Goal: Information Seeking & Learning: Learn about a topic

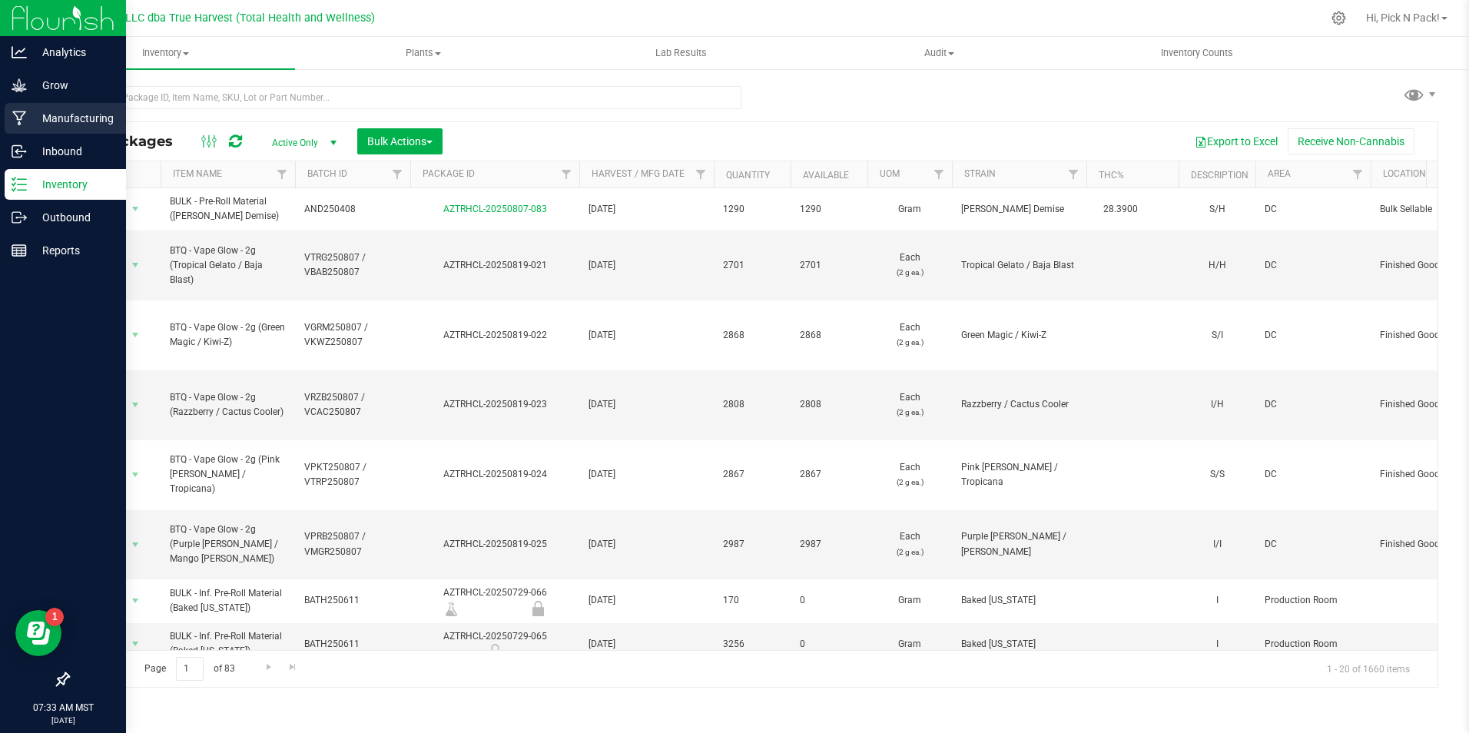
click at [48, 118] on p "Manufacturing" at bounding box center [73, 118] width 92 height 18
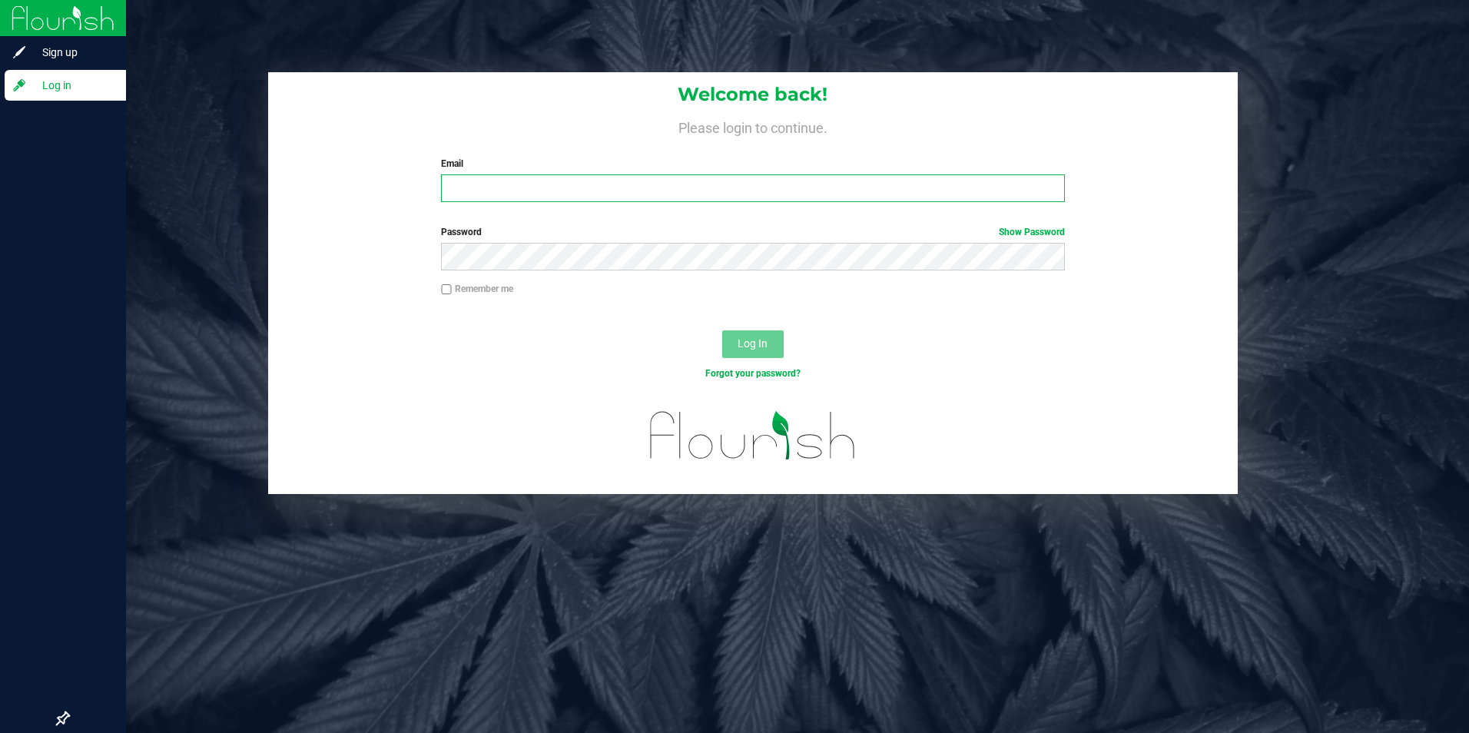
click at [682, 187] on input "Email" at bounding box center [753, 188] width 624 height 28
type input "[EMAIL_ADDRESS][DOMAIN_NAME]"
click at [722, 330] on button "Log In" at bounding box center [752, 344] width 61 height 28
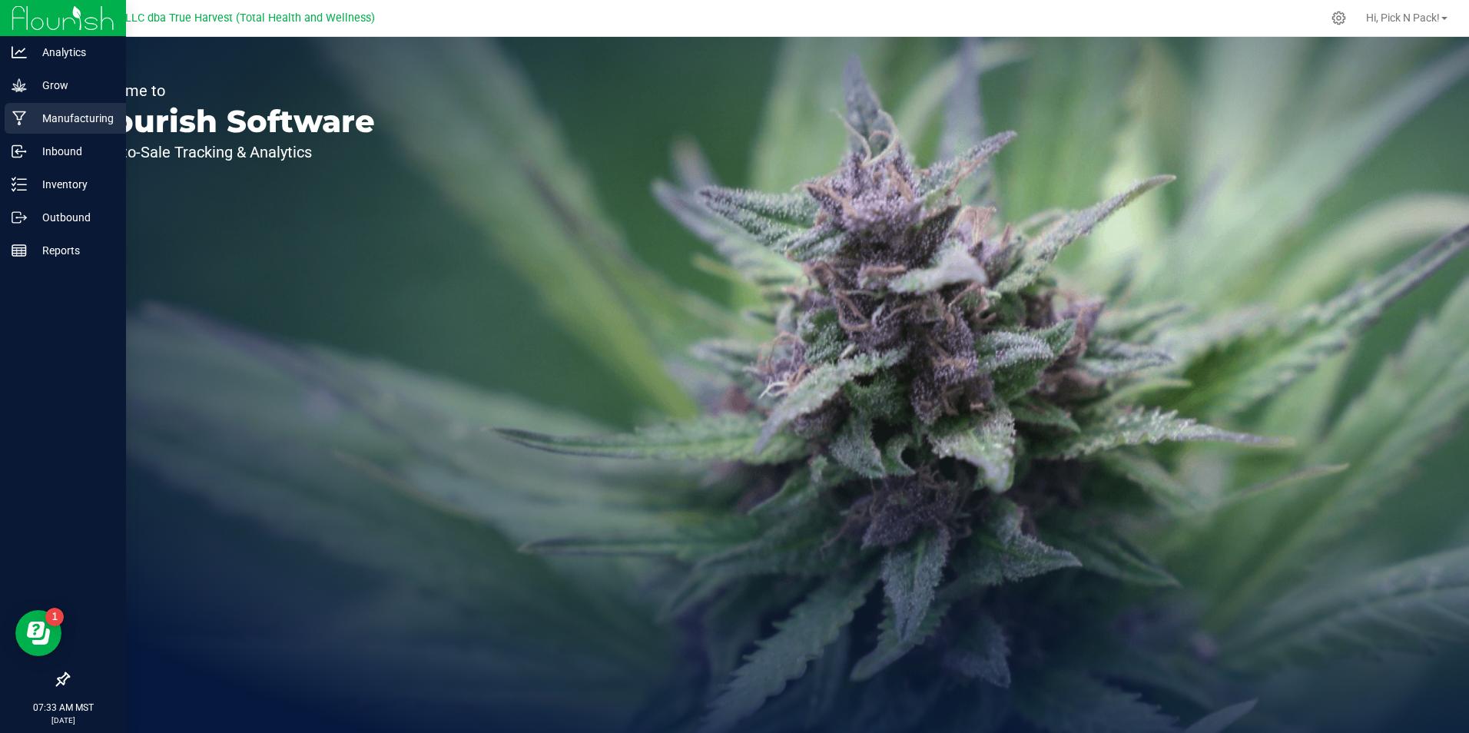
click at [46, 132] on div "Manufacturing" at bounding box center [65, 118] width 121 height 31
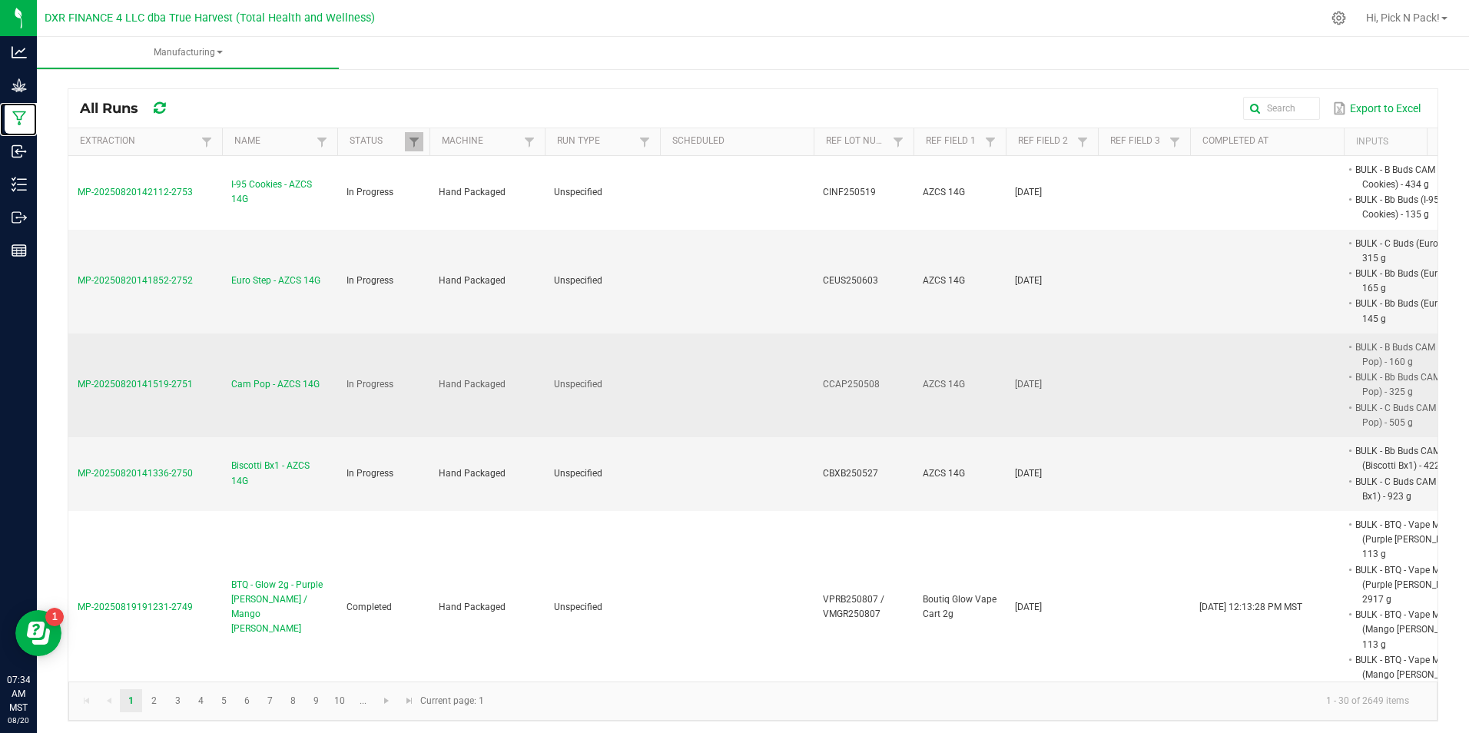
scroll to position [77, 0]
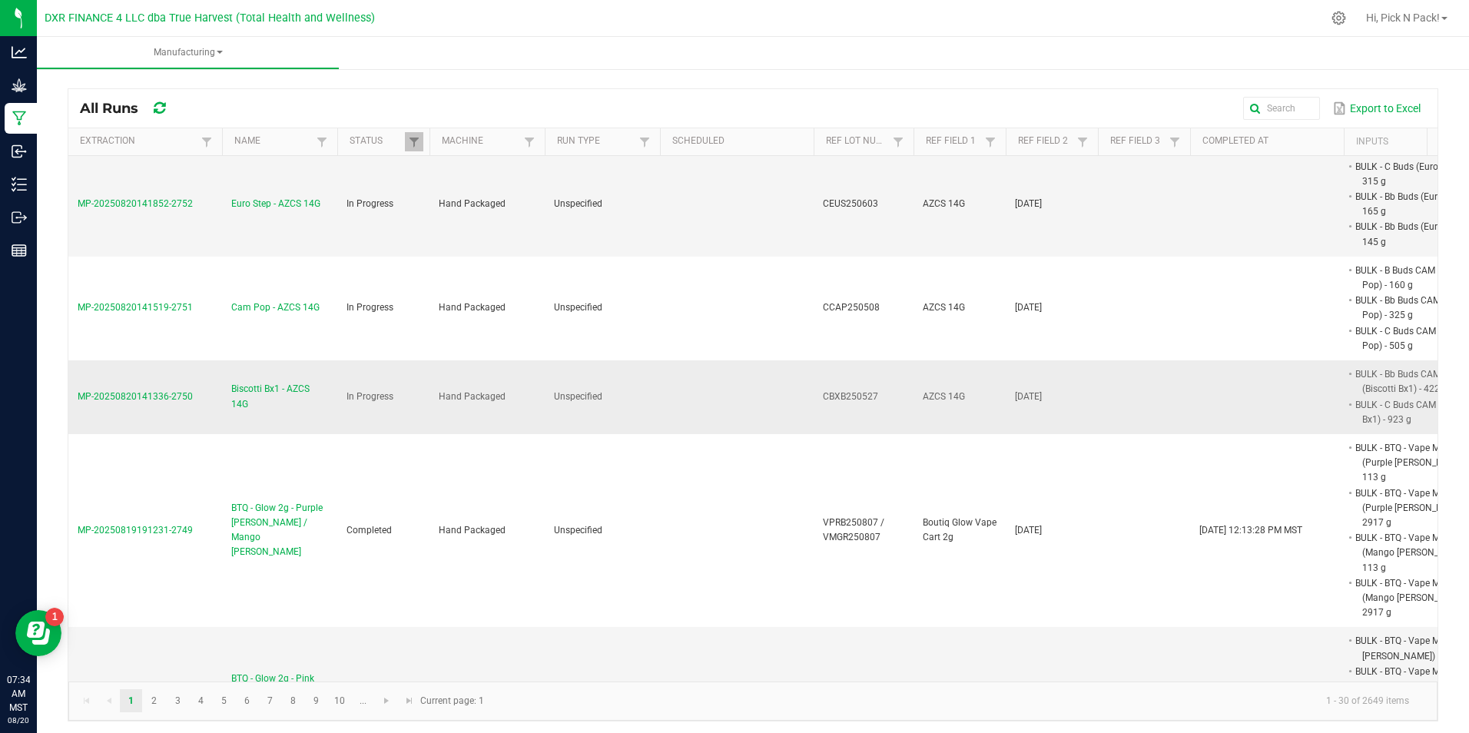
click at [264, 388] on span "Biscotti Bx1 - AZCS 14G" at bounding box center [279, 396] width 97 height 29
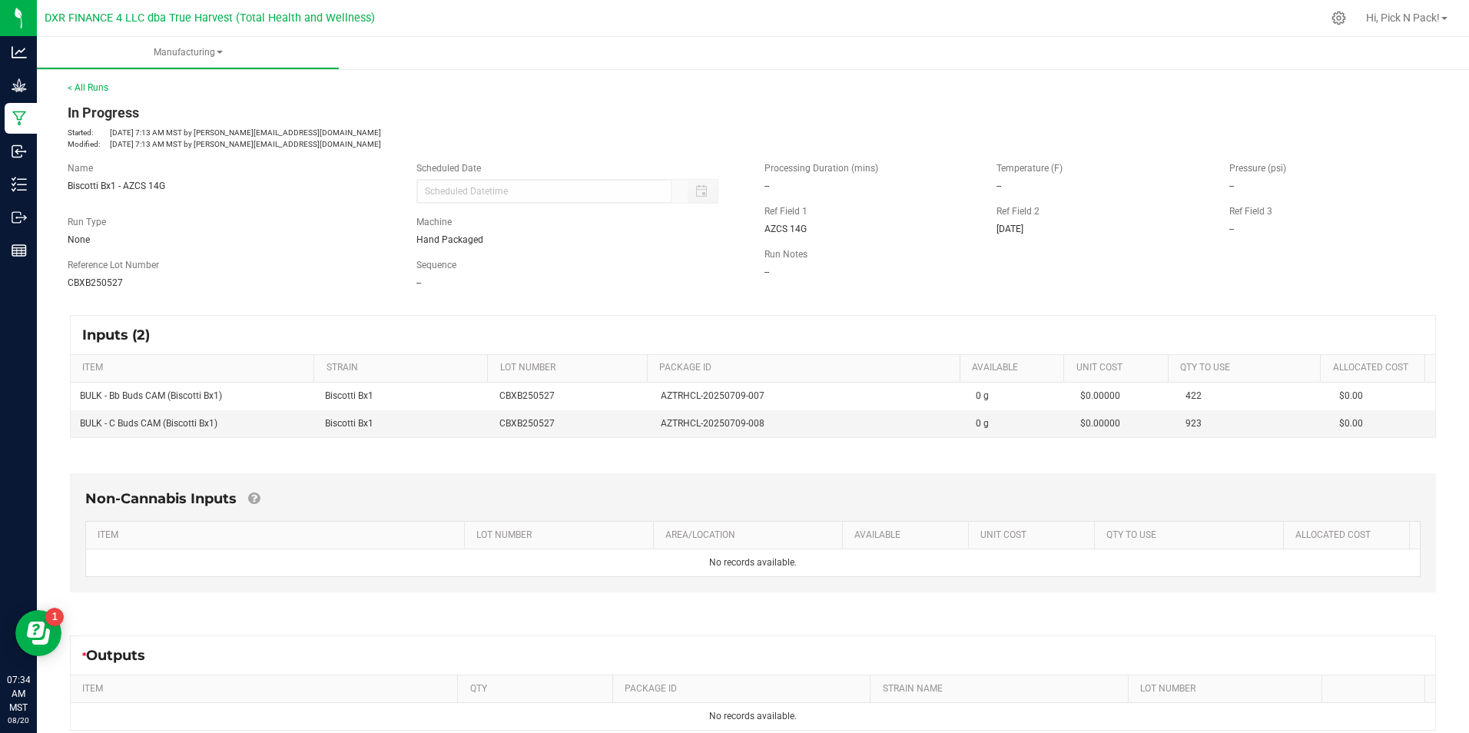
drag, startPoint x: 64, startPoint y: 185, endPoint x: 170, endPoint y: 200, distance: 107.1
click at [170, 200] on div "Name Biscotti Bx1 - AZCS 14G Scheduled Date" at bounding box center [404, 182] width 697 height 42
copy span "Biscotti Bx1 - AZCS 14G"
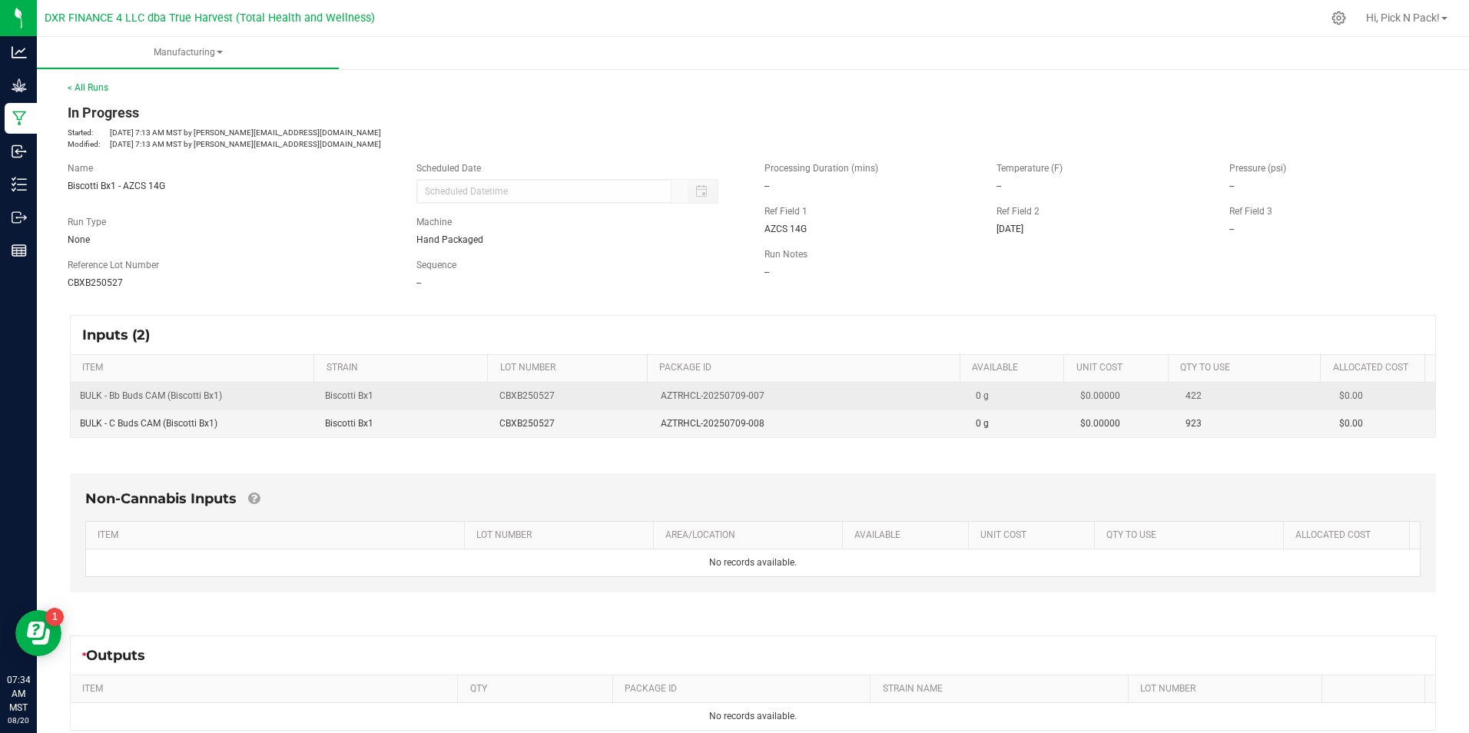
drag, startPoint x: 647, startPoint y: 398, endPoint x: 770, endPoint y: 398, distance: 123.0
click at [770, 398] on td "AZTRHCL-20250709-007" at bounding box center [809, 397] width 315 height 28
copy span "AZTRHCL-20250709-007"
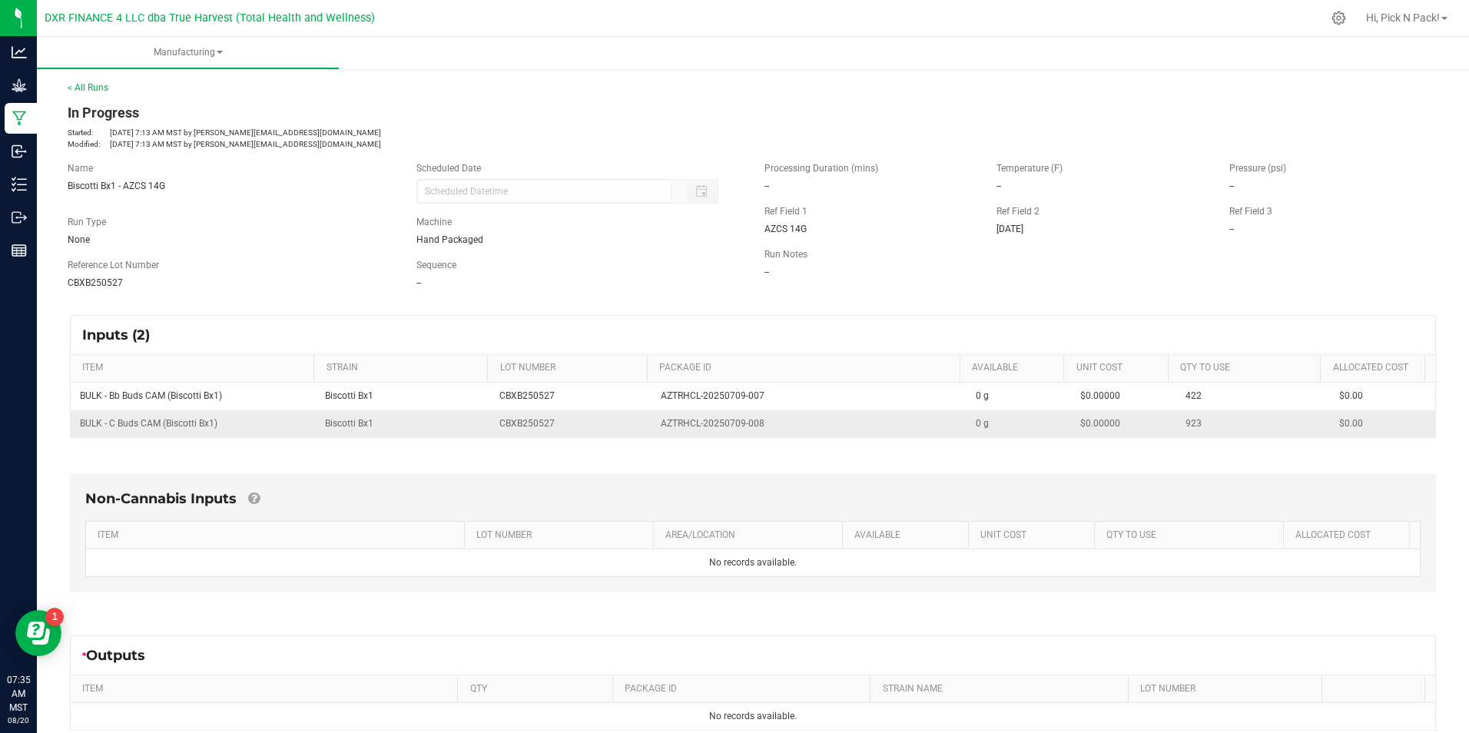
drag, startPoint x: 645, startPoint y: 417, endPoint x: 759, endPoint y: 421, distance: 113.8
click at [759, 421] on td "AZTRHCL-20250709-008" at bounding box center [809, 423] width 315 height 27
copy span "AZTRHCL-20250709-008"
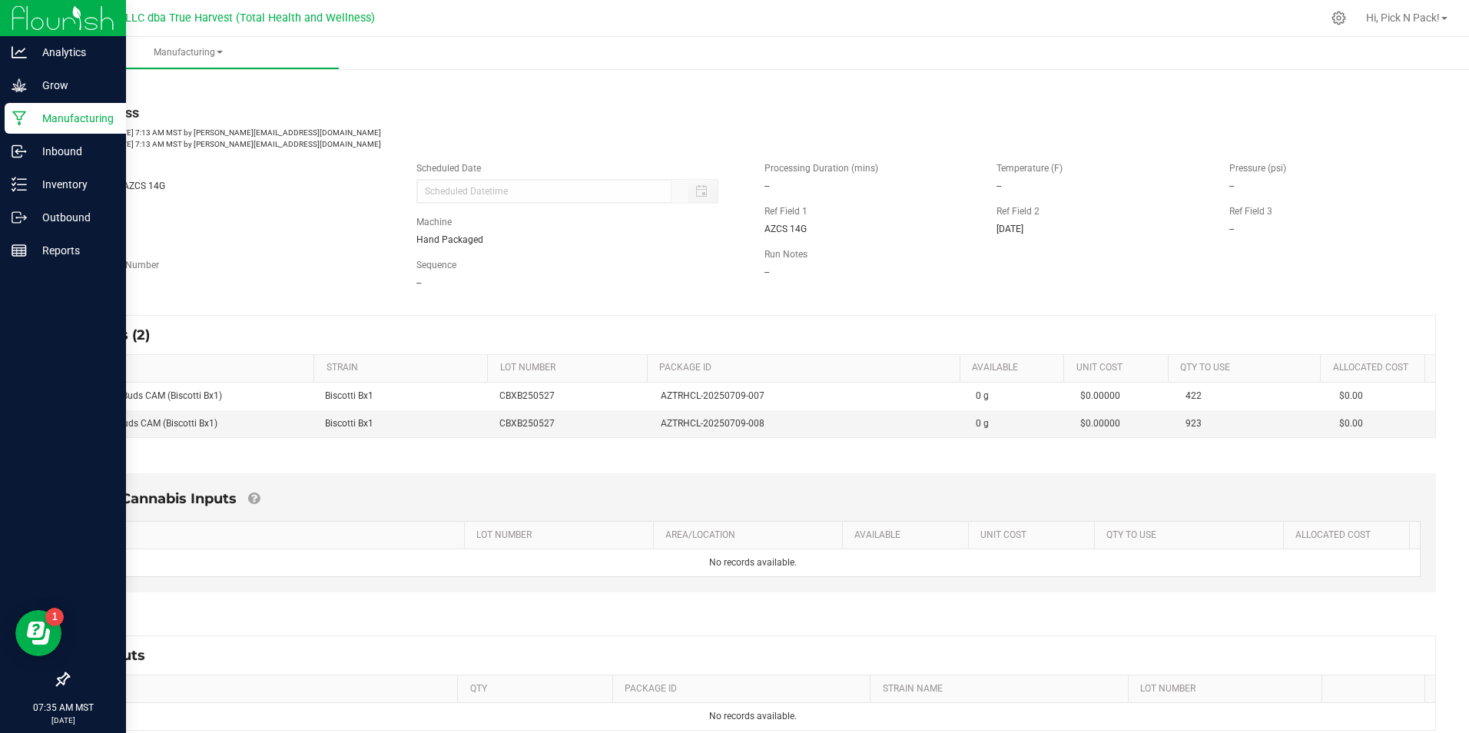
click at [52, 115] on p "Manufacturing" at bounding box center [73, 118] width 92 height 18
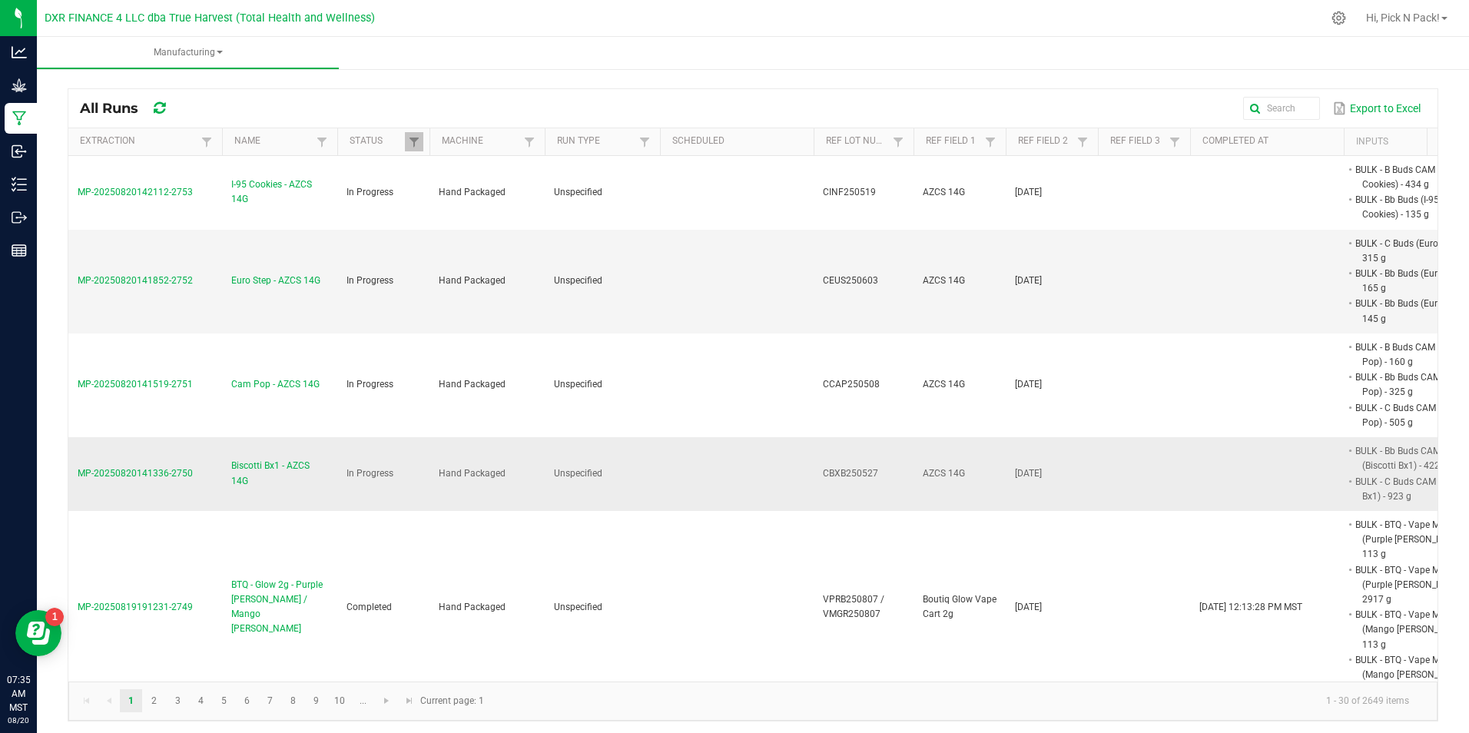
drag, startPoint x: 194, startPoint y: 470, endPoint x: 77, endPoint y: 476, distance: 117.7
click at [77, 476] on td "MP-20250820141336-2750" at bounding box center [145, 474] width 154 height 74
copy span "MP-20250820141336-2750"
click at [242, 466] on span "Biscotti Bx1 - AZCS 14G" at bounding box center [279, 473] width 97 height 29
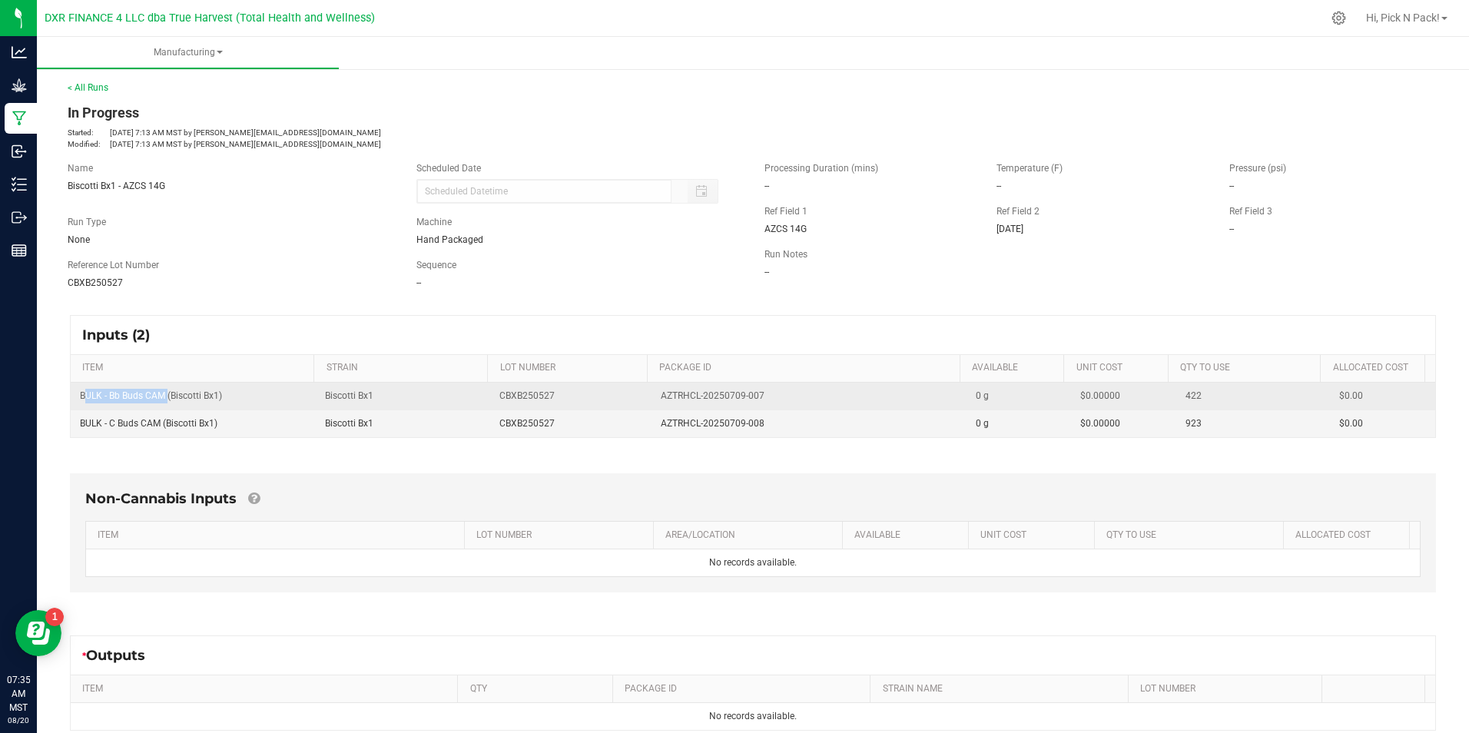
drag, startPoint x: 164, startPoint y: 395, endPoint x: 76, endPoint y: 395, distance: 88.4
click at [76, 395] on td "BULK - Bb Buds CAM (Biscotti Bx1)" at bounding box center [193, 397] width 245 height 28
copy span "BULK - Bb Buds CAM"
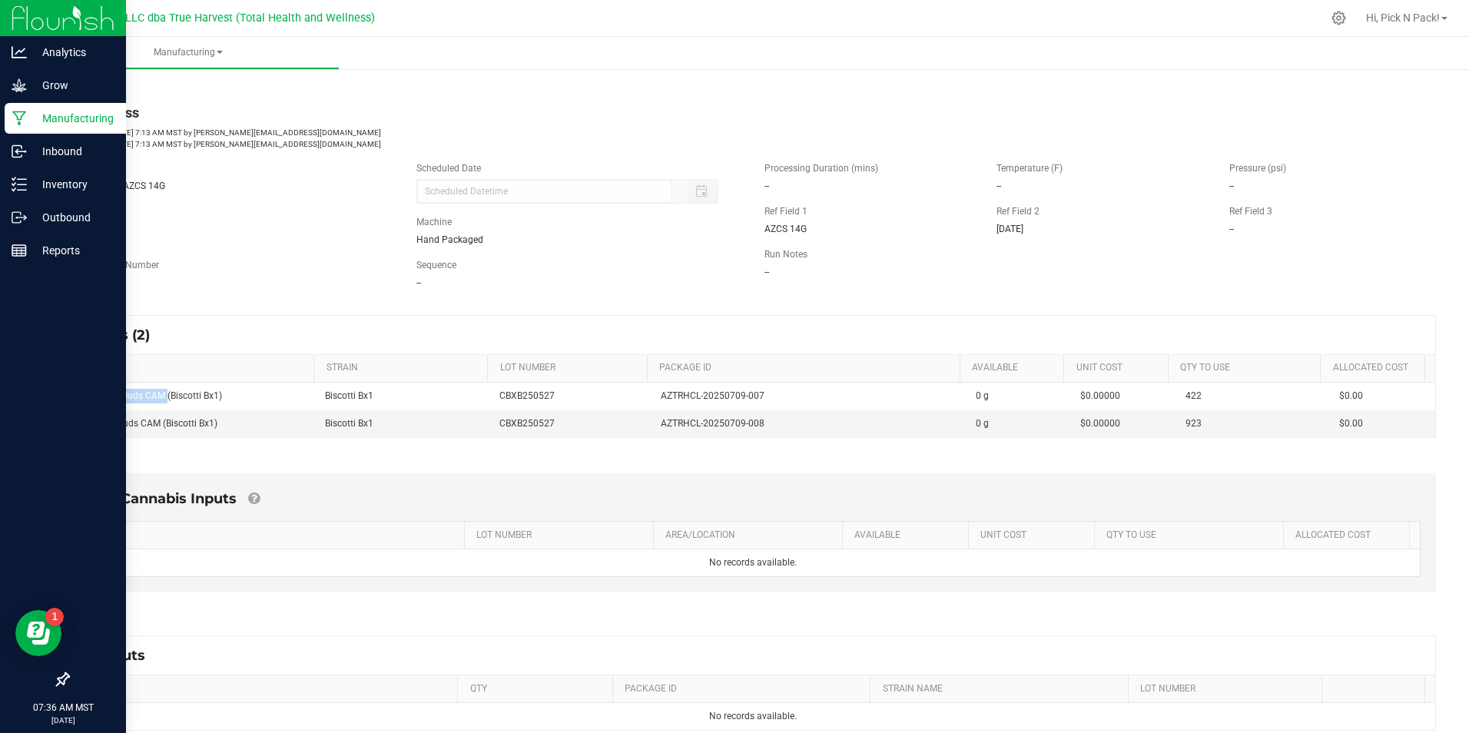
click at [75, 123] on p "Manufacturing" at bounding box center [73, 118] width 92 height 18
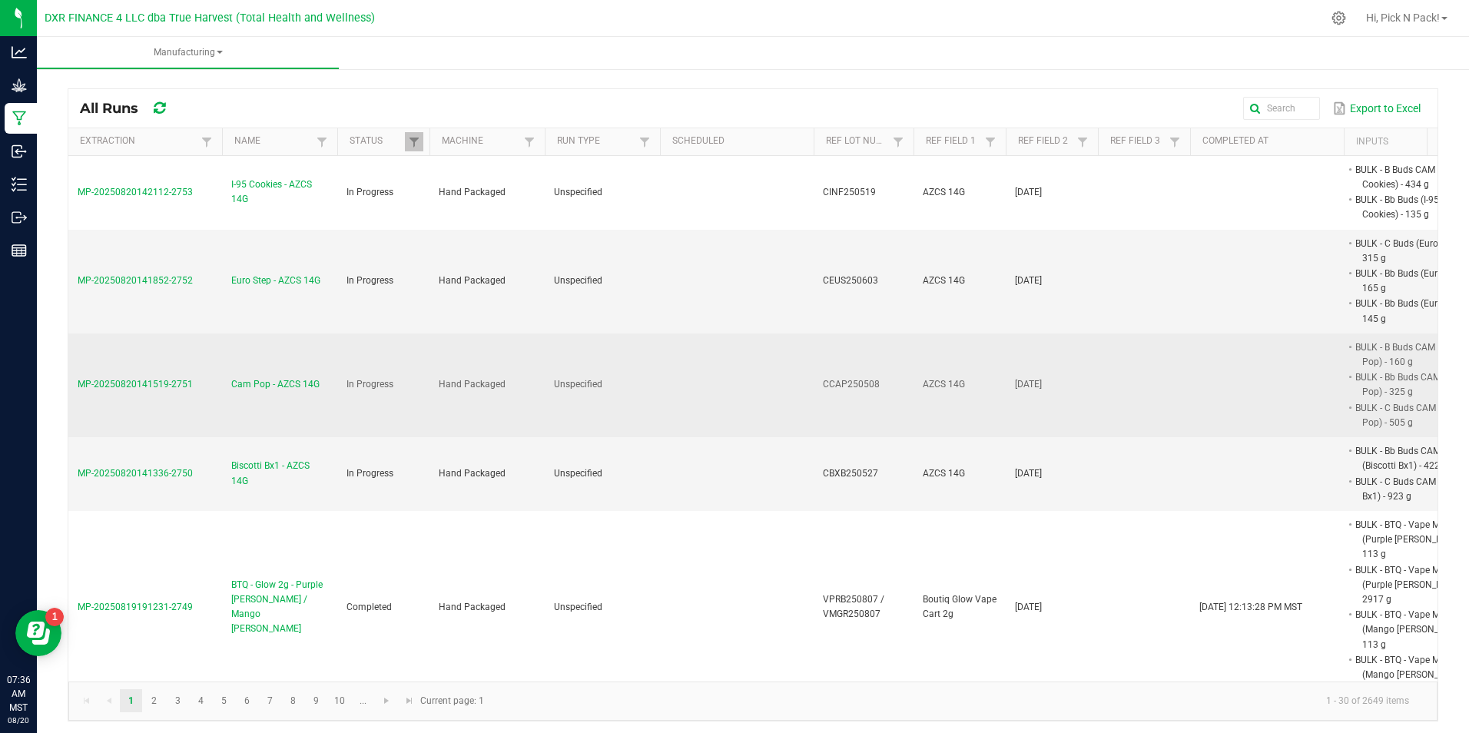
click at [284, 383] on span "Cam Pop - AZCS 14G" at bounding box center [275, 384] width 88 height 15
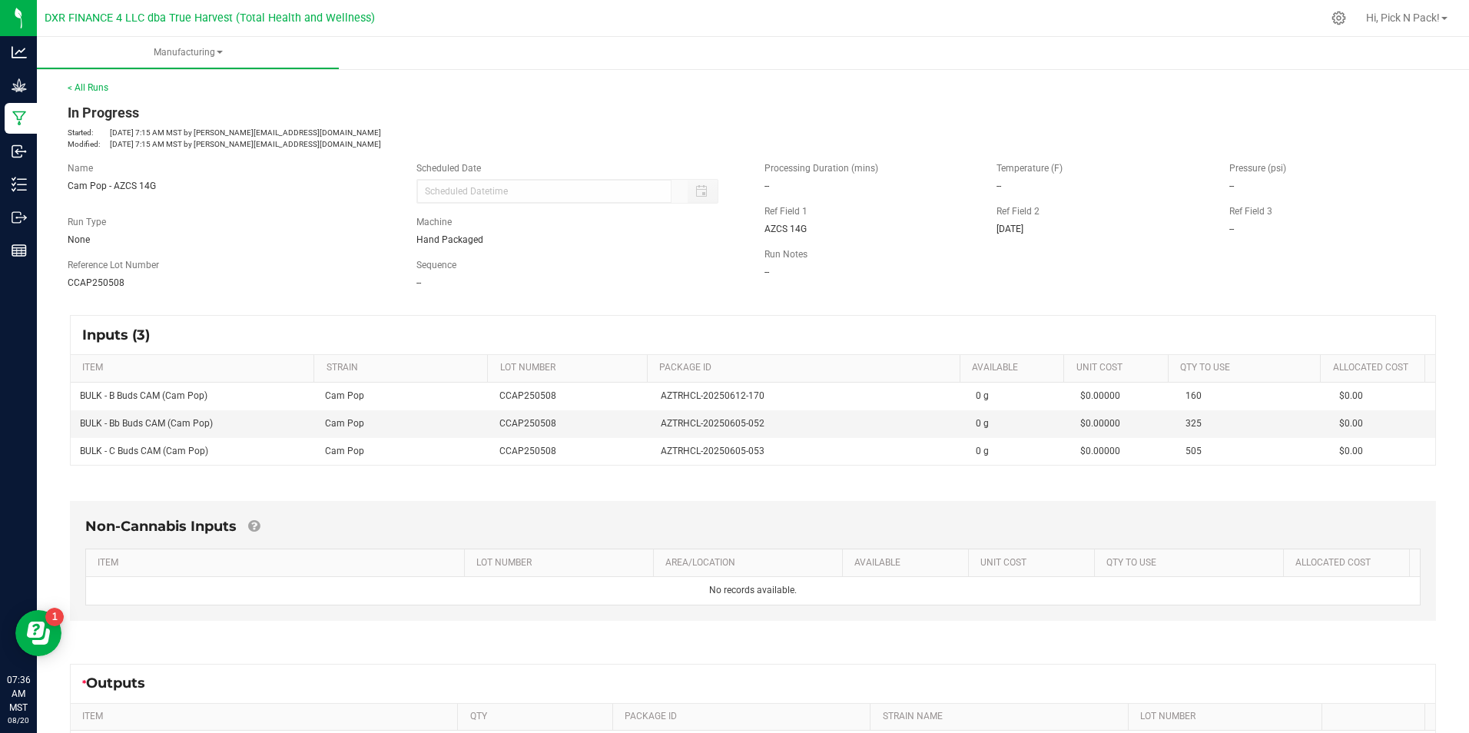
drag, startPoint x: 68, startPoint y: 187, endPoint x: 154, endPoint y: 188, distance: 86.8
click at [154, 188] on div "Cam Pop - AZCS 14G" at bounding box center [231, 186] width 326 height 14
copy span "Cam Pop - AZCS 14G"
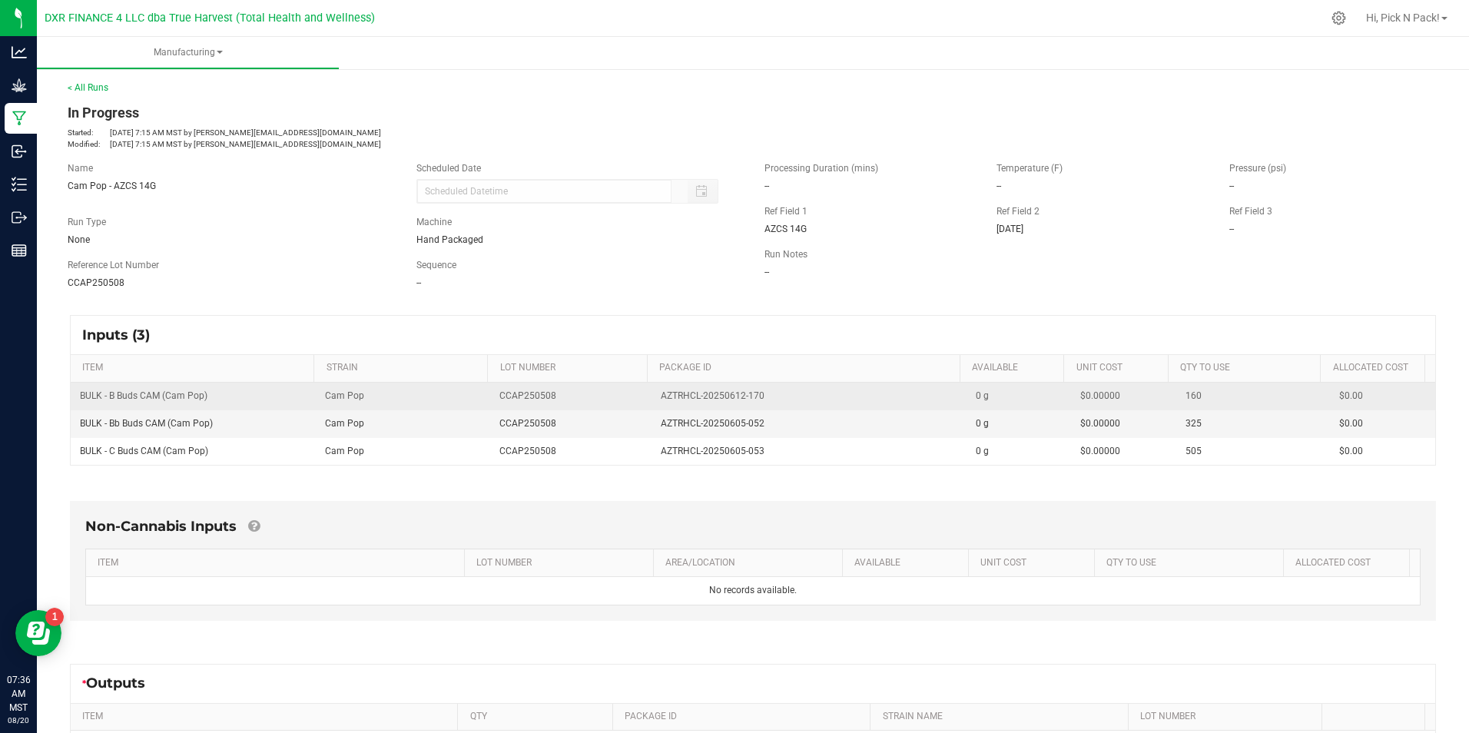
drag, startPoint x: 646, startPoint y: 397, endPoint x: 780, endPoint y: 396, distance: 133.7
click at [780, 396] on td "AZTRHCL-20250612-170" at bounding box center [809, 397] width 315 height 28
copy span "AZTRHCL-20250612-170"
drag, startPoint x: 493, startPoint y: 390, endPoint x: 554, endPoint y: 393, distance: 61.6
click at [554, 393] on td "CCAP250508" at bounding box center [570, 397] width 161 height 28
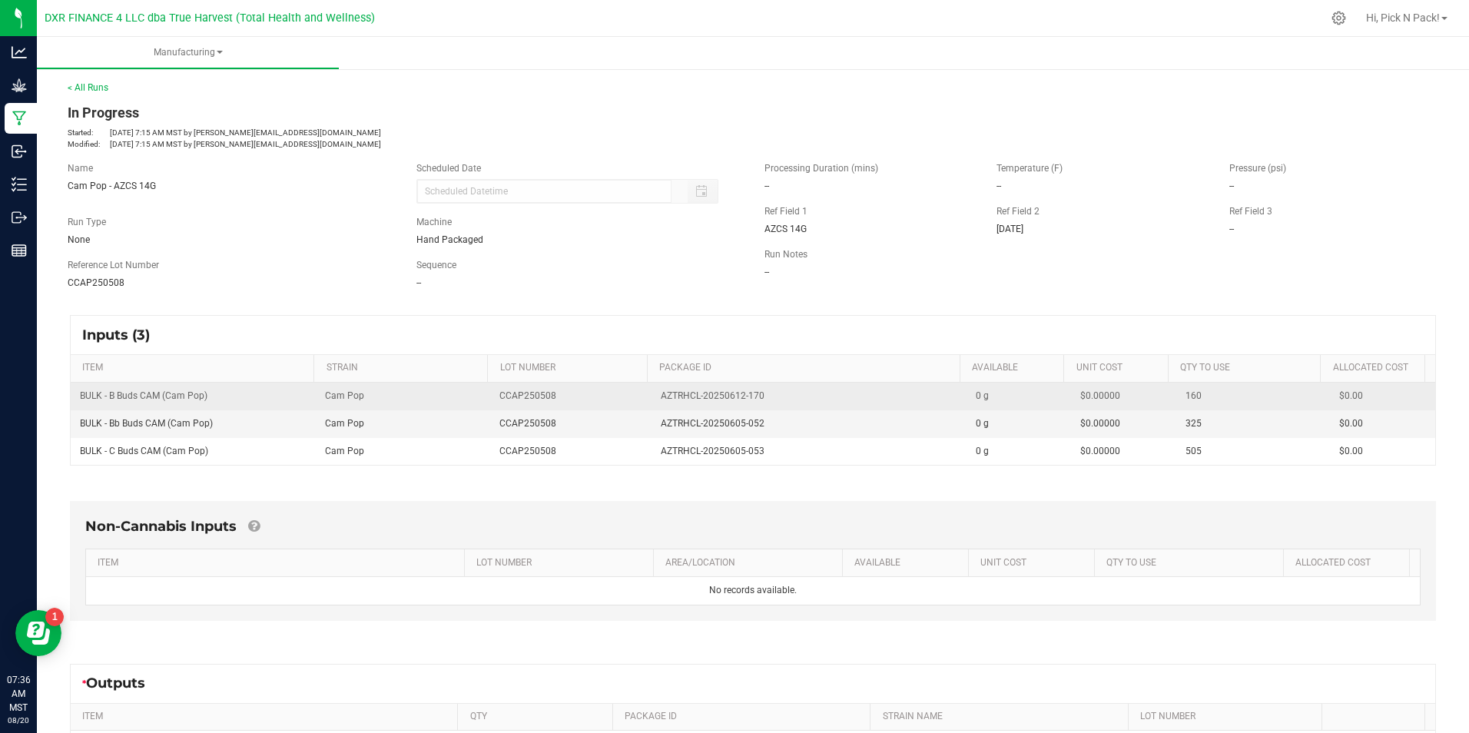
copy span "CCAP250508"
drag, startPoint x: 649, startPoint y: 396, endPoint x: 772, endPoint y: 398, distance: 123.7
click at [772, 398] on td "AZTRHCL-20250612-170" at bounding box center [809, 397] width 315 height 28
copy span "AZTRHCL-20250612-170"
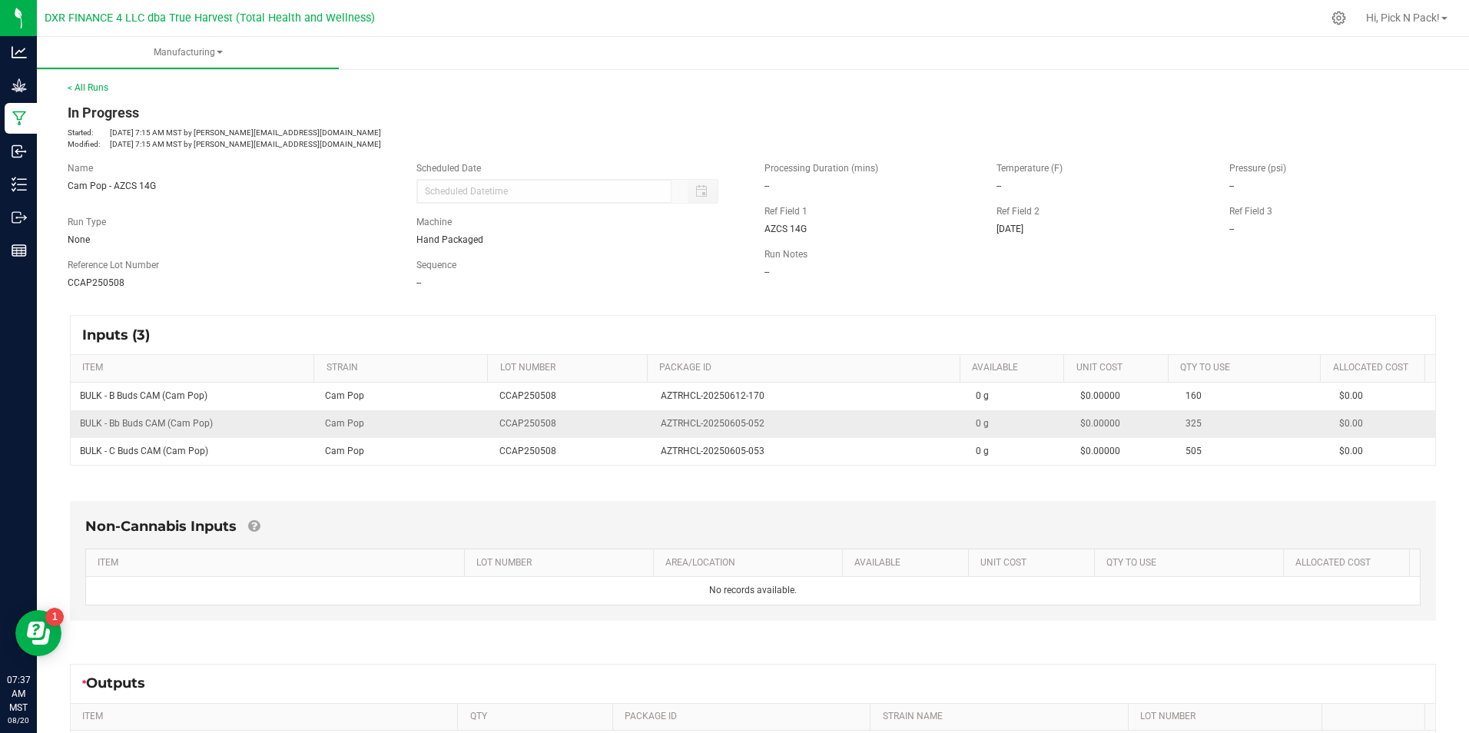
drag, startPoint x: 648, startPoint y: 430, endPoint x: 764, endPoint y: 430, distance: 116.0
click at [764, 430] on td "AZTRHCL-20250605-052" at bounding box center [809, 424] width 315 height 28
copy span "AZTRHCL-20250605-052"
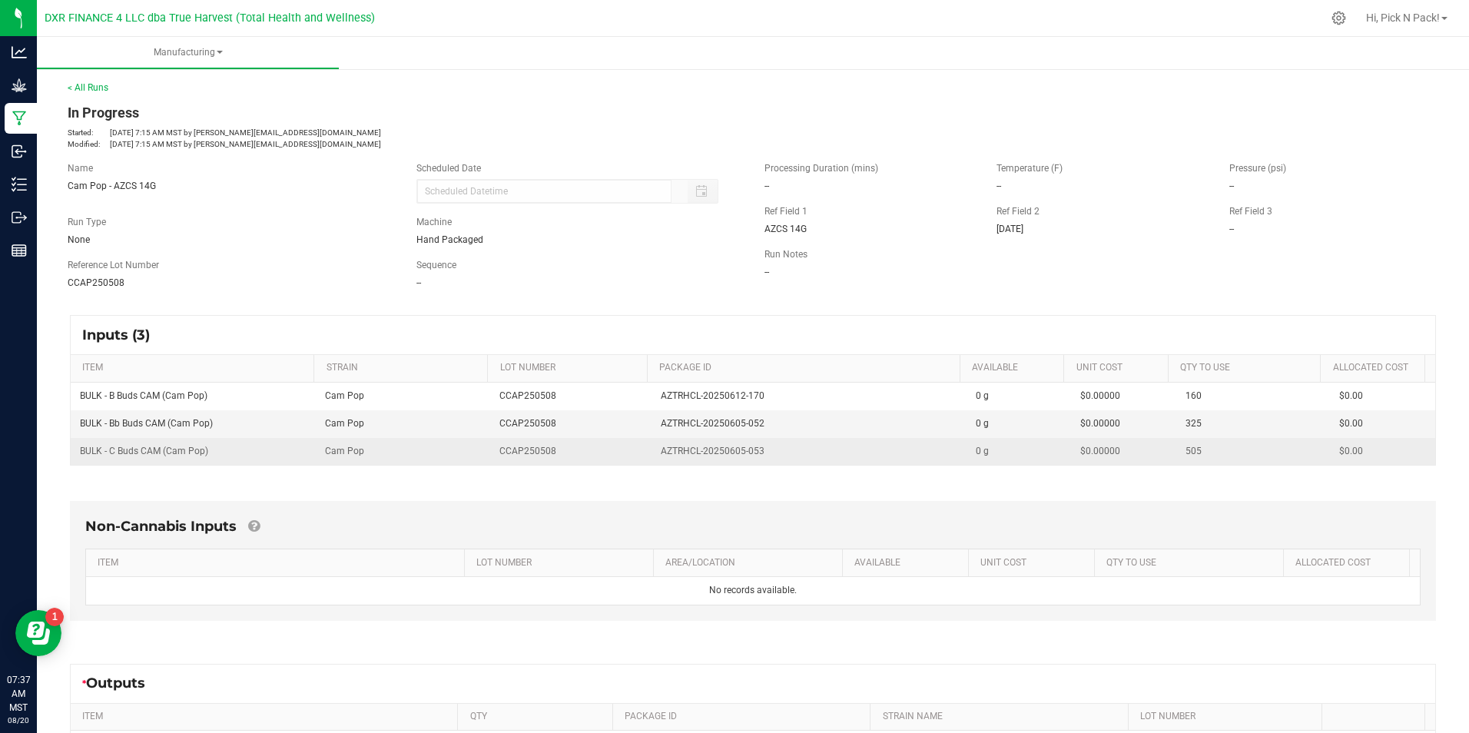
drag, startPoint x: 649, startPoint y: 449, endPoint x: 759, endPoint y: 453, distance: 110.0
click at [760, 453] on td "AZTRHCL-20250605-053" at bounding box center [809, 451] width 315 height 27
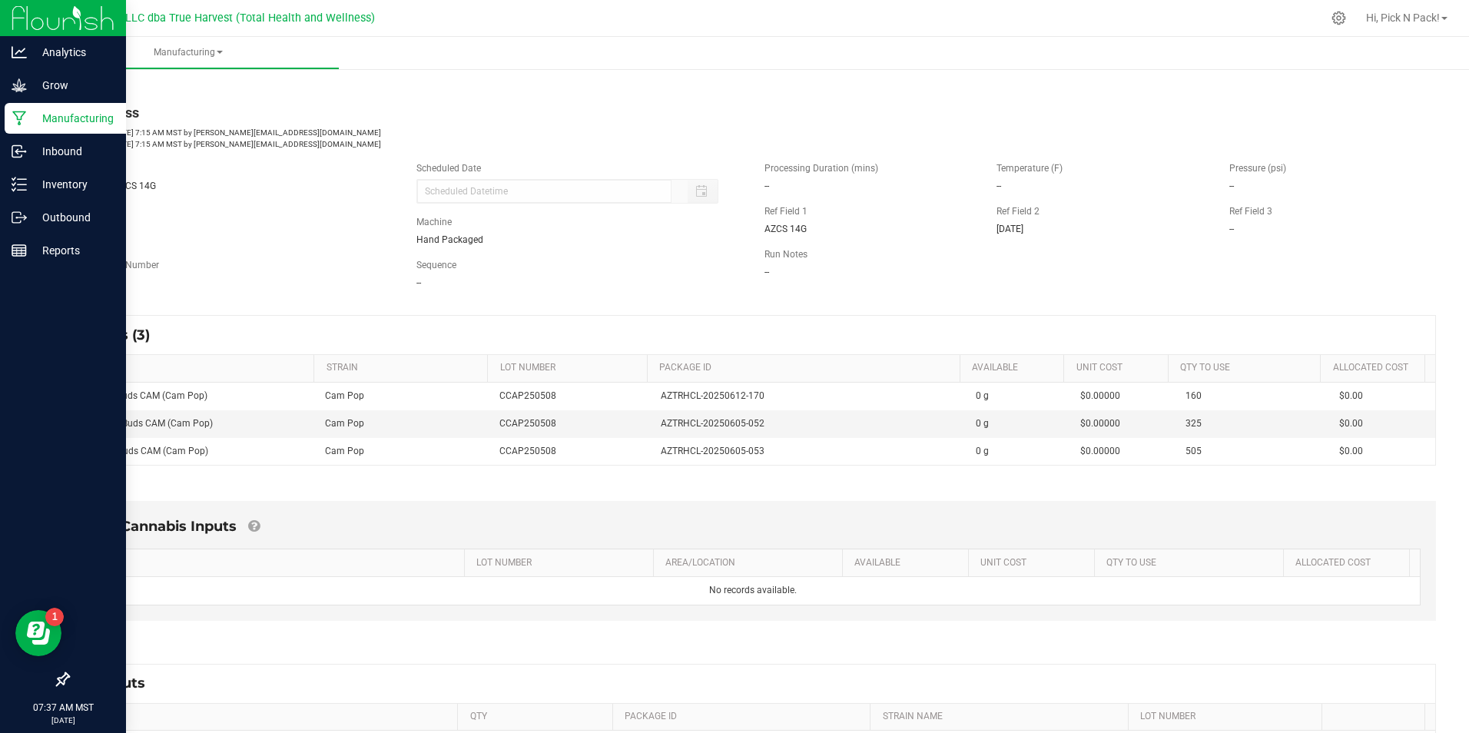
click at [64, 121] on p "Manufacturing" at bounding box center [73, 118] width 92 height 18
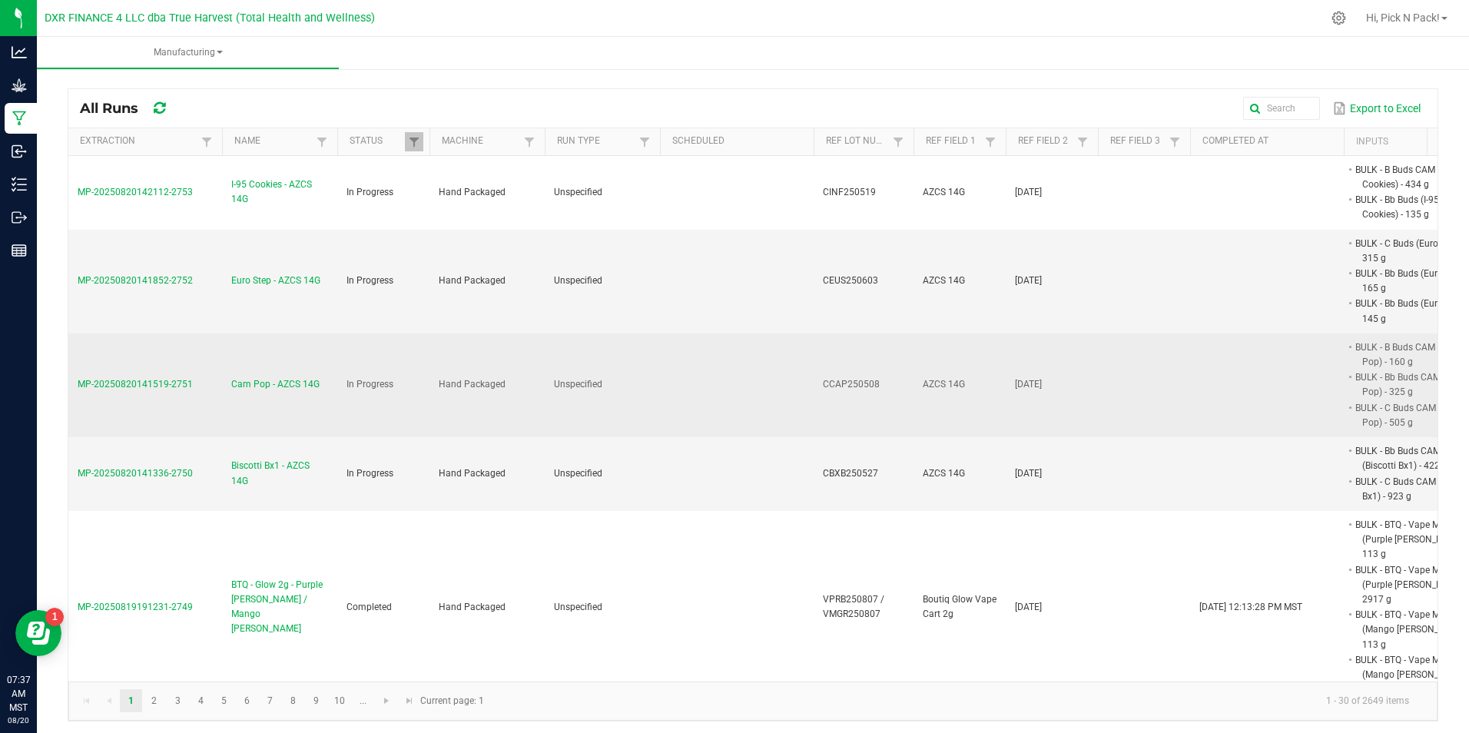
drag, startPoint x: 199, startPoint y: 380, endPoint x: 78, endPoint y: 389, distance: 121.8
click at [78, 389] on td "MP-20250820141519-2751" at bounding box center [145, 386] width 154 height 104
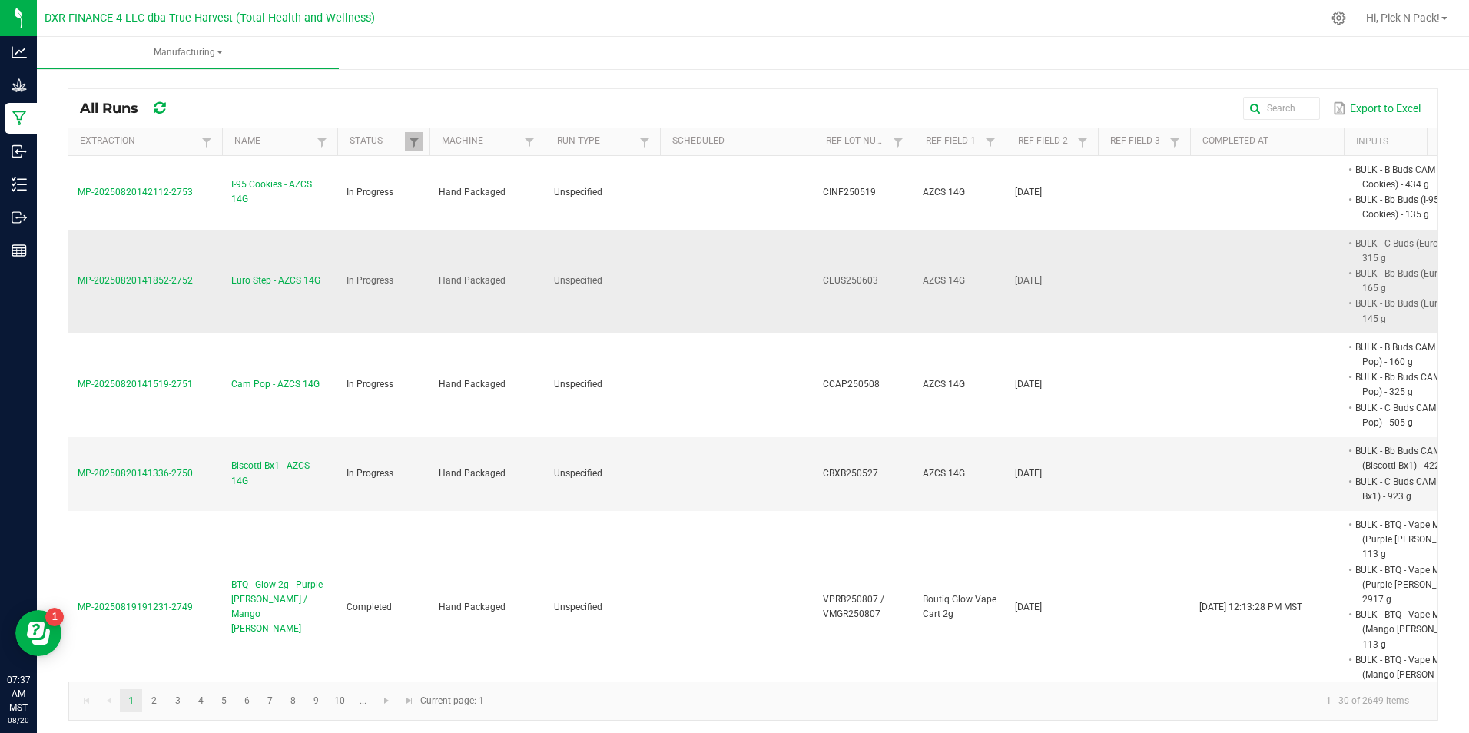
click at [275, 278] on span "Euro Step - AZCS 14G" at bounding box center [275, 281] width 89 height 15
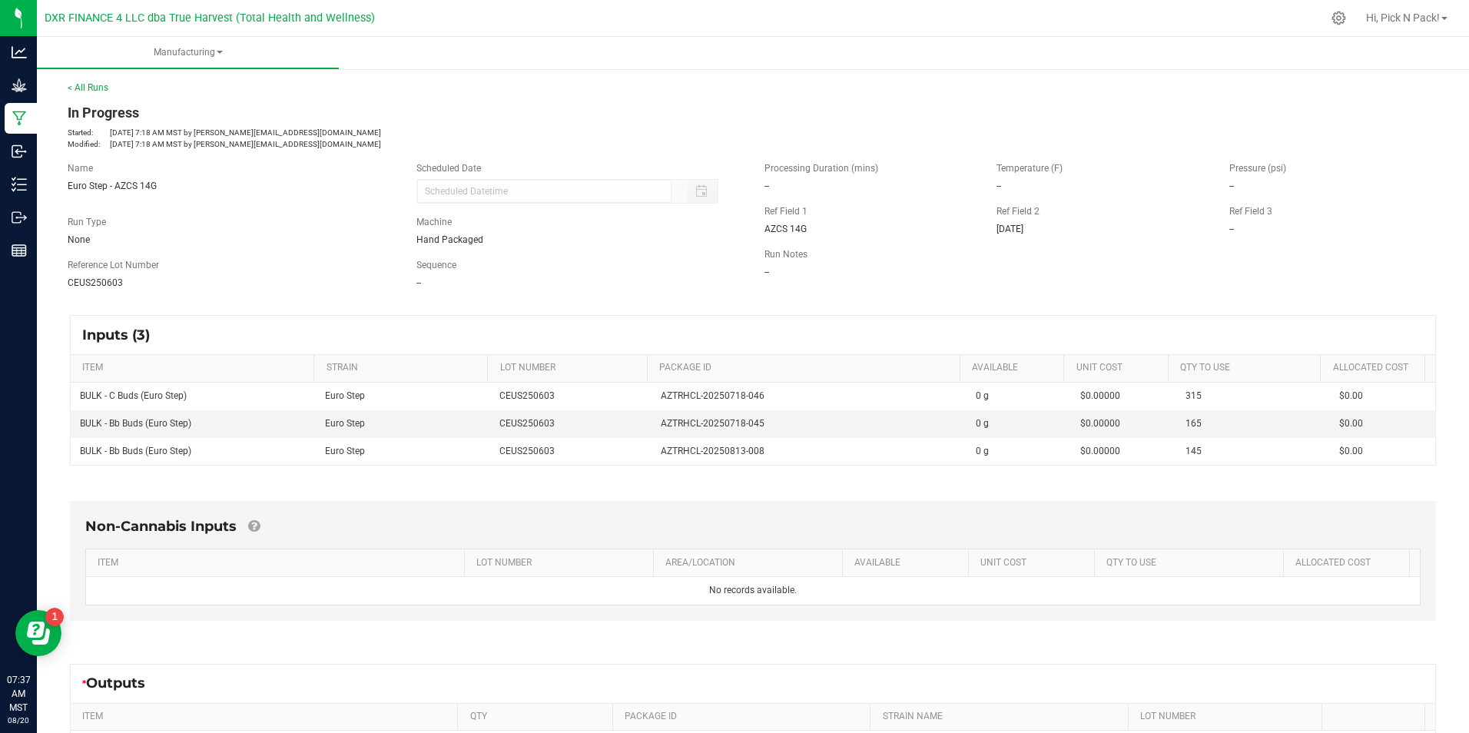
drag, startPoint x: 169, startPoint y: 184, endPoint x: 38, endPoint y: 197, distance: 132.0
click at [38, 197] on div "< All Runs In Progress Started: [DATE] 7:18 AM MST by [EMAIL_ADDRESS][DOMAIN_NA…" at bounding box center [753, 483] width 1432 height 837
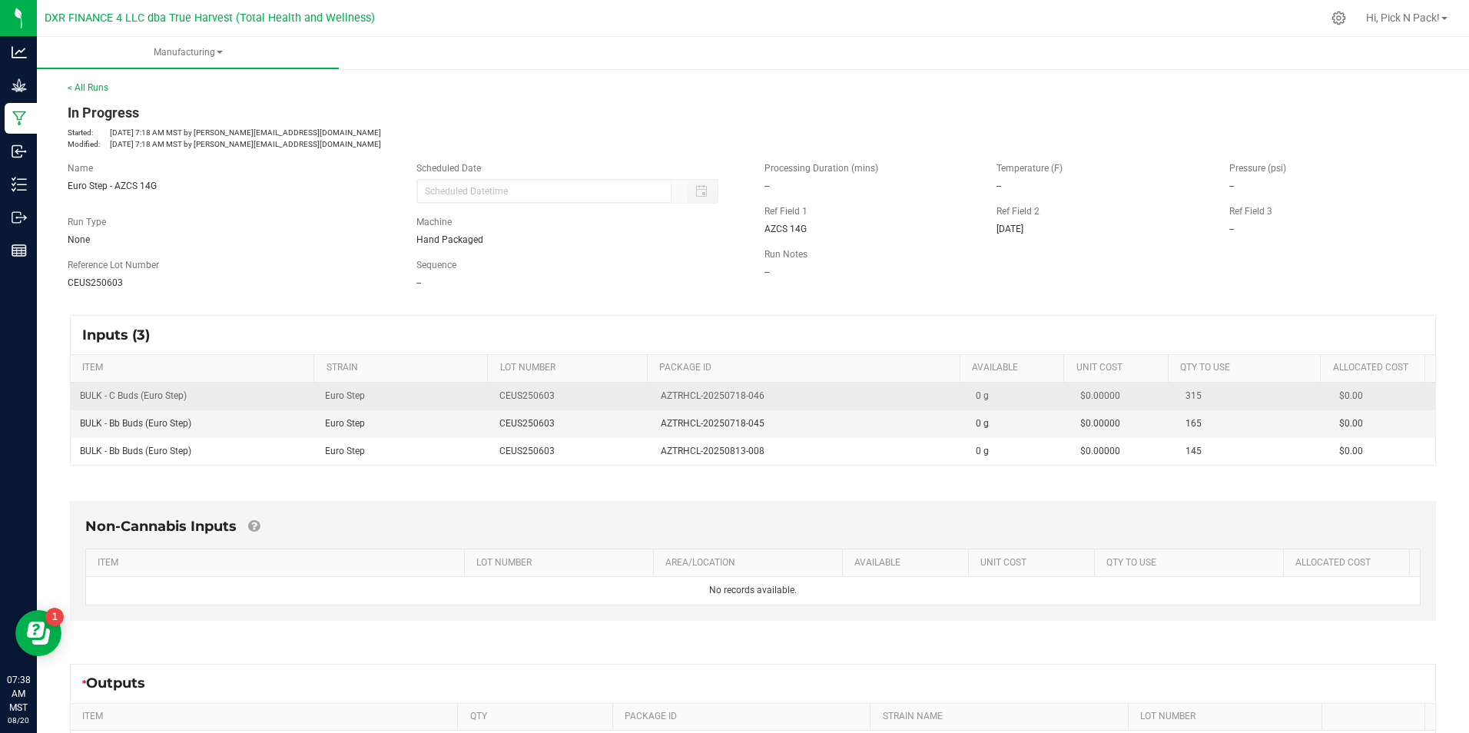
drag, startPoint x: 490, startPoint y: 398, endPoint x: 553, endPoint y: 397, distance: 63.0
click at [553, 397] on td "CEUS250603" at bounding box center [570, 397] width 161 height 28
drag, startPoint x: 653, startPoint y: 392, endPoint x: 757, endPoint y: 393, distance: 103.8
click at [757, 393] on div "AZTRHCL-20250718-046" at bounding box center [809, 396] width 297 height 15
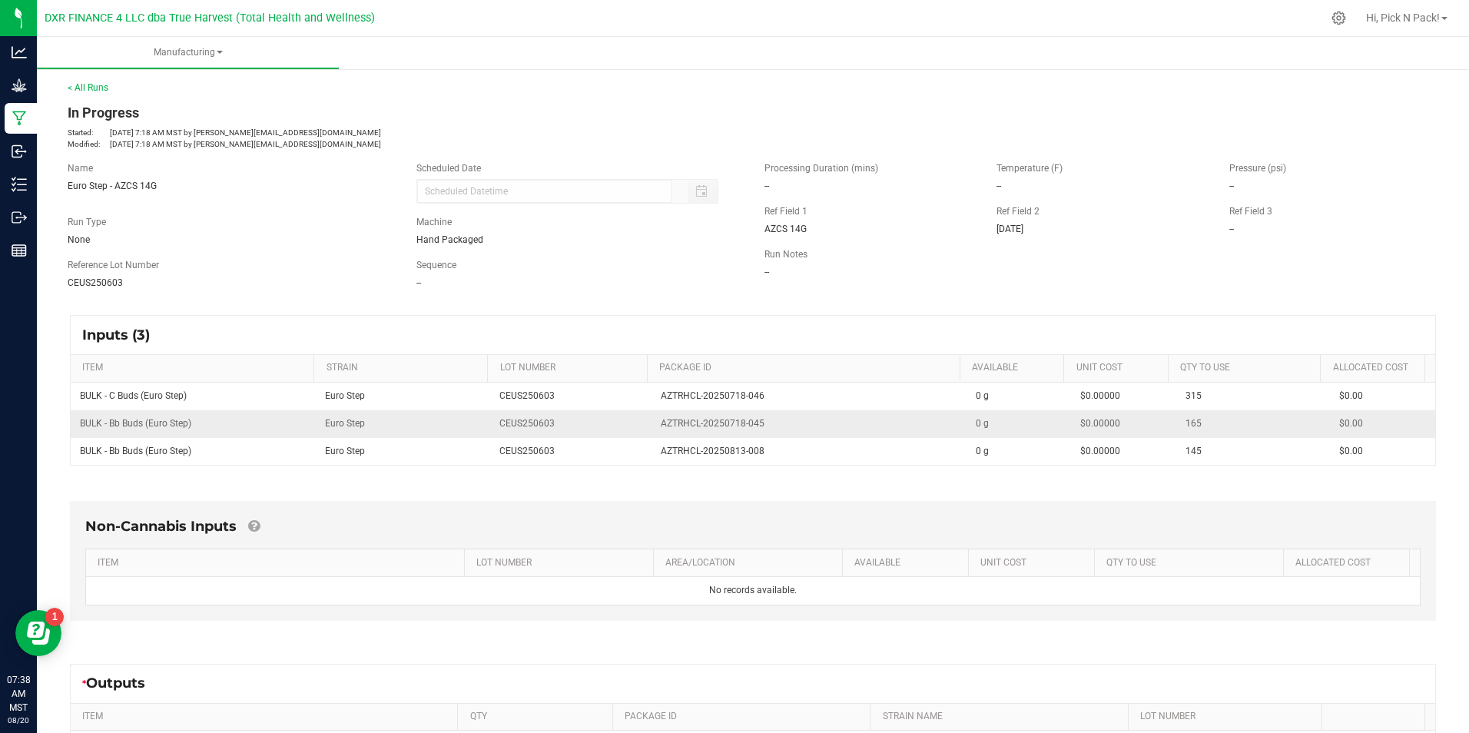
drag, startPoint x: 650, startPoint y: 422, endPoint x: 754, endPoint y: 422, distance: 103.7
click at [755, 422] on td "AZTRHCL-20250718-045" at bounding box center [809, 424] width 315 height 28
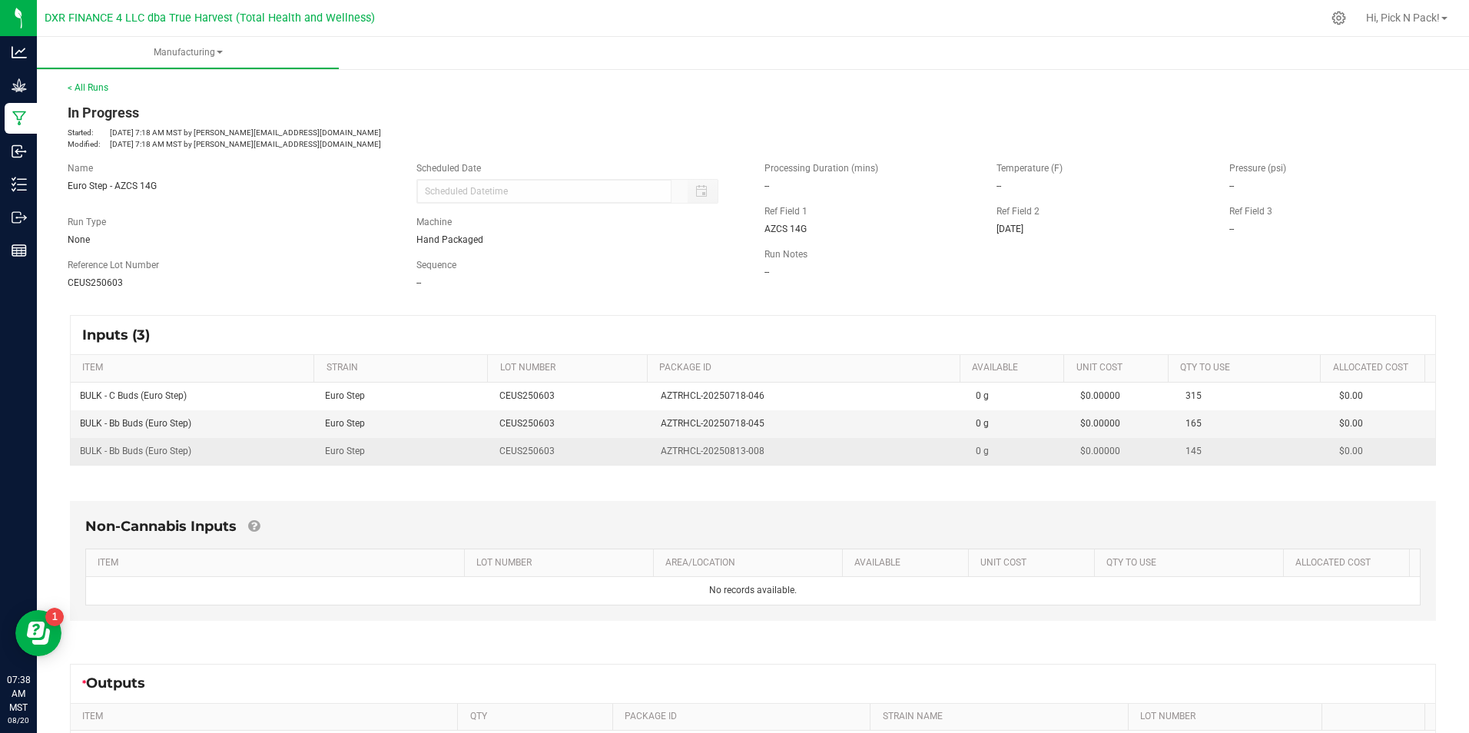
drag, startPoint x: 650, startPoint y: 454, endPoint x: 768, endPoint y: 453, distance: 118.4
click at [768, 453] on td "AZTRHCL-20250813-008" at bounding box center [809, 451] width 315 height 27
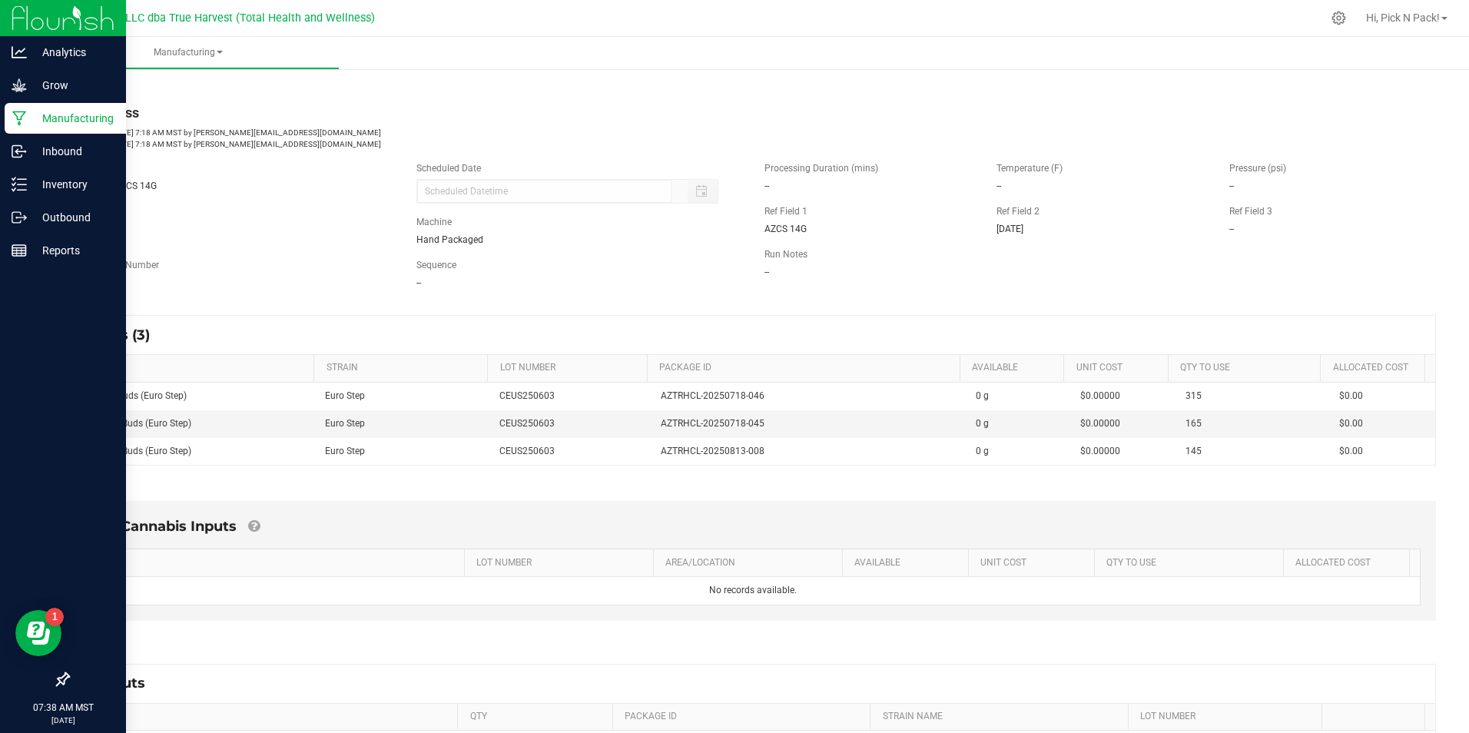
click at [70, 129] on div "Manufacturing" at bounding box center [65, 118] width 121 height 31
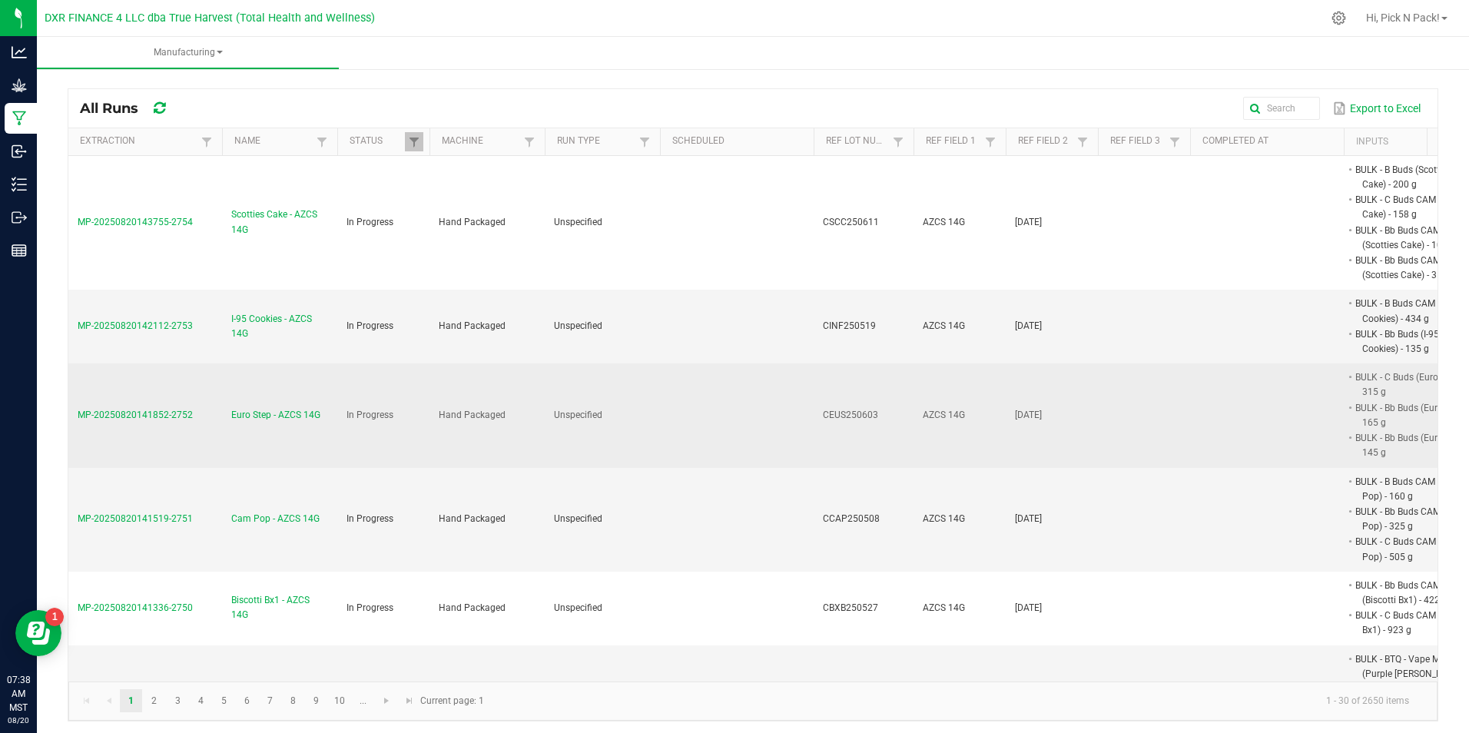
click at [246, 417] on span "Euro Step - AZCS 14G" at bounding box center [275, 415] width 89 height 15
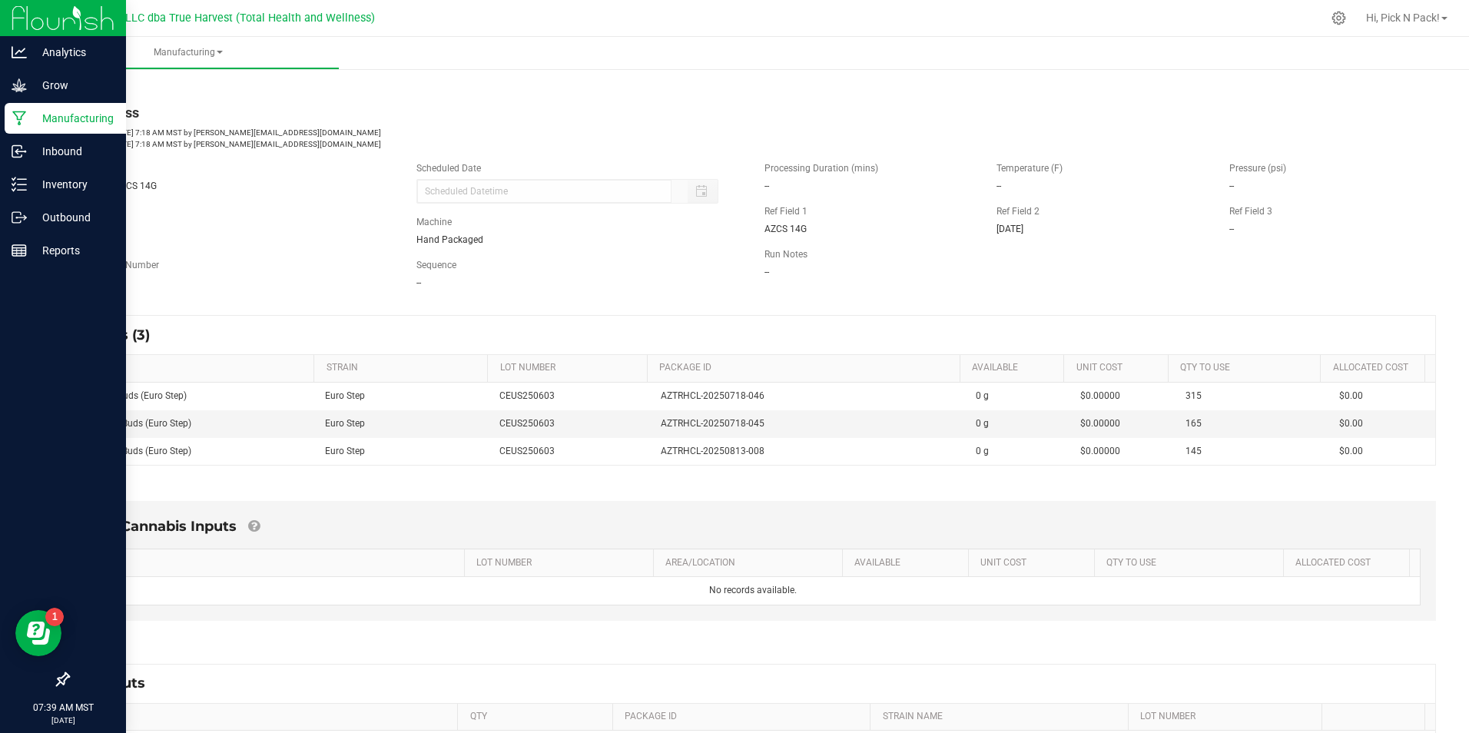
click at [78, 121] on p "Manufacturing" at bounding box center [73, 118] width 92 height 18
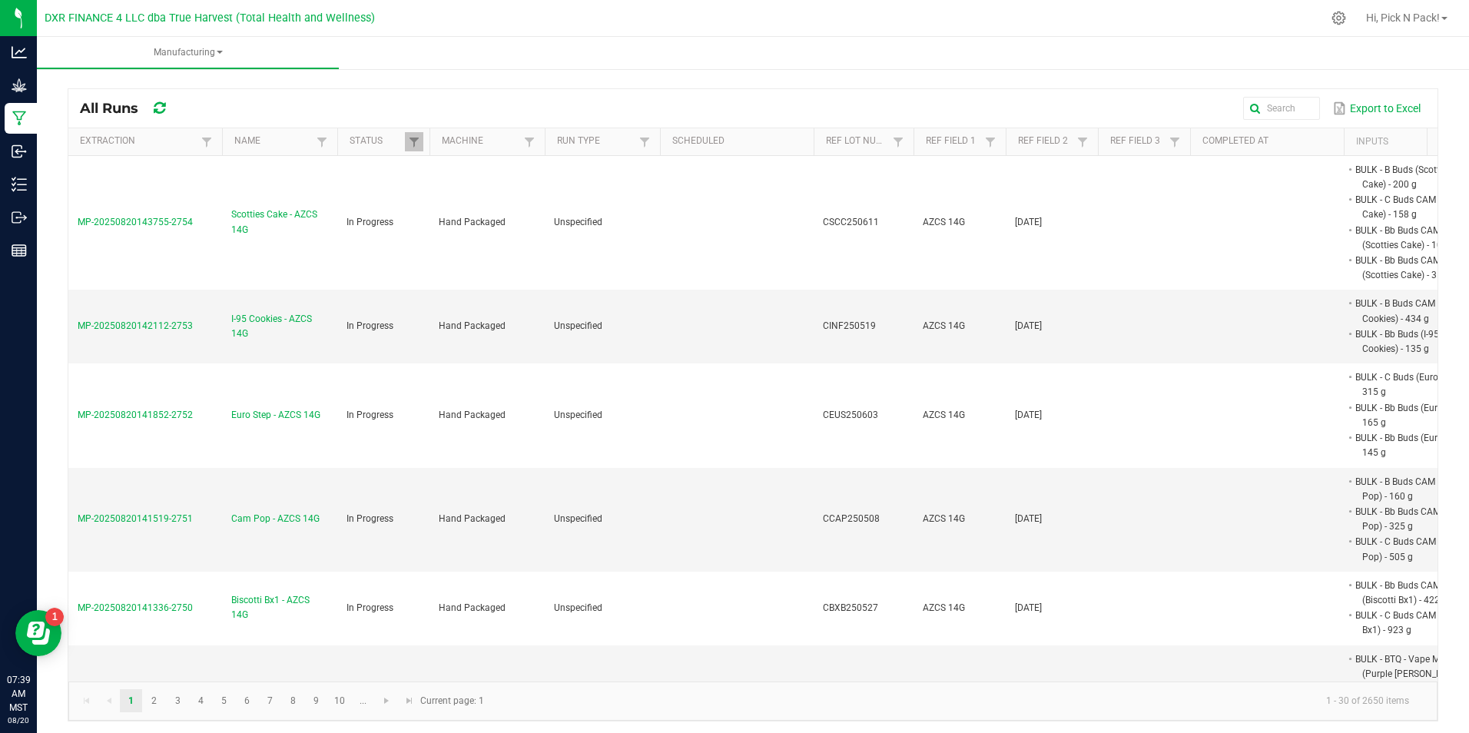
drag, startPoint x: 194, startPoint y: 413, endPoint x: 61, endPoint y: 421, distance: 132.4
click at [61, 421] on div "All Runs Export to Excel Extraction Name Status Machine Run Type Scheduled Ref …" at bounding box center [753, 401] width 1432 height 672
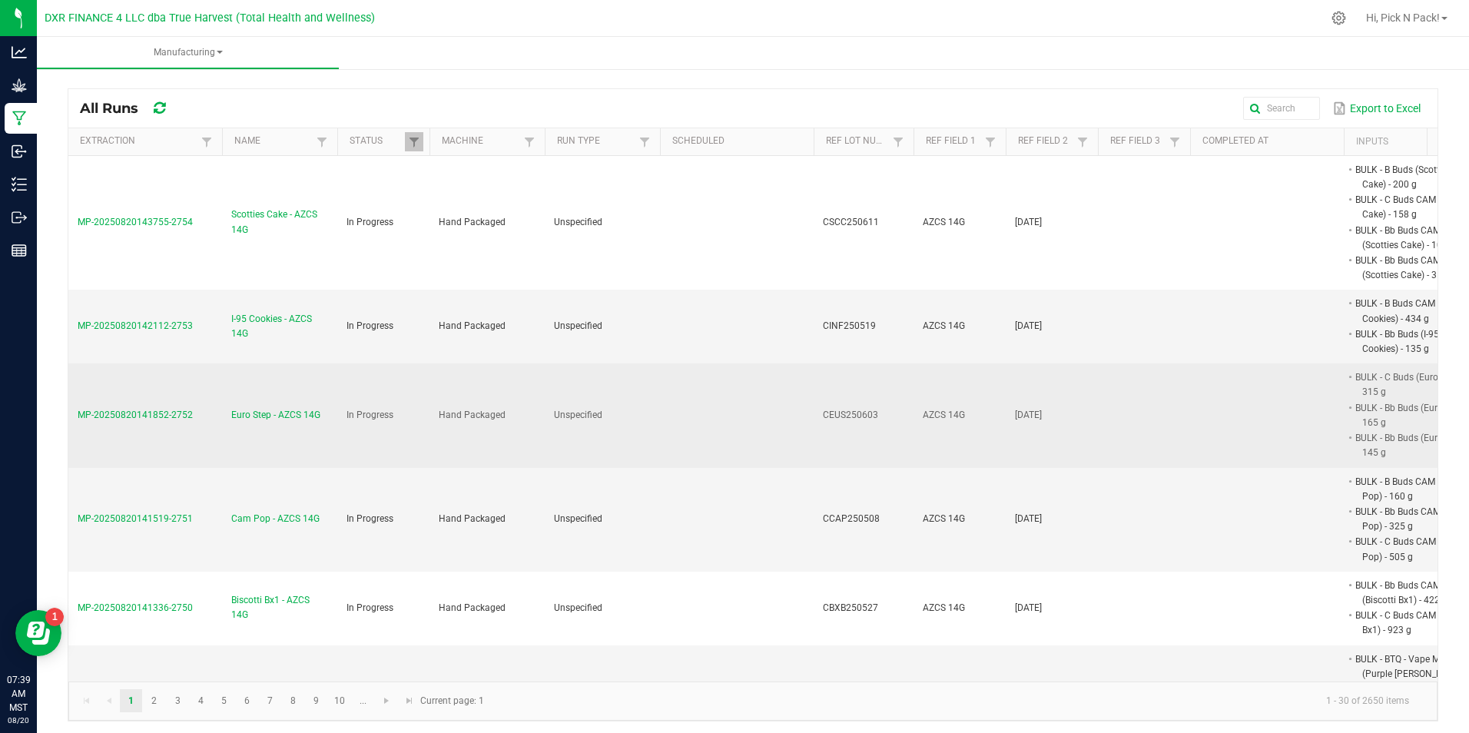
drag, startPoint x: 61, startPoint y: 421, endPoint x: 140, endPoint y: 450, distance: 83.4
click at [140, 450] on td "MP-20250820141852-2752" at bounding box center [145, 416] width 154 height 104
drag, startPoint x: 191, startPoint y: 417, endPoint x: 76, endPoint y: 423, distance: 114.7
click at [76, 424] on td "MP-20250820141852-2752" at bounding box center [145, 416] width 154 height 104
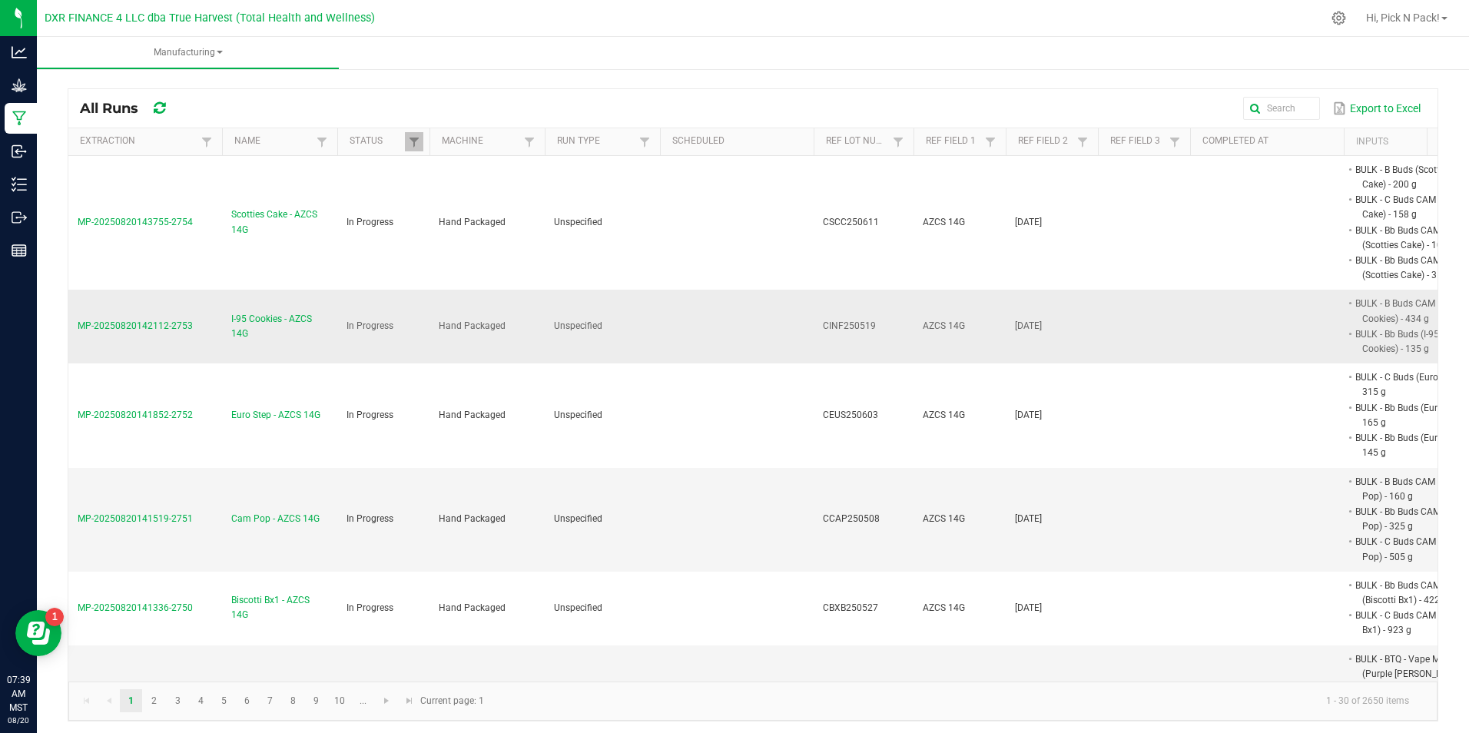
click at [241, 324] on span "I-95 Cookies - AZCS 14G" at bounding box center [279, 326] width 97 height 29
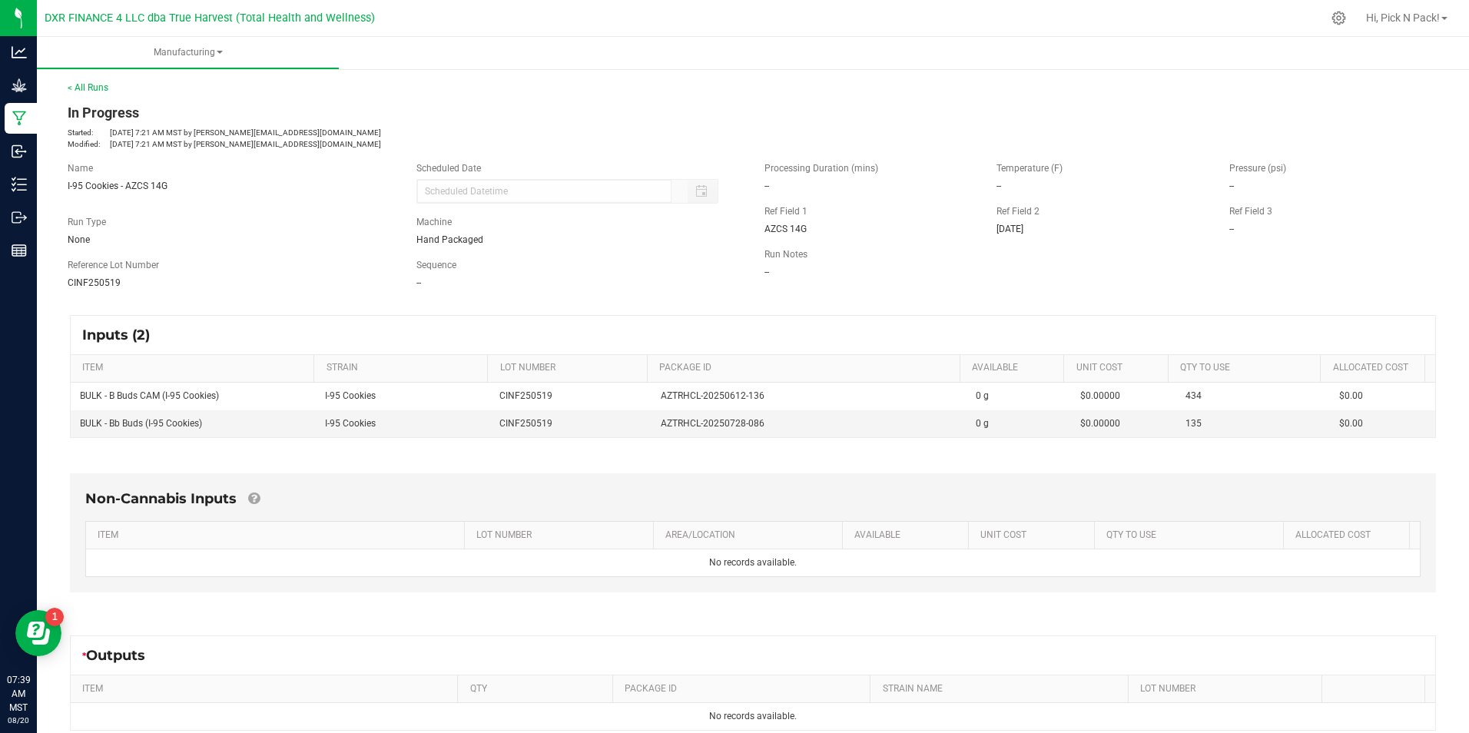
drag, startPoint x: 175, startPoint y: 188, endPoint x: 62, endPoint y: 191, distance: 113.0
click at [62, 191] on div "Name I-95 Cookies - AZCS 14G" at bounding box center [230, 177] width 349 height 32
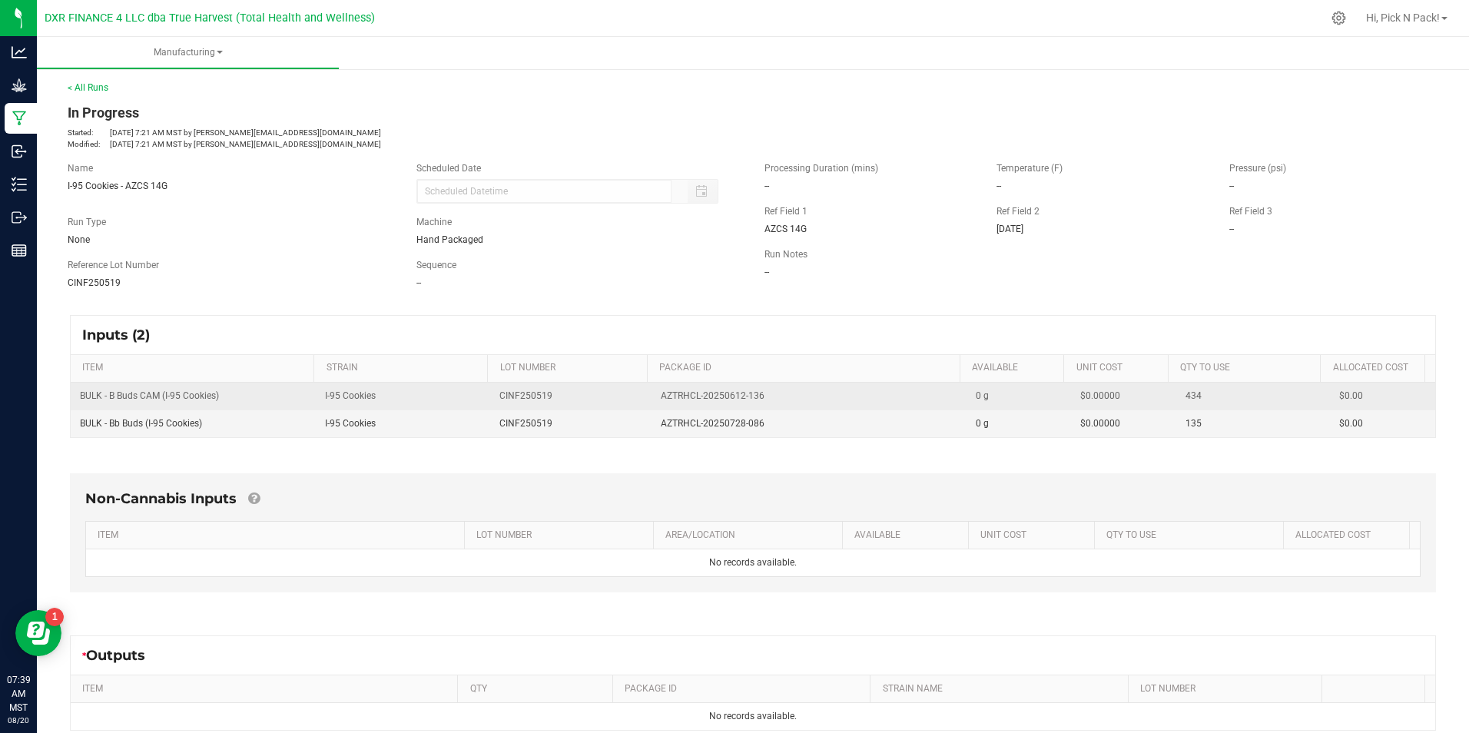
drag, startPoint x: 483, startPoint y: 397, endPoint x: 543, endPoint y: 400, distance: 60.8
click at [543, 400] on tr "BULK - B Buds CAM (I-95 Cookies) I-95 Cookies CINF250519 AZTRHCL-20250612-136 0…" at bounding box center [753, 397] width 1365 height 28
drag, startPoint x: 773, startPoint y: 394, endPoint x: 643, endPoint y: 403, distance: 130.2
click at [652, 403] on td "AZTRHCL-20250612-136" at bounding box center [809, 397] width 315 height 28
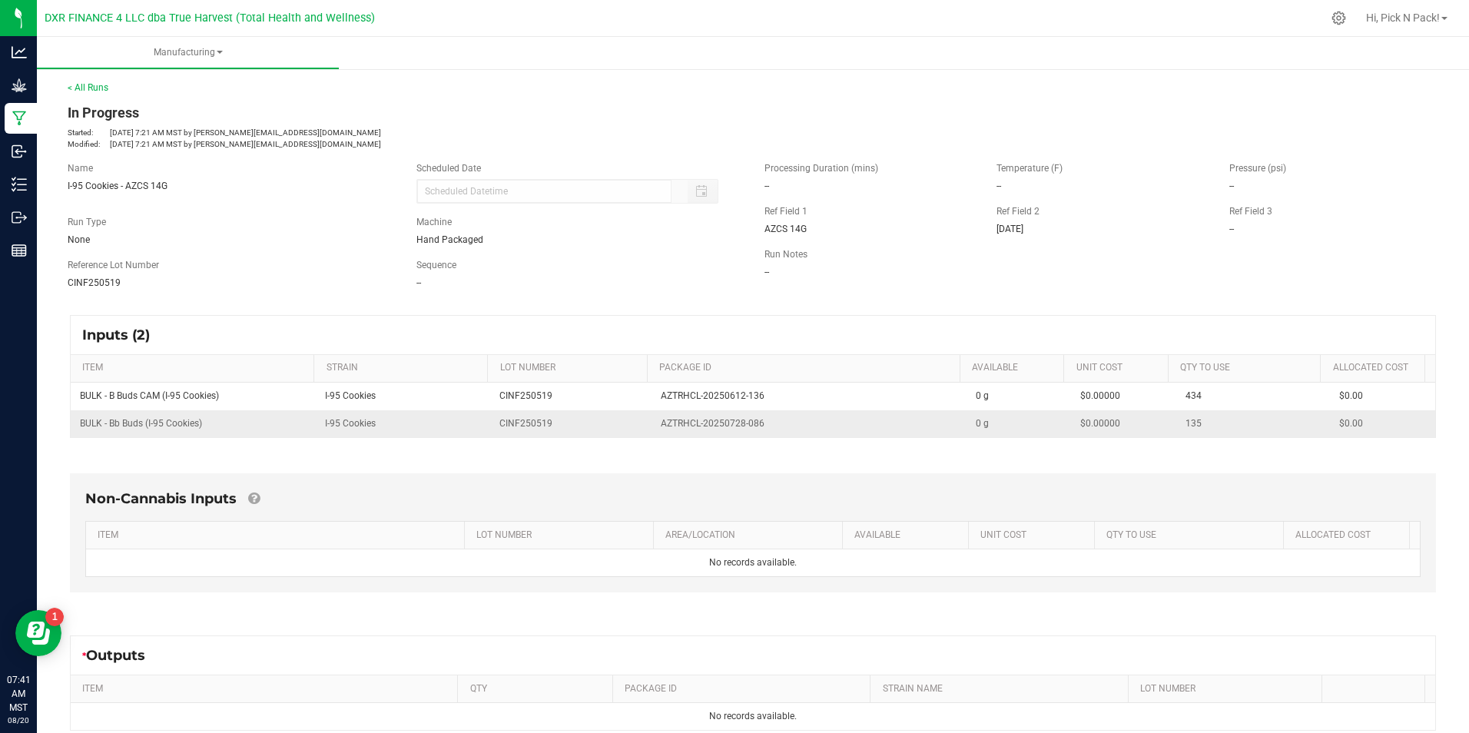
drag, startPoint x: 652, startPoint y: 428, endPoint x: 771, endPoint y: 428, distance: 119.1
click at [771, 428] on div "AZTRHCL-20250728-086" at bounding box center [809, 424] width 297 height 15
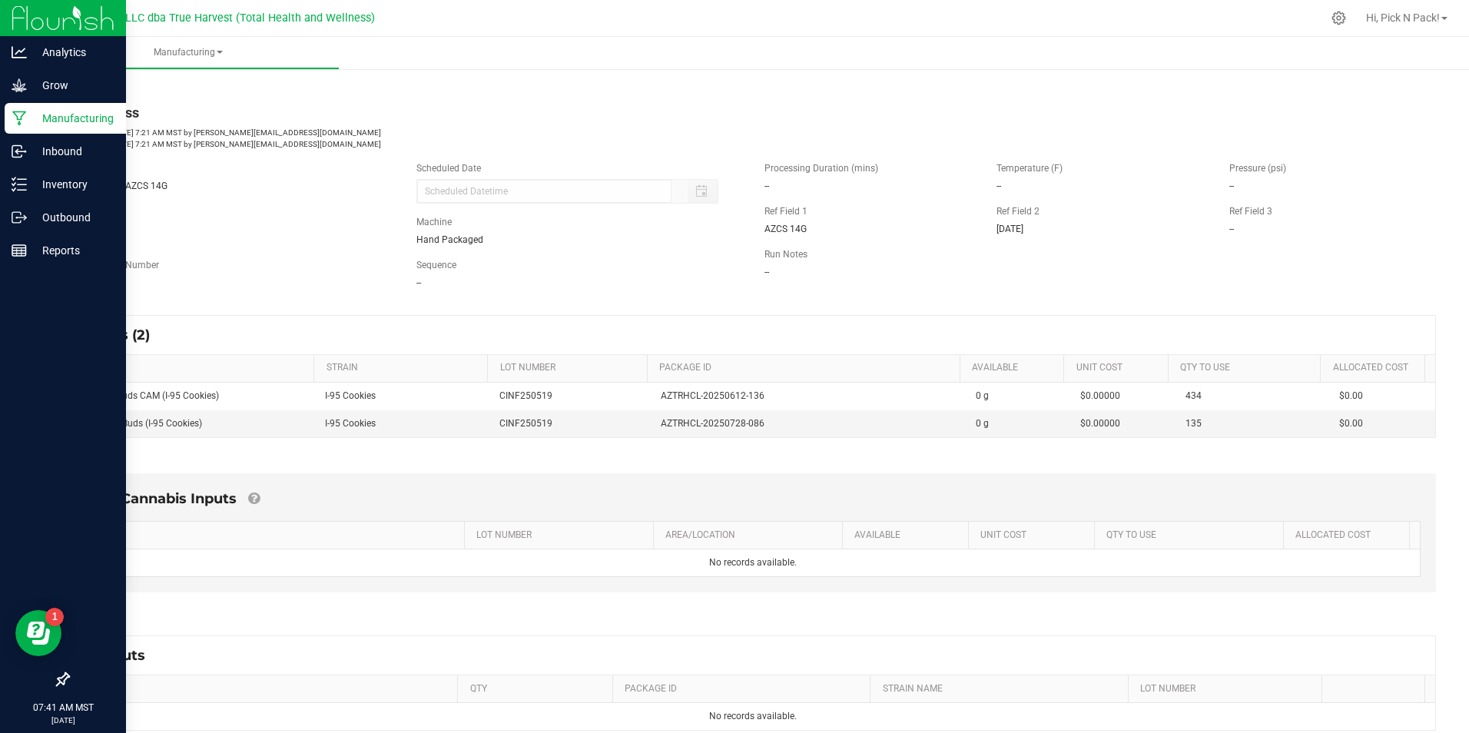
click at [71, 121] on p "Manufacturing" at bounding box center [73, 118] width 92 height 18
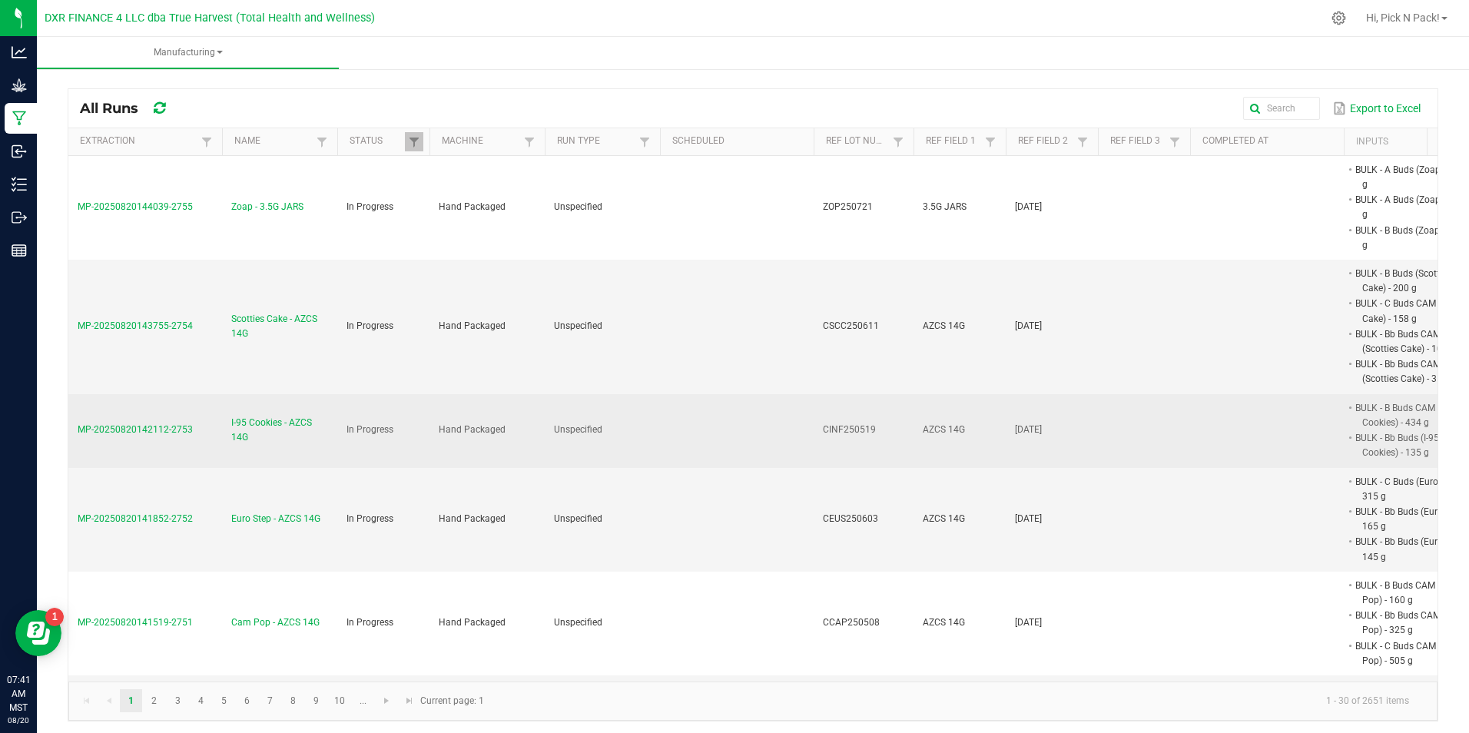
drag, startPoint x: 202, startPoint y: 430, endPoint x: 78, endPoint y: 453, distance: 126.0
click at [78, 453] on td "MP-20250820142112-2753" at bounding box center [145, 431] width 154 height 74
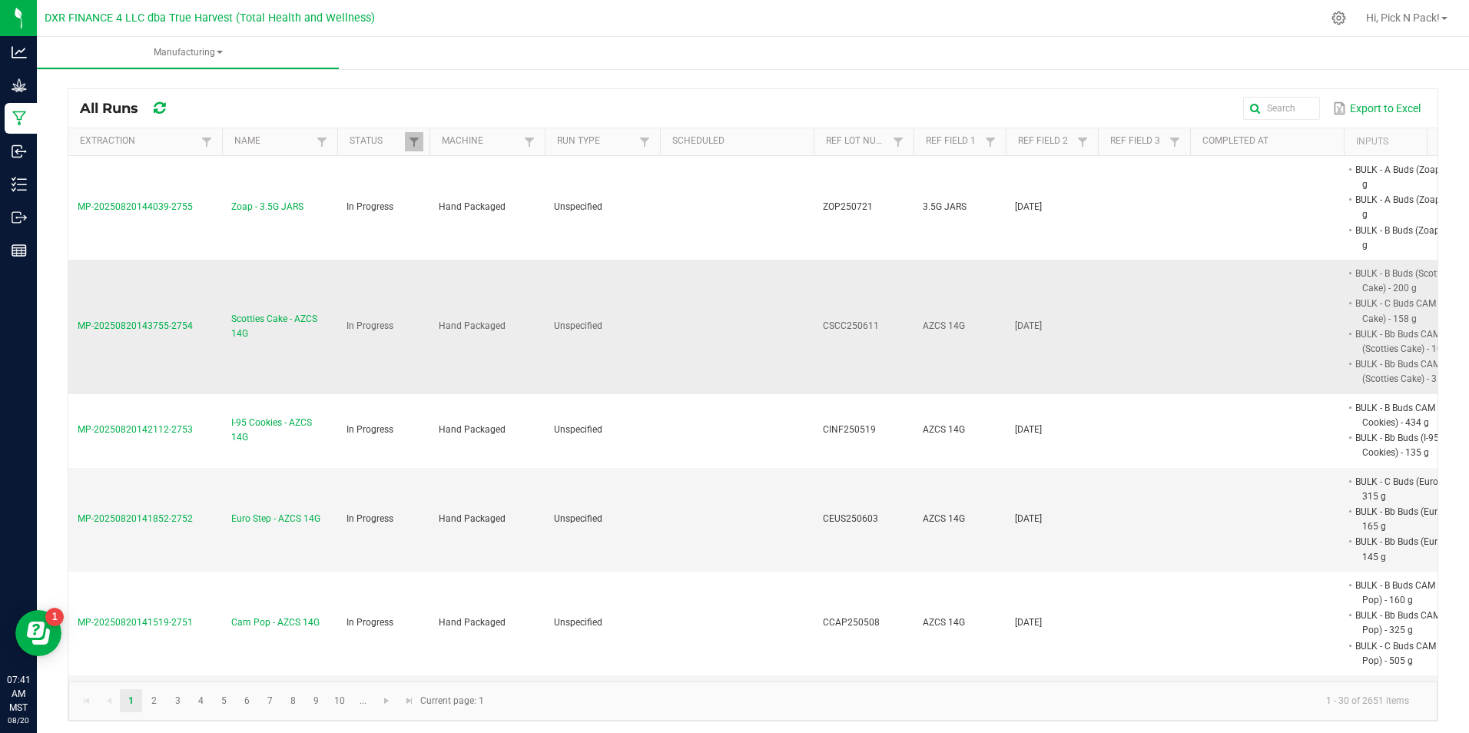
click at [246, 320] on span "Scotties Cake - AZCS 14G" at bounding box center [279, 326] width 97 height 29
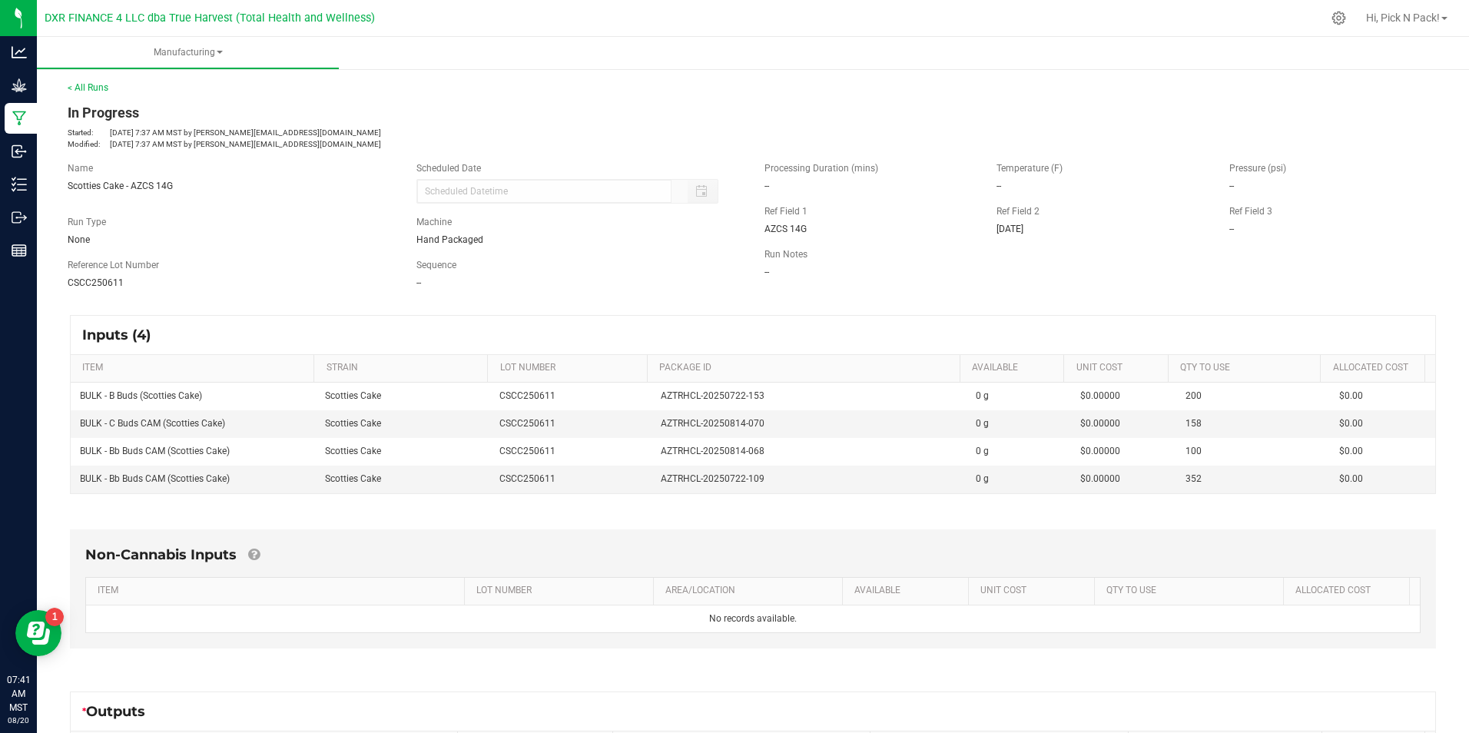
drag, startPoint x: 183, startPoint y: 188, endPoint x: 65, endPoint y: 191, distance: 117.6
click at [65, 191] on div "Name [PERSON_NAME] - AZCS 14G" at bounding box center [230, 177] width 349 height 32
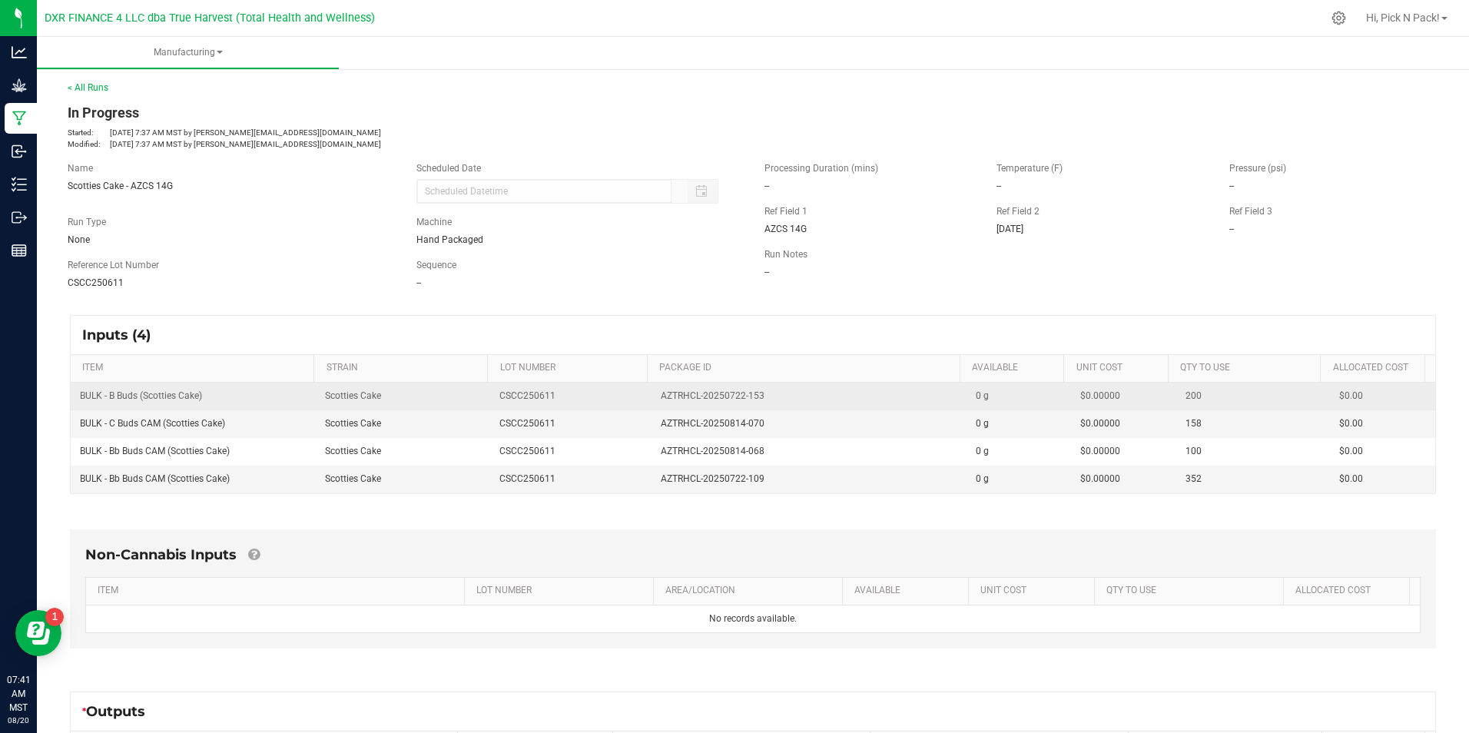
drag, startPoint x: 490, startPoint y: 400, endPoint x: 559, endPoint y: 402, distance: 69.2
click at [559, 402] on td "CSCC250611" at bounding box center [570, 397] width 161 height 28
drag, startPoint x: 649, startPoint y: 396, endPoint x: 756, endPoint y: 395, distance: 107.6
click at [756, 395] on td "AZTRHCL-20250722-153" at bounding box center [809, 397] width 315 height 28
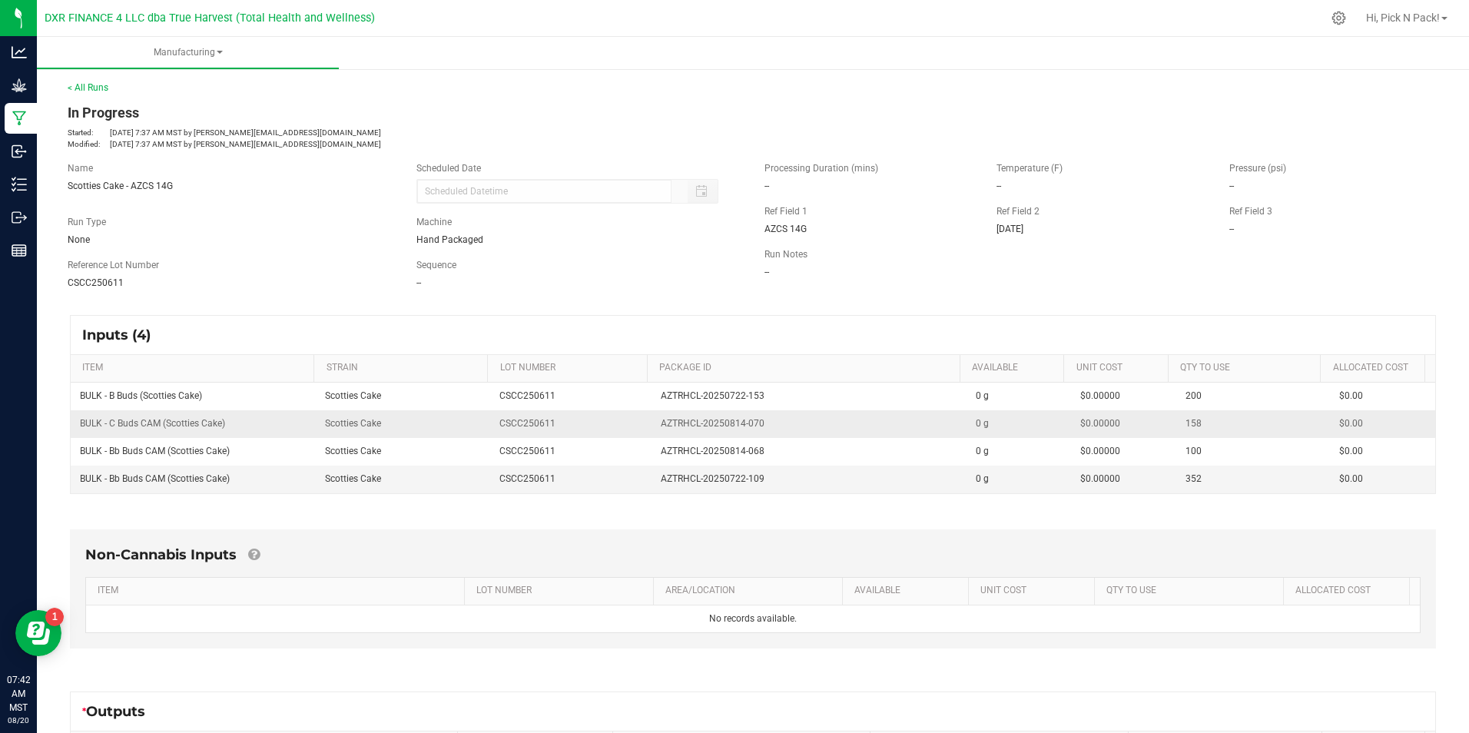
drag, startPoint x: 649, startPoint y: 420, endPoint x: 768, endPoint y: 428, distance: 119.4
click at [768, 428] on td "AZTRHCL-20250814-070" at bounding box center [809, 424] width 315 height 28
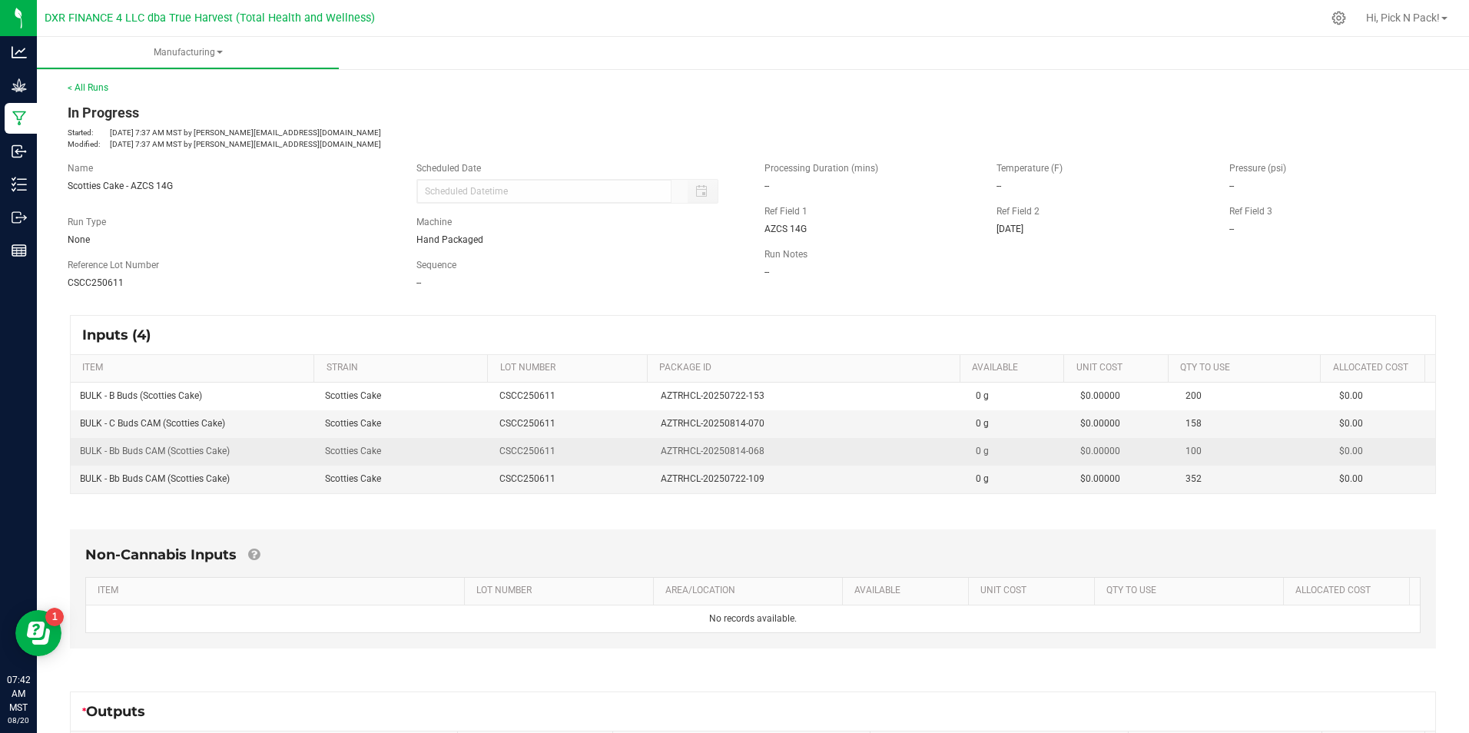
drag, startPoint x: 638, startPoint y: 450, endPoint x: 764, endPoint y: 456, distance: 126.1
click at [764, 456] on tr "BULK - Bb Buds CAM (Scotties Cake) Scotties Cake CSCC250611 AZTRHCL-20250814-06…" at bounding box center [753, 452] width 1365 height 28
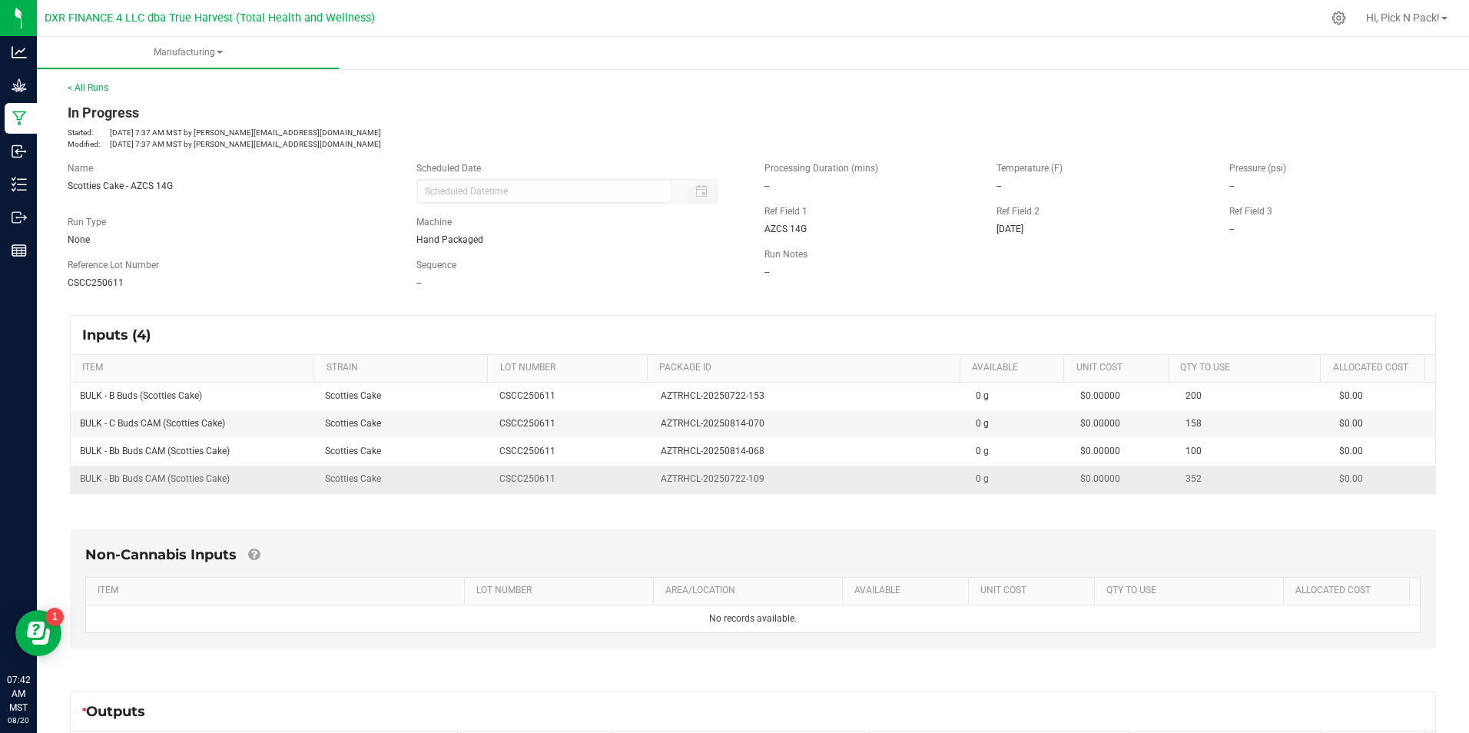
drag, startPoint x: 643, startPoint y: 478, endPoint x: 795, endPoint y: 490, distance: 152.7
click at [795, 490] on td "AZTRHCL-20250722-109" at bounding box center [809, 479] width 315 height 27
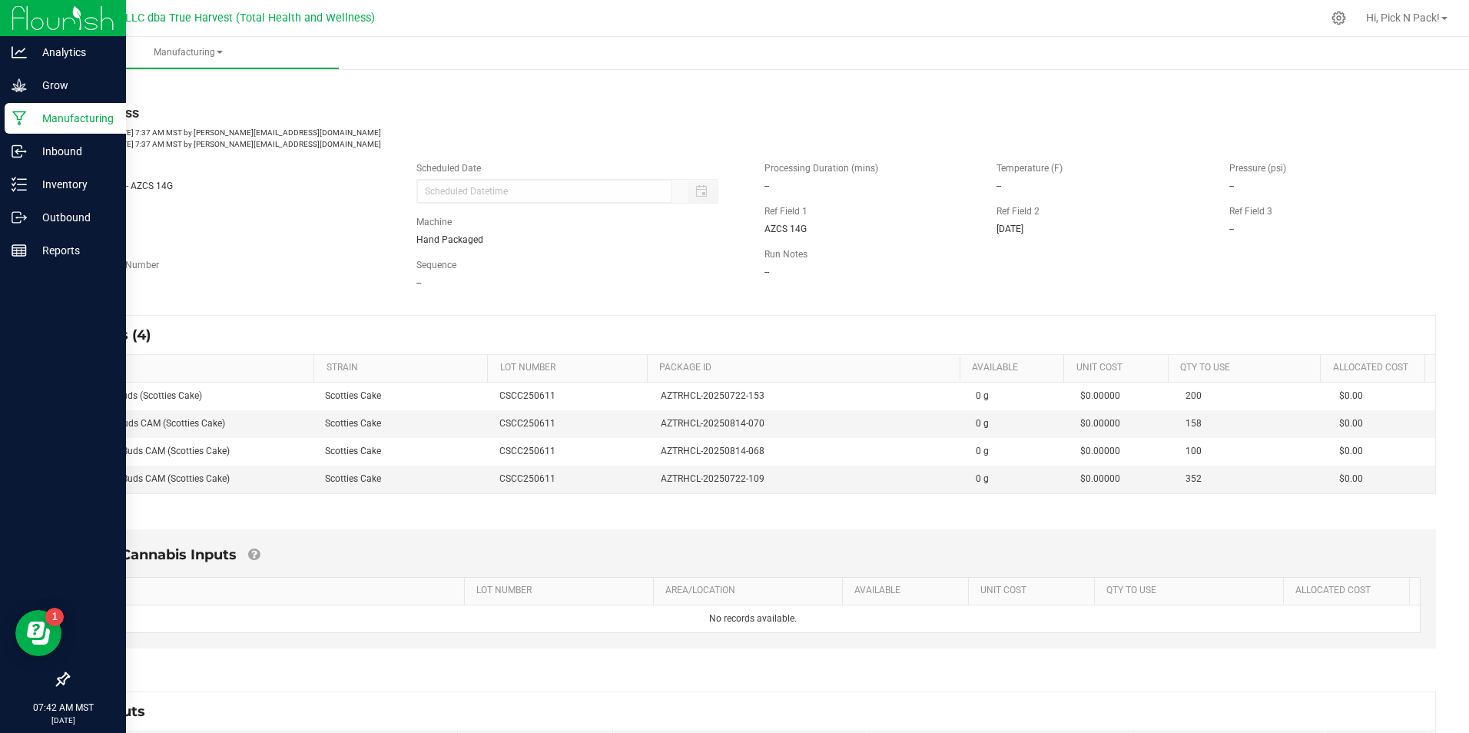
click at [78, 115] on p "Manufacturing" at bounding box center [73, 118] width 92 height 18
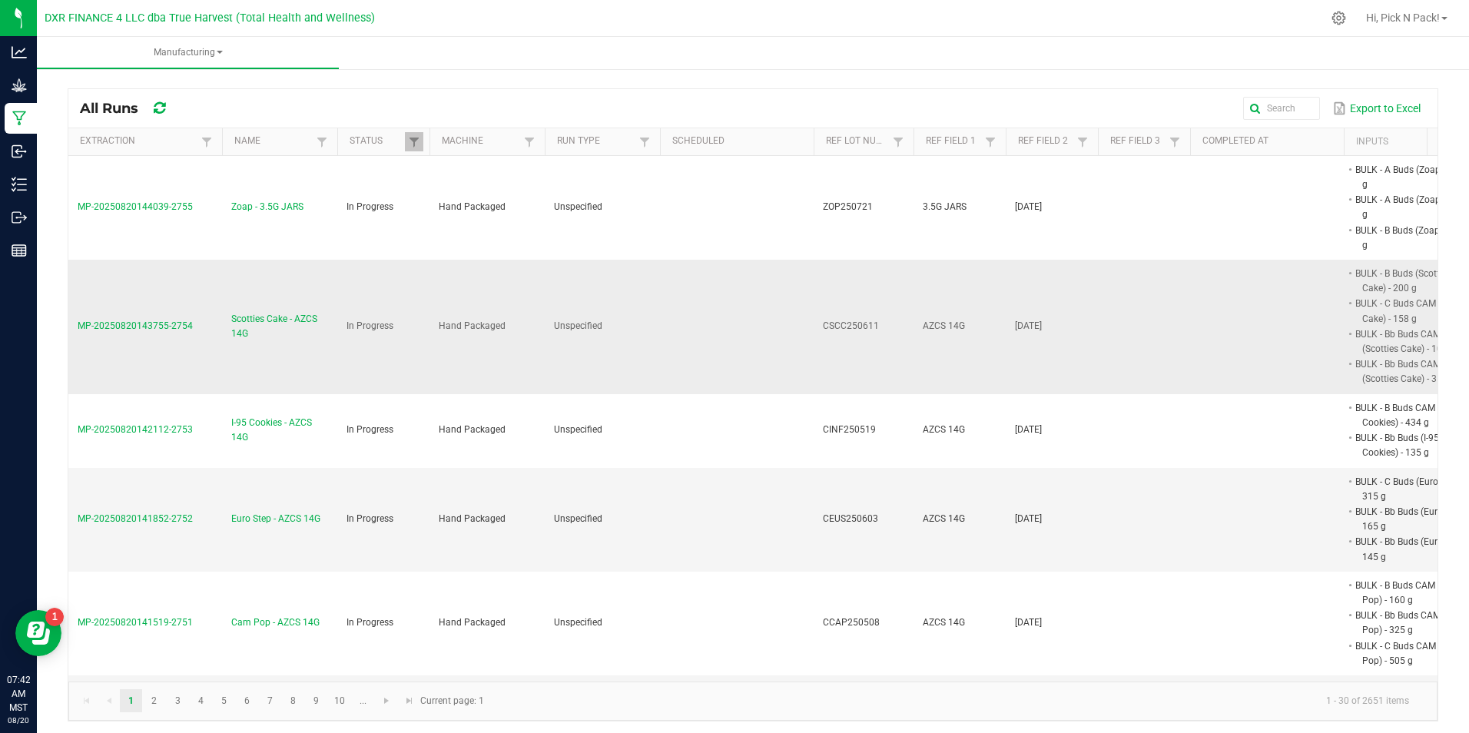
drag, startPoint x: 201, startPoint y: 323, endPoint x: 76, endPoint y: 337, distance: 126.0
click at [76, 337] on td "MP-20250820143755-2754" at bounding box center [145, 327] width 154 height 134
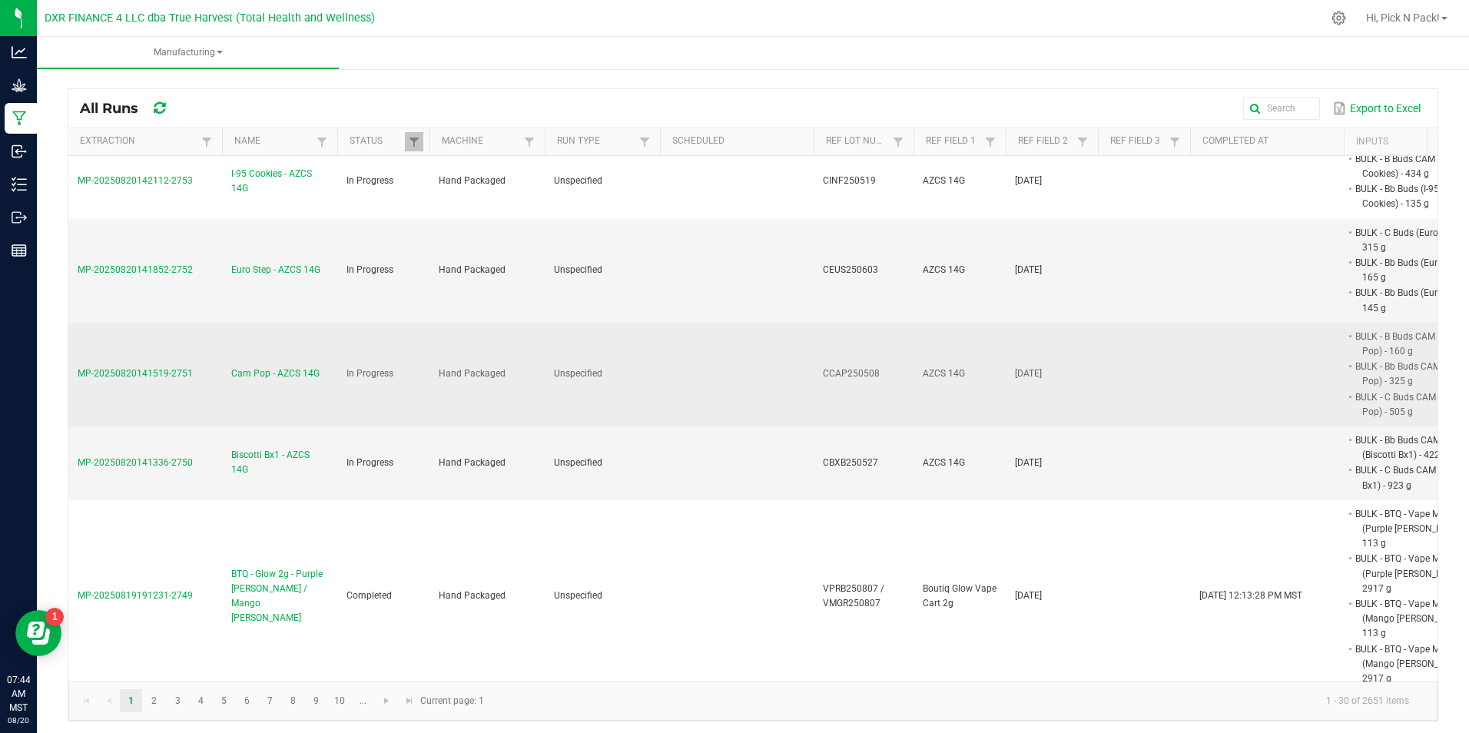
scroll to position [231, 0]
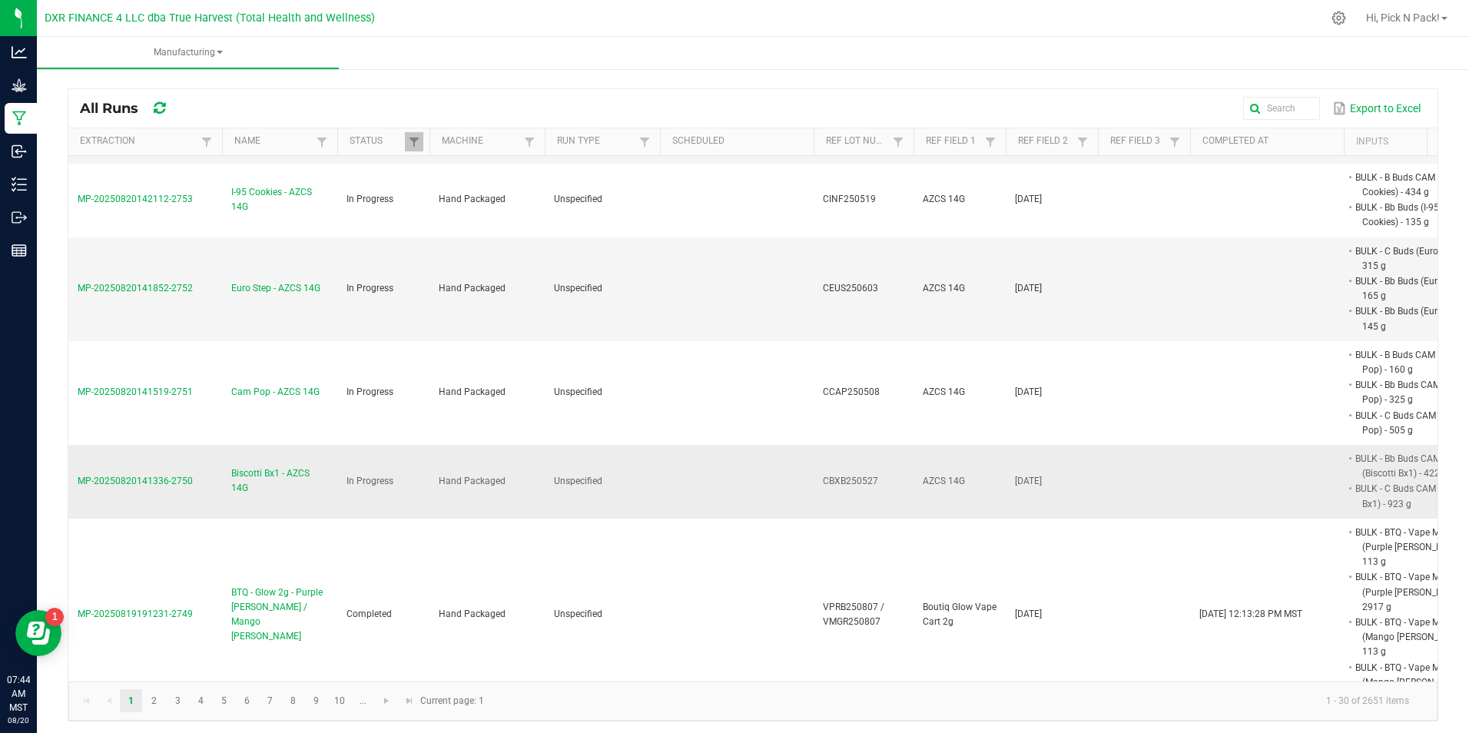
click at [243, 473] on span "Biscotti Bx1 - AZCS 14G" at bounding box center [279, 480] width 97 height 29
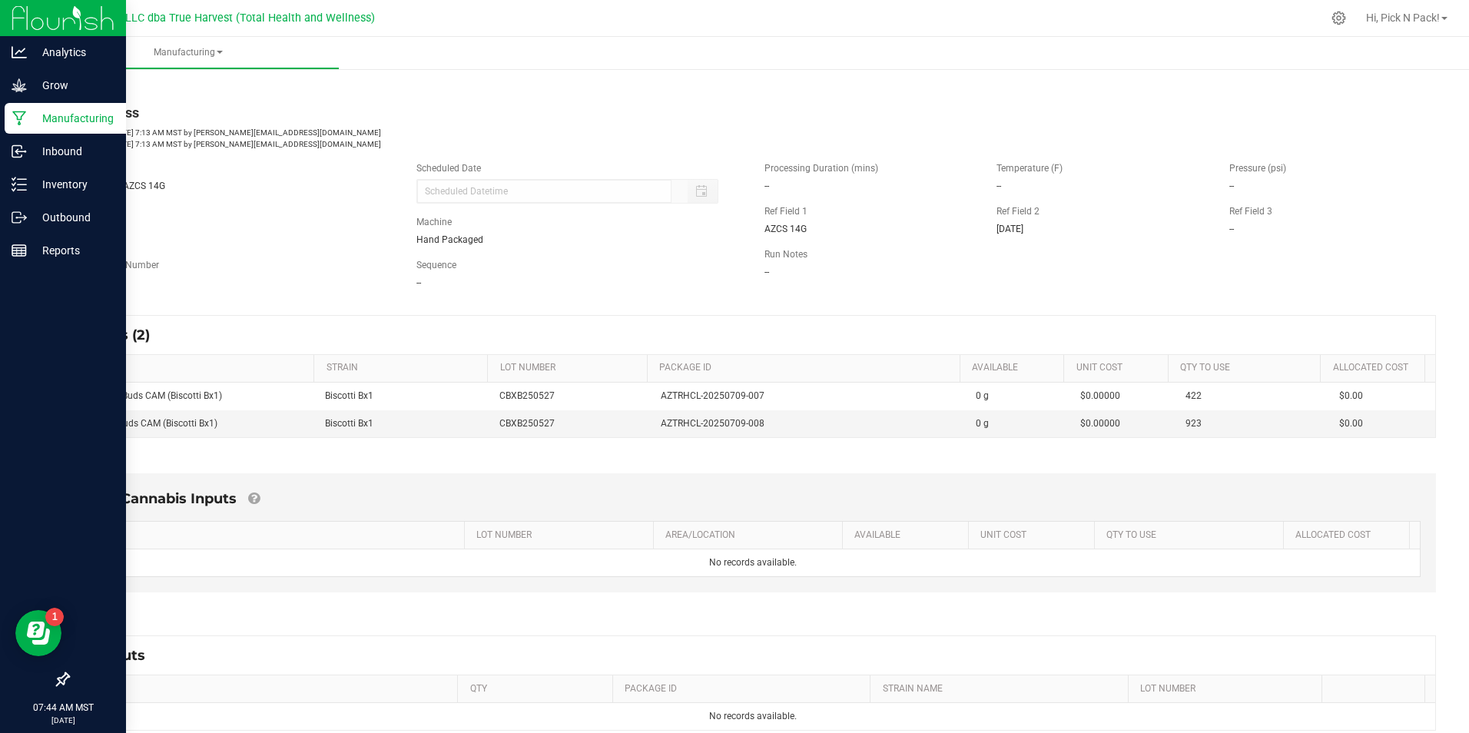
click at [63, 115] on p "Manufacturing" at bounding box center [73, 118] width 92 height 18
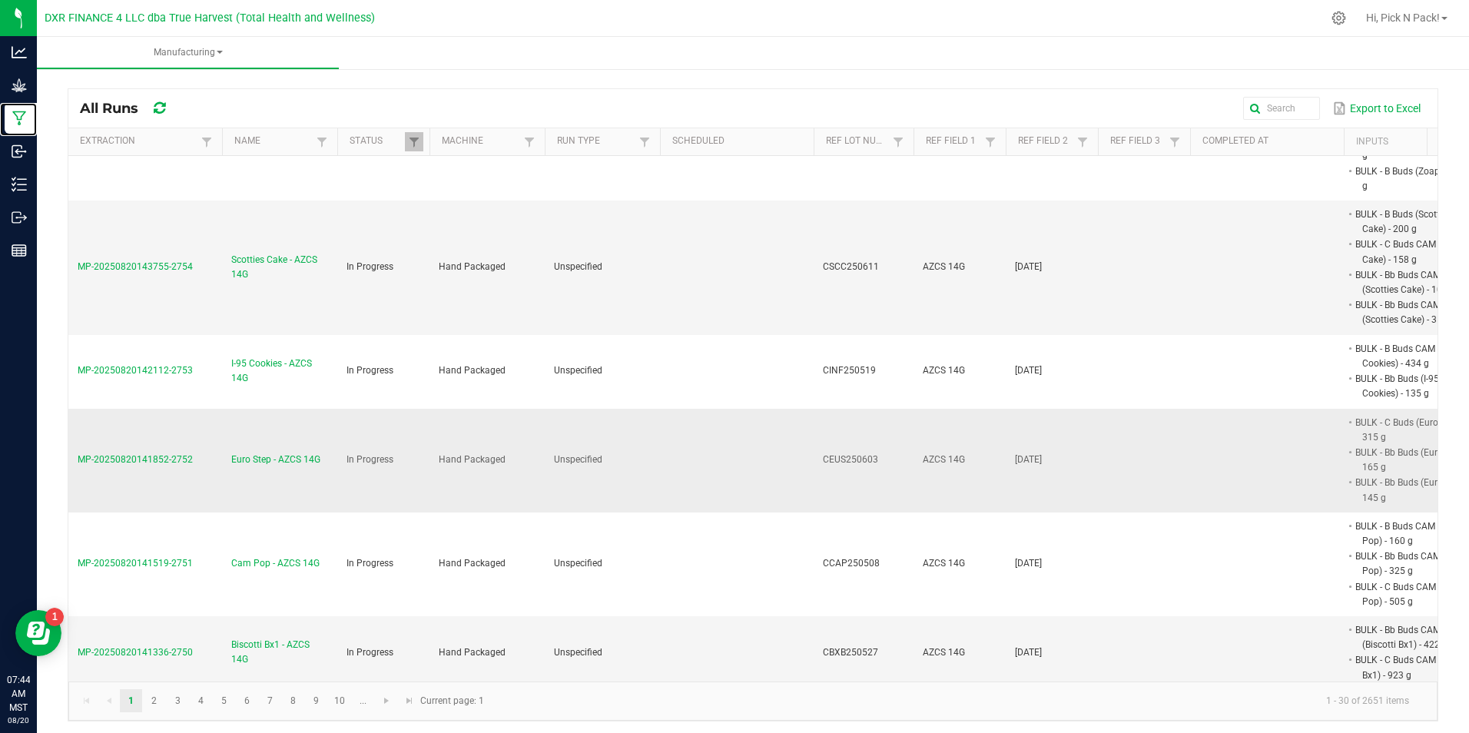
scroll to position [77, 0]
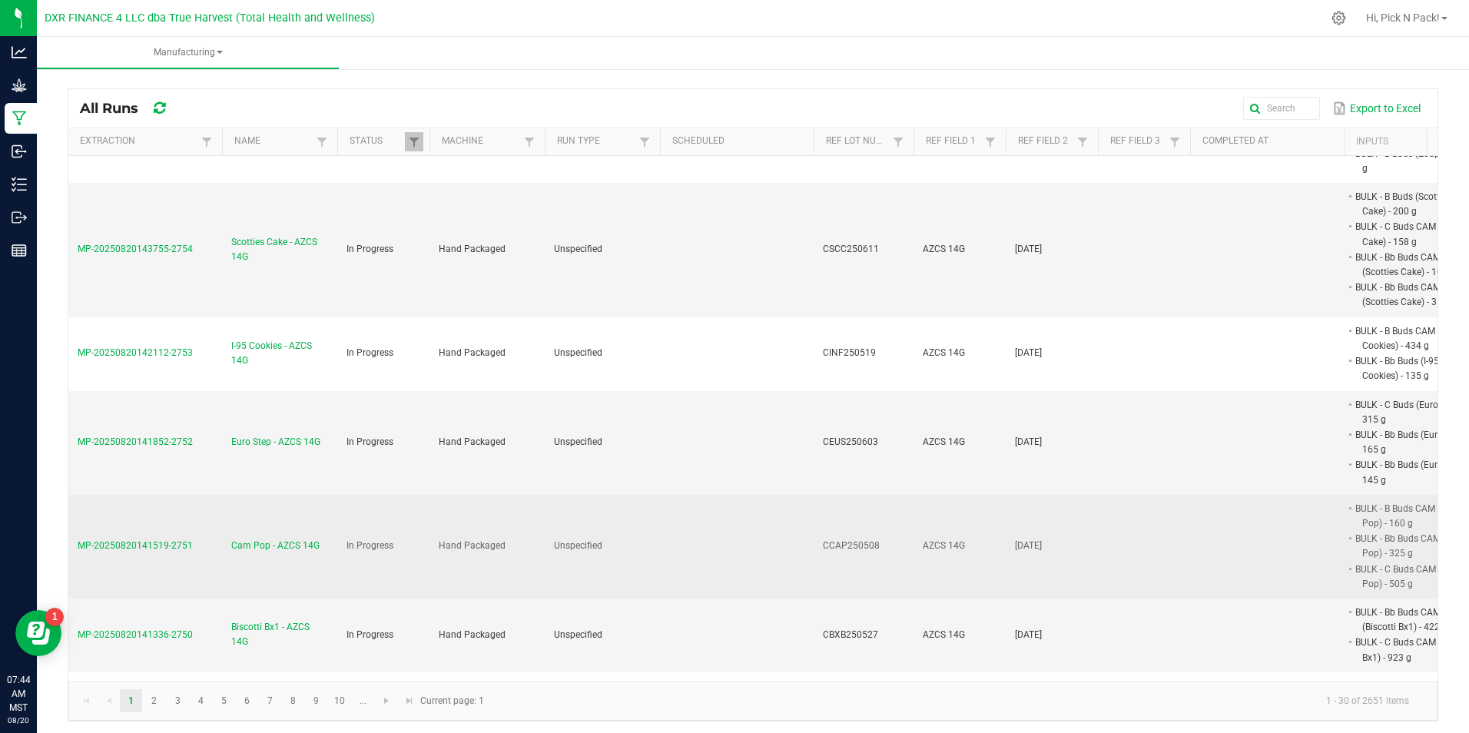
click at [267, 546] on span "Cam Pop - AZCS 14G" at bounding box center [275, 546] width 88 height 15
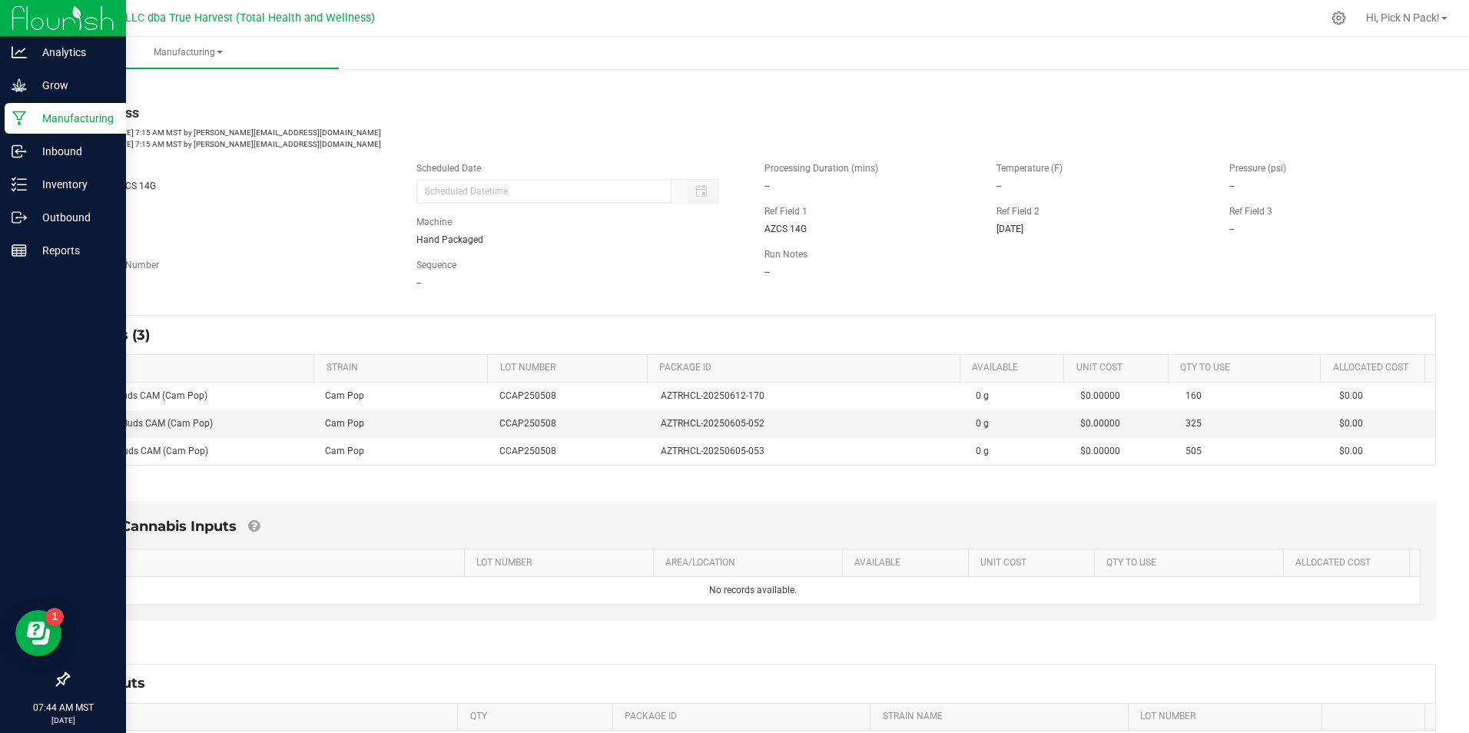
click at [93, 123] on p "Manufacturing" at bounding box center [73, 118] width 92 height 18
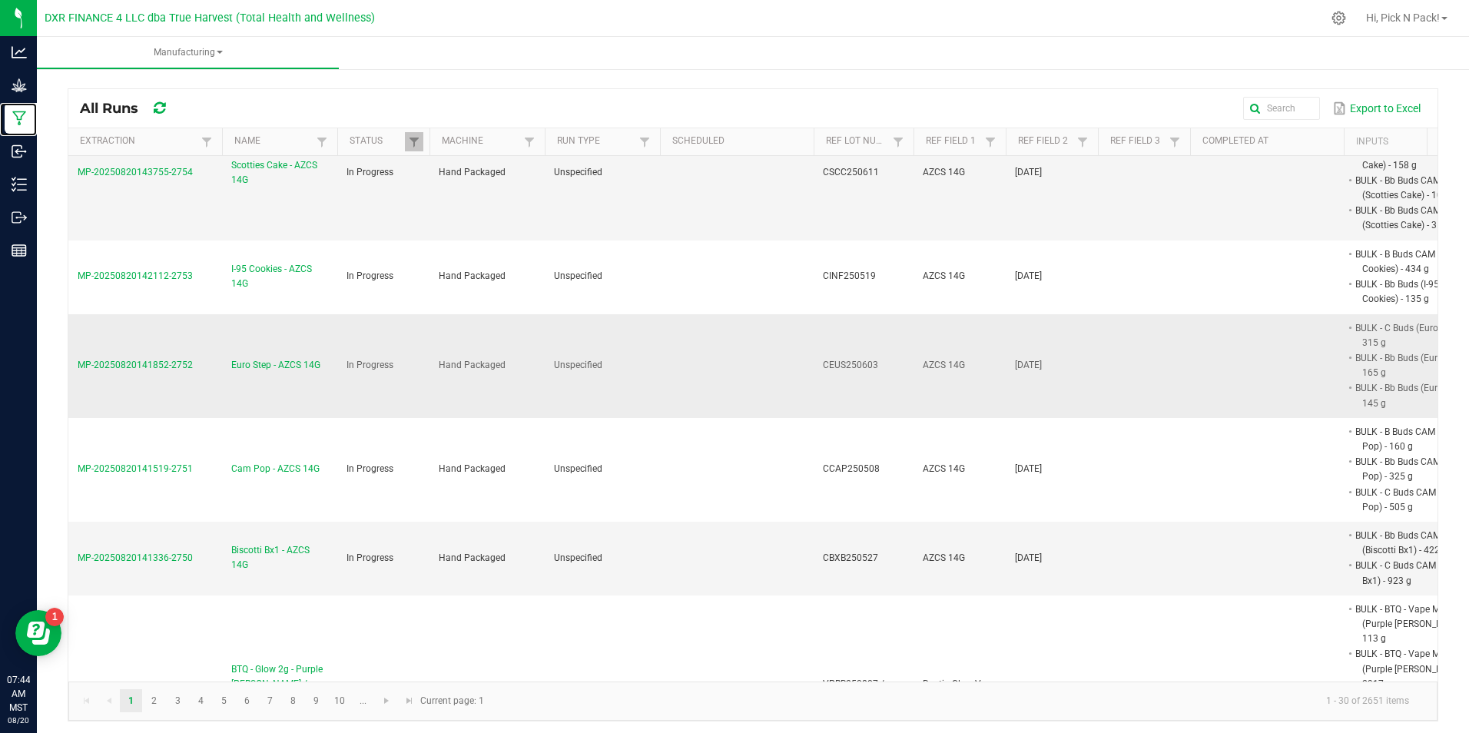
scroll to position [231, 0]
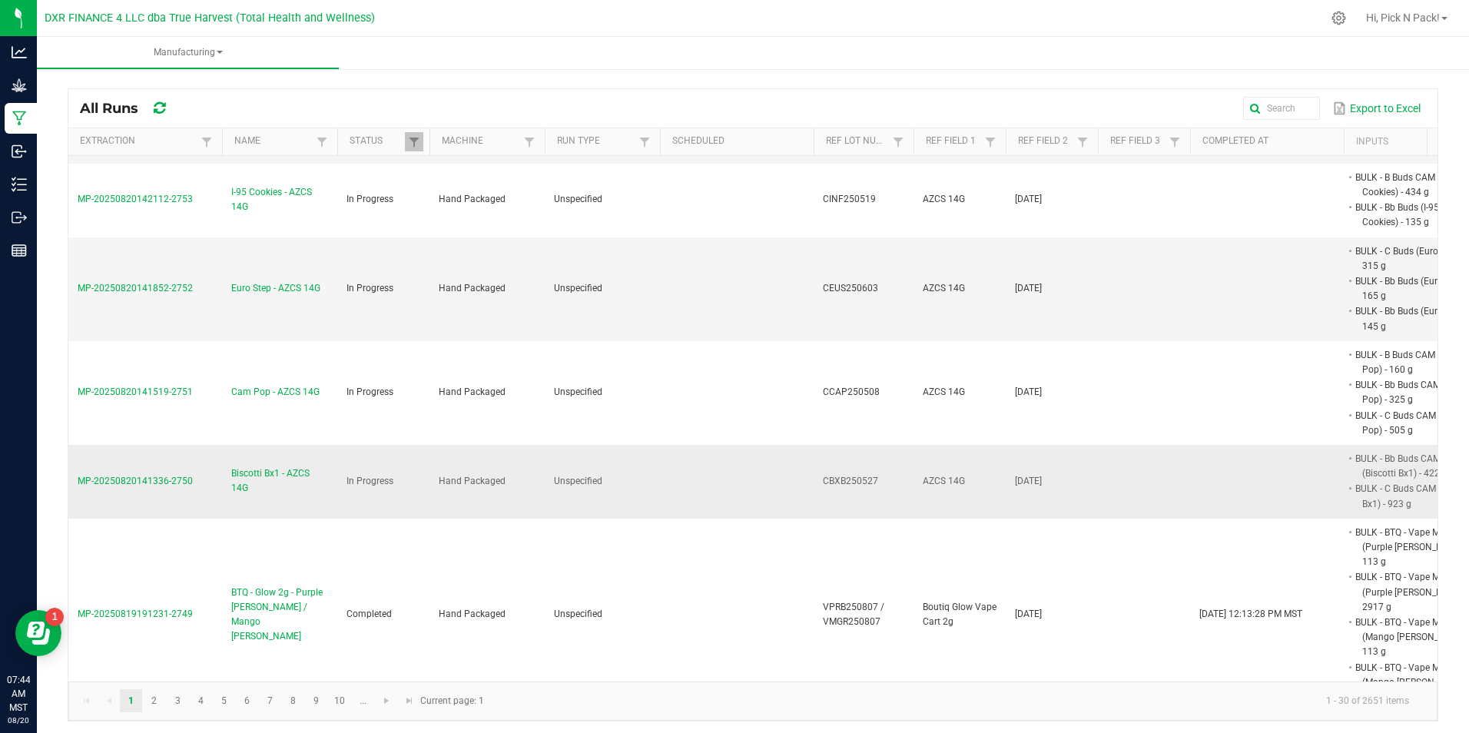
click at [233, 477] on span "Biscotti Bx1 - AZCS 14G" at bounding box center [279, 480] width 97 height 29
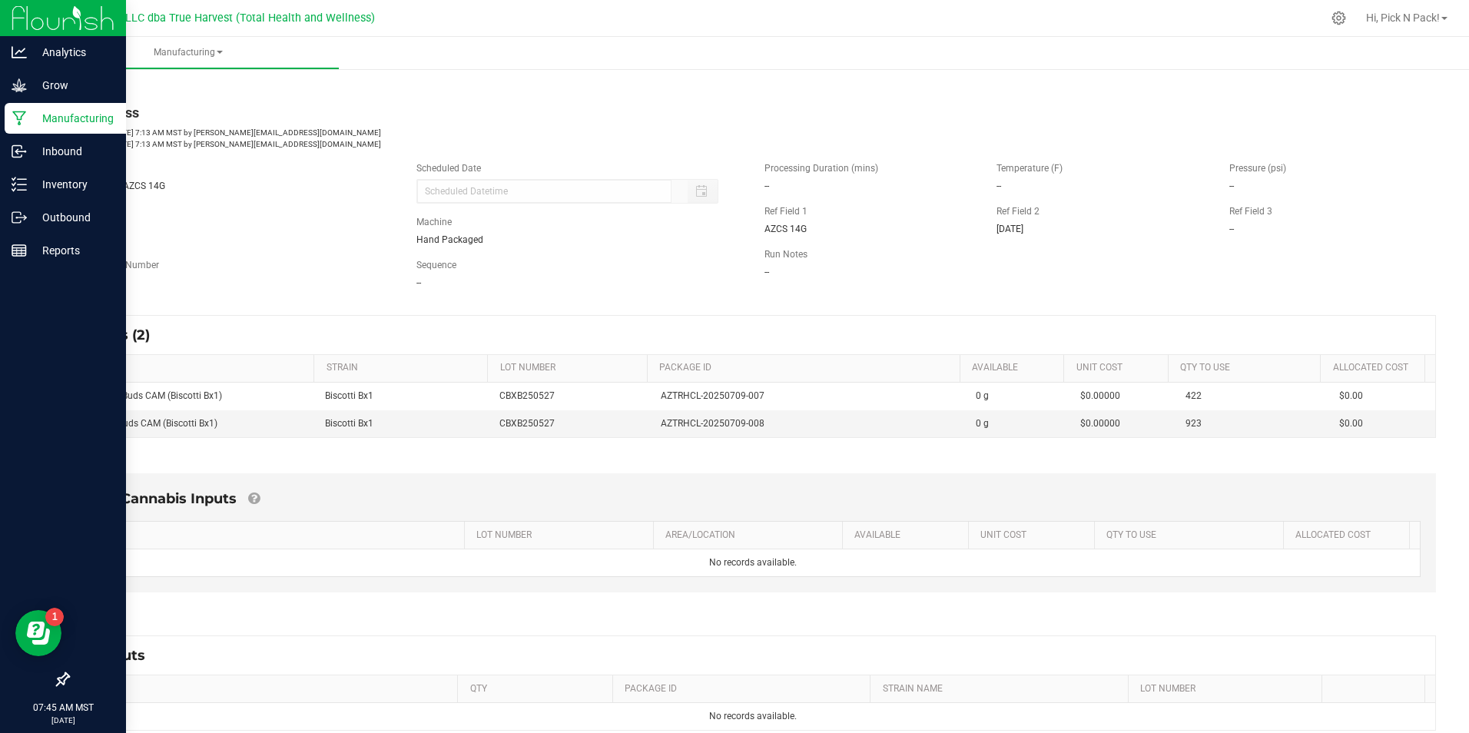
click at [87, 121] on p "Manufacturing" at bounding box center [73, 118] width 92 height 18
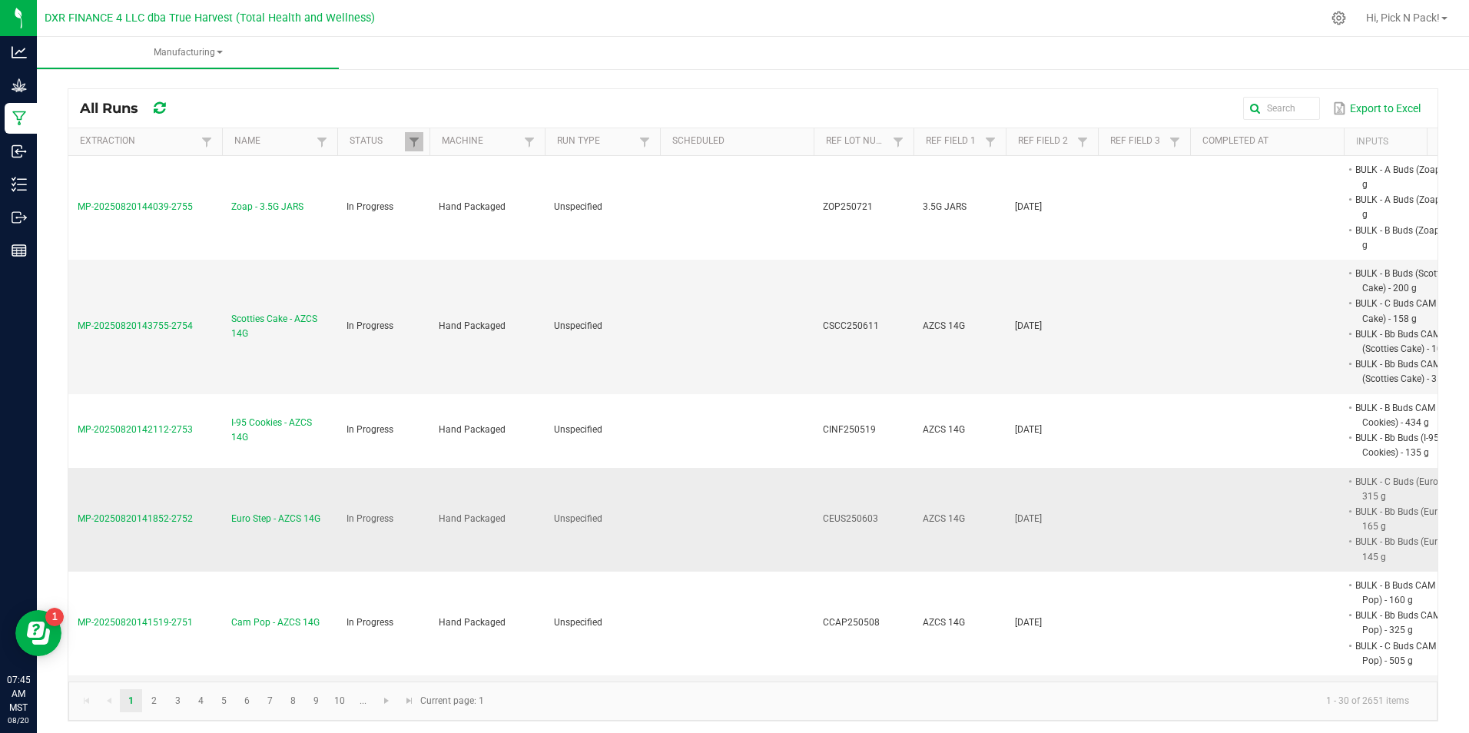
click at [257, 520] on span "Euro Step - AZCS 14G" at bounding box center [275, 519] width 89 height 15
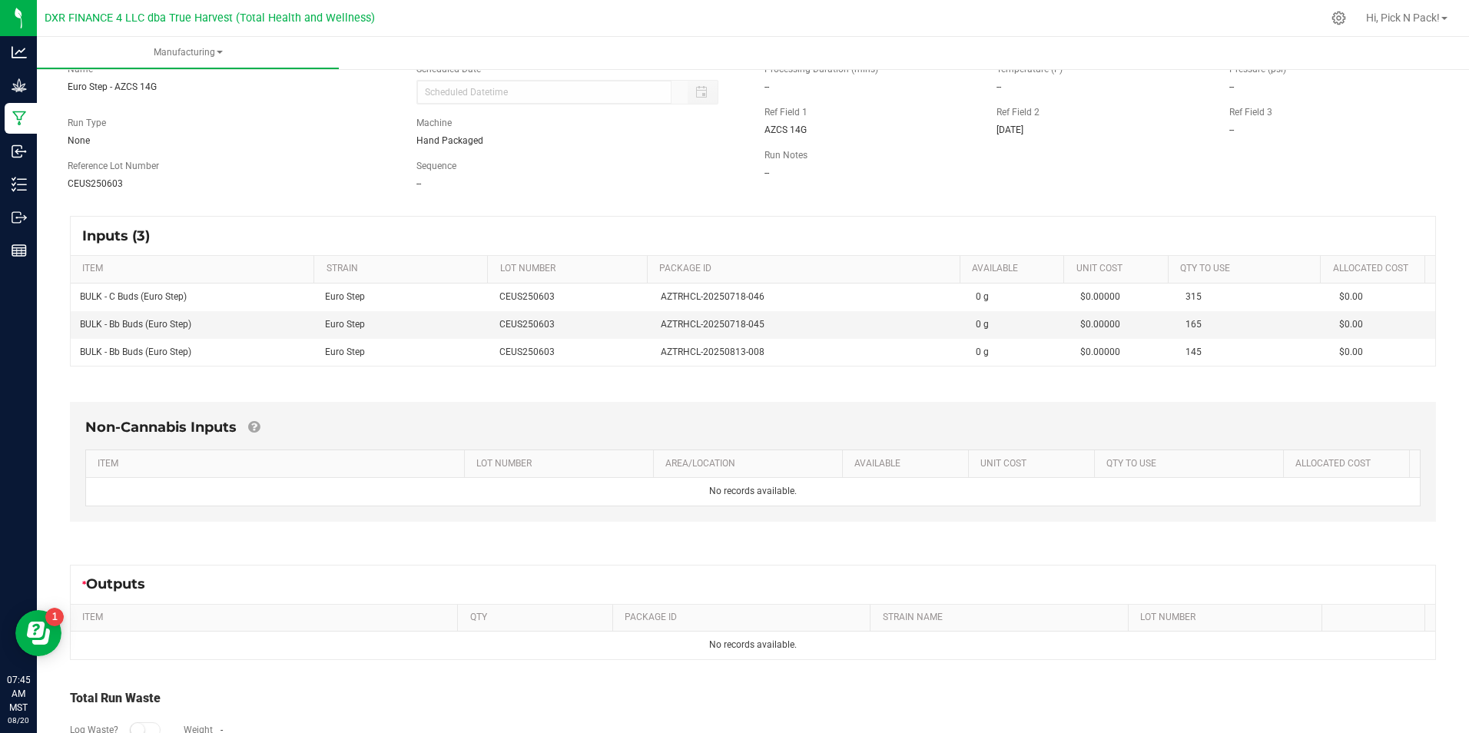
scroll to position [169, 0]
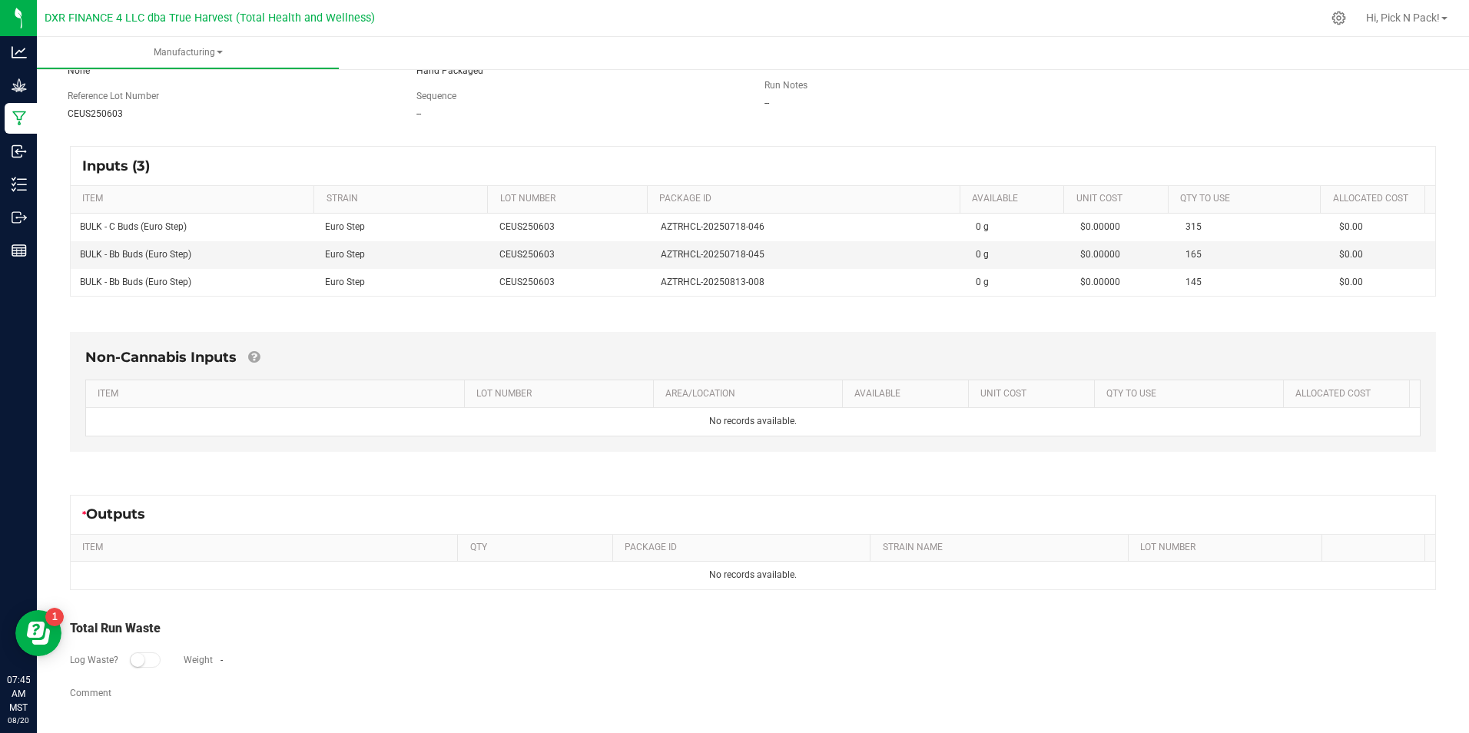
drag, startPoint x: 719, startPoint y: 732, endPoint x: 809, endPoint y: 729, distance: 90.7
click at [810, 729] on div "< All Runs In Progress Started: [DATE] 7:18 AM MST by [EMAIL_ADDRESS][DOMAIN_NA…" at bounding box center [753, 314] width 1432 height 837
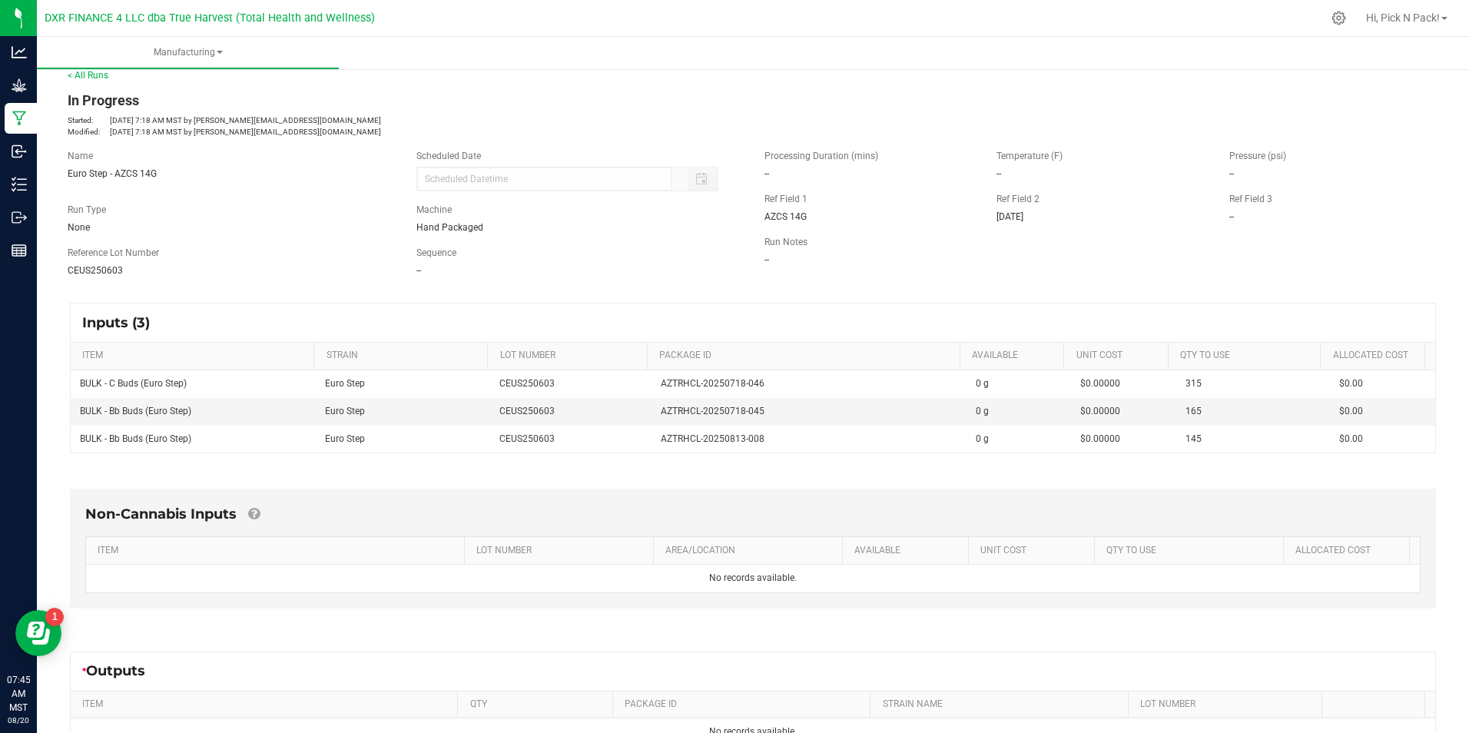
scroll to position [0, 0]
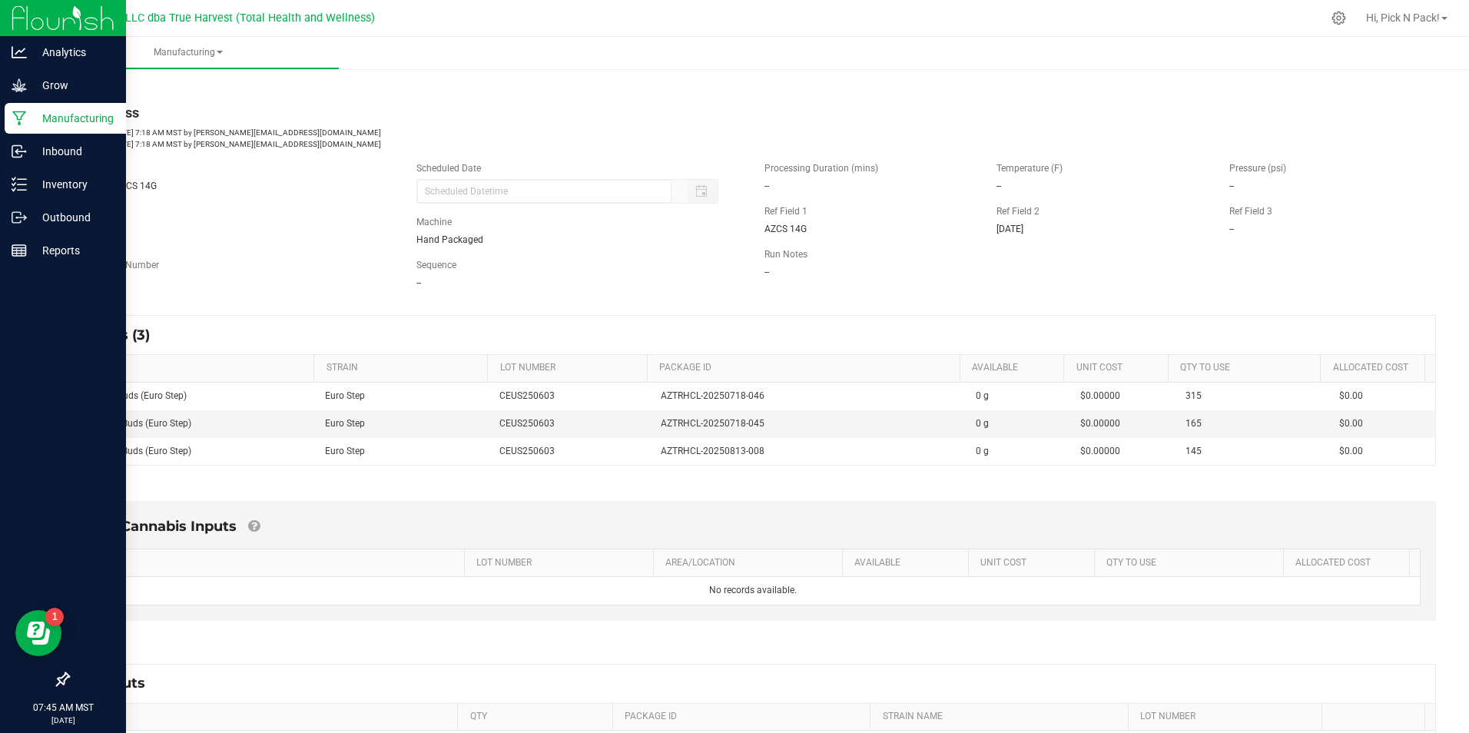
click at [81, 119] on p "Manufacturing" at bounding box center [73, 118] width 92 height 18
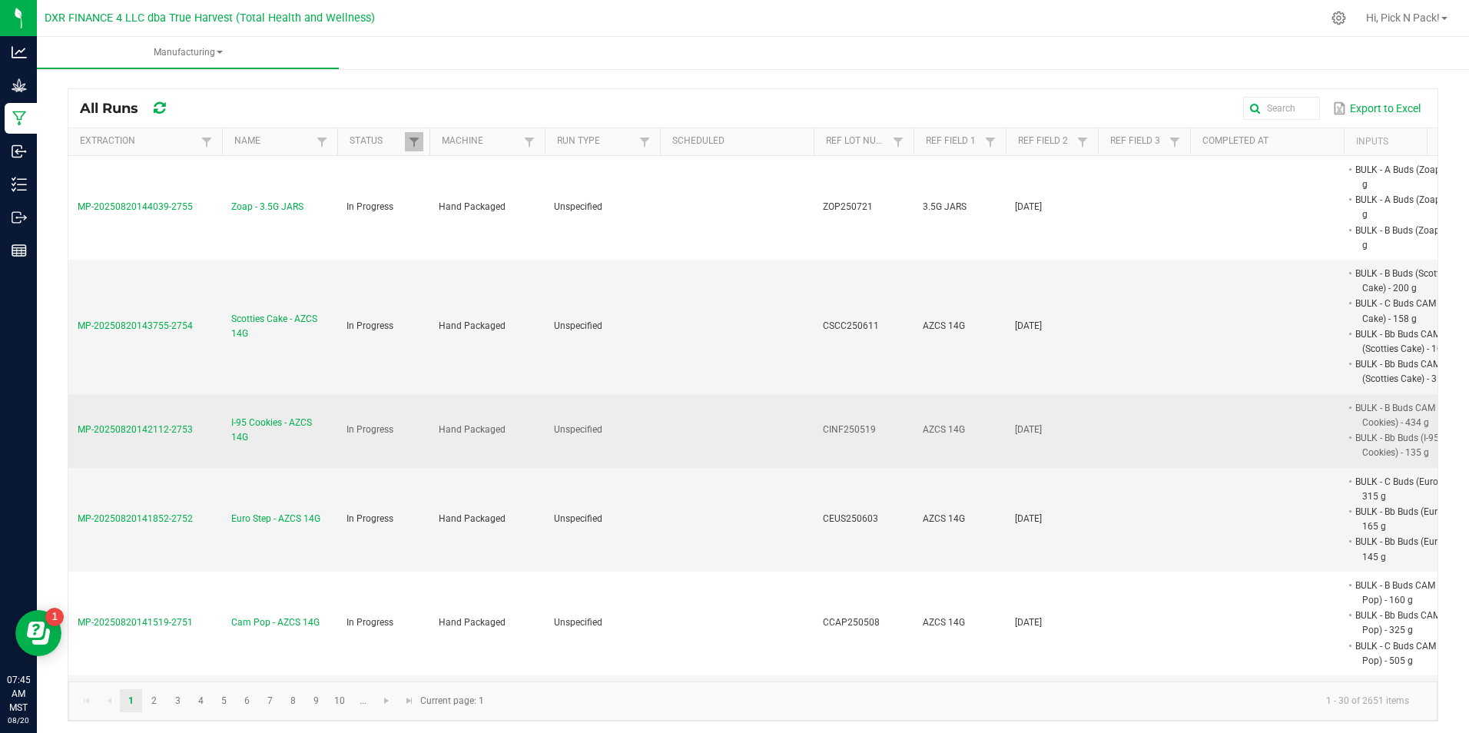
click at [244, 422] on span "I-95 Cookies - AZCS 14G" at bounding box center [279, 430] width 97 height 29
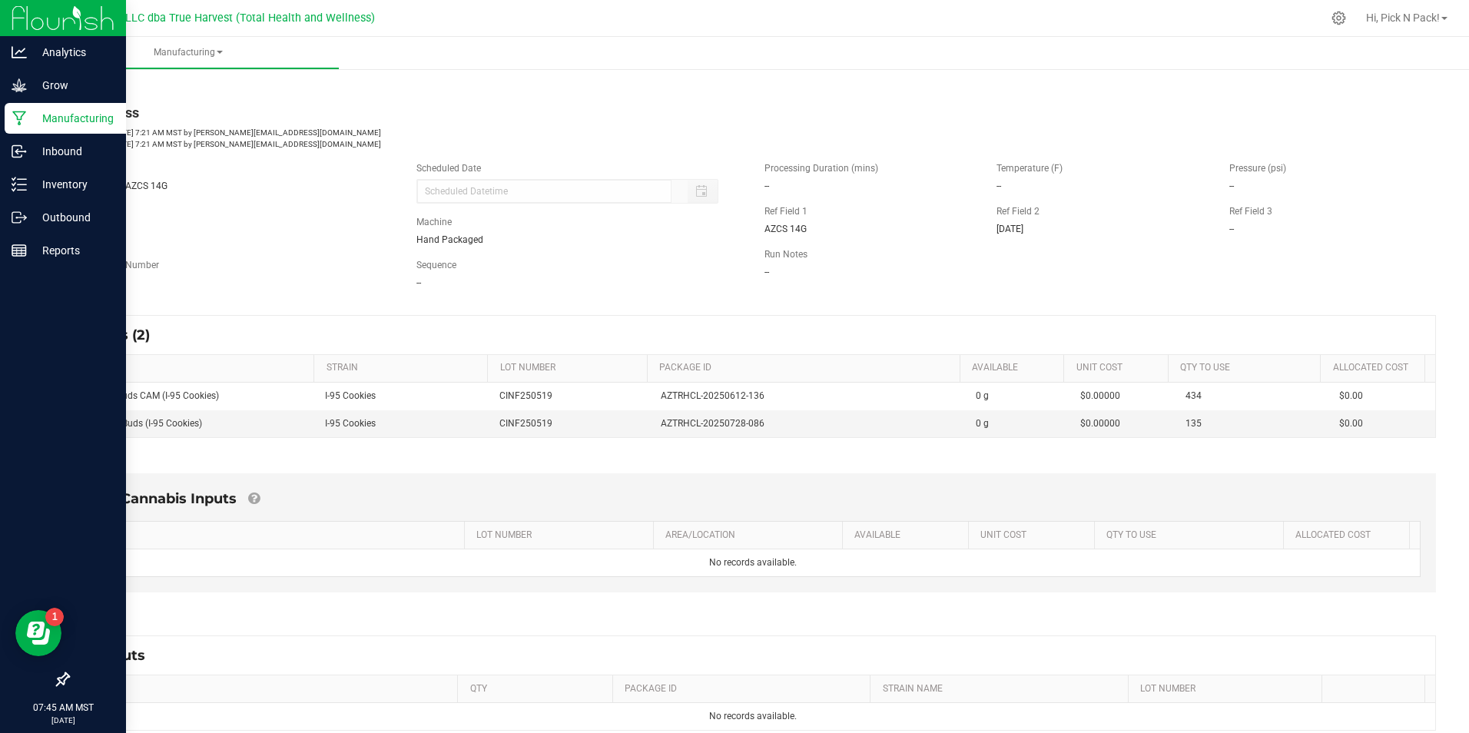
click at [38, 116] on p "Manufacturing" at bounding box center [73, 118] width 92 height 18
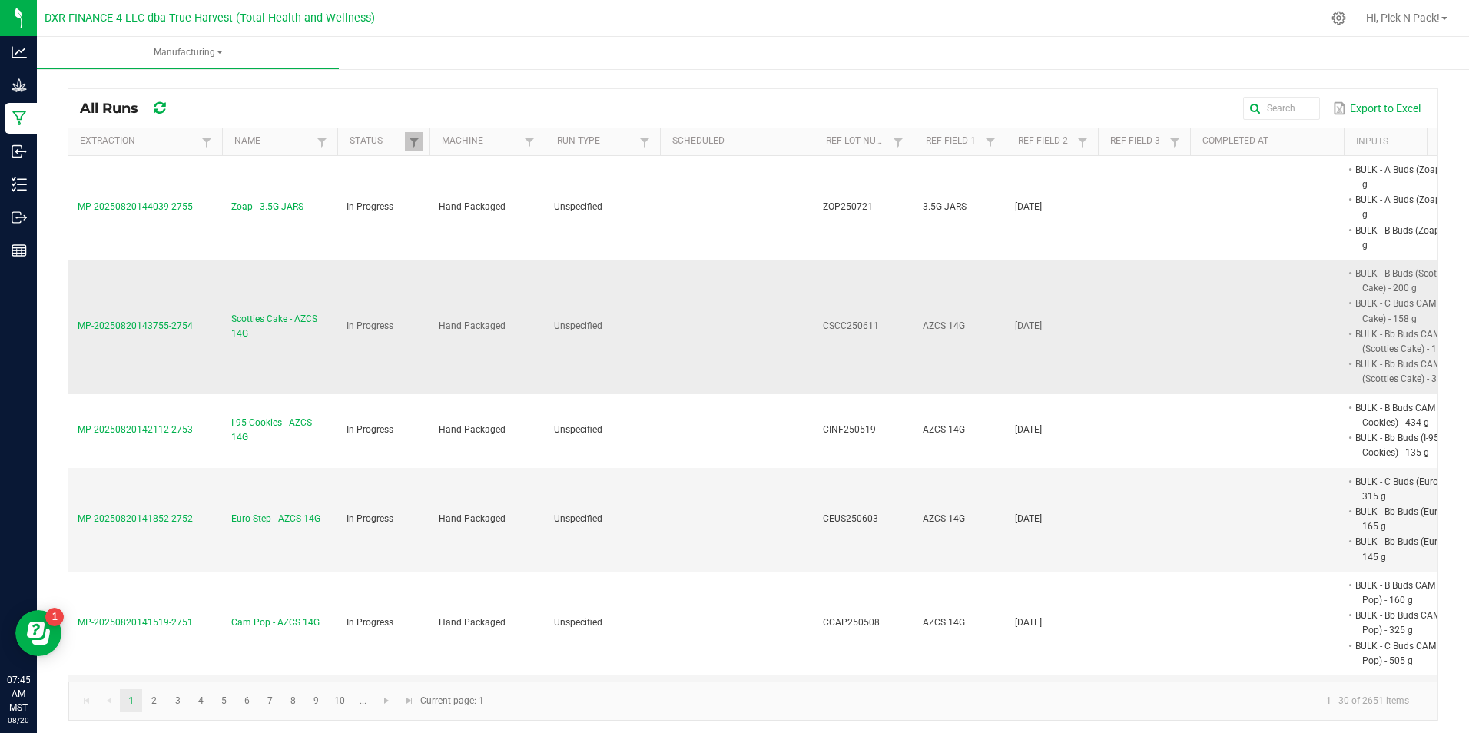
click at [256, 324] on span "Scotties Cake - AZCS 14G" at bounding box center [279, 326] width 97 height 29
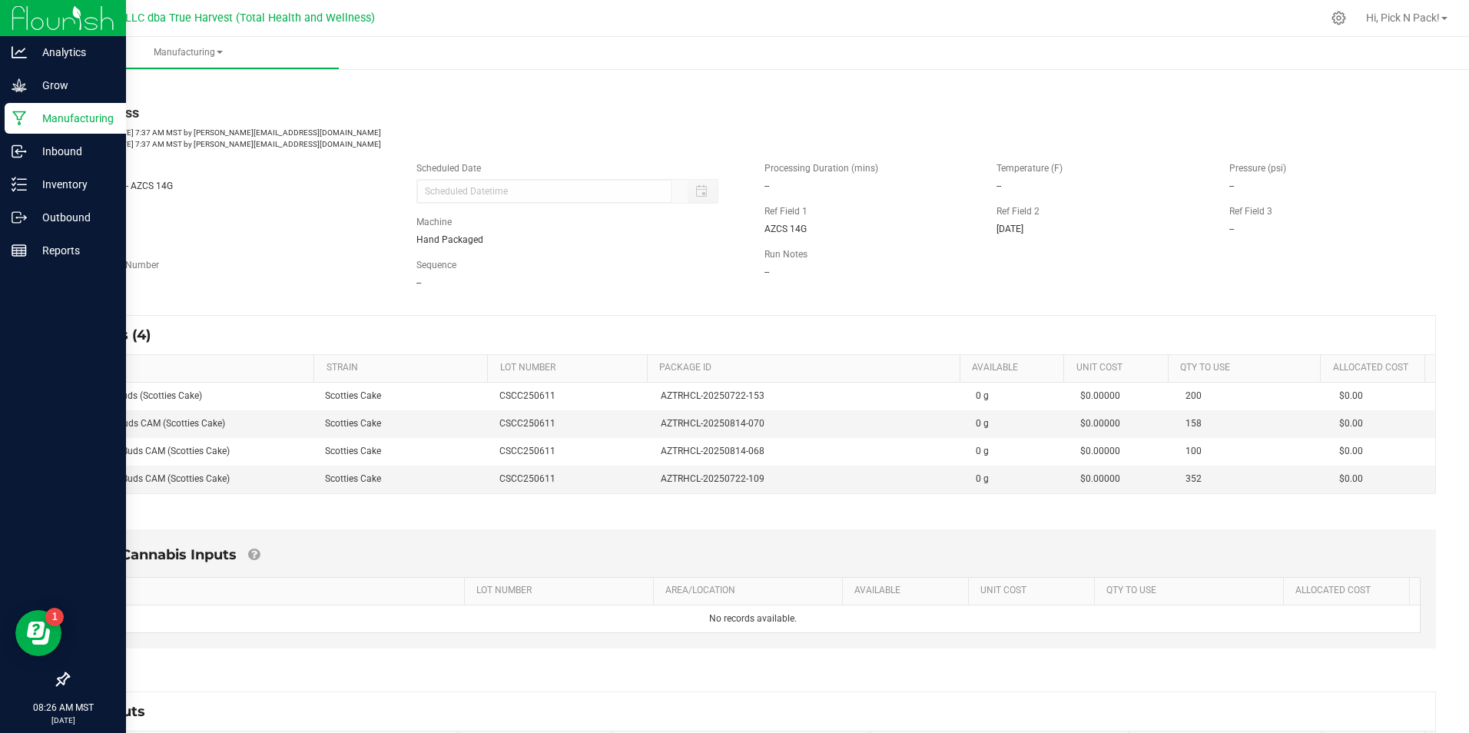
click at [85, 114] on p "Manufacturing" at bounding box center [73, 118] width 92 height 18
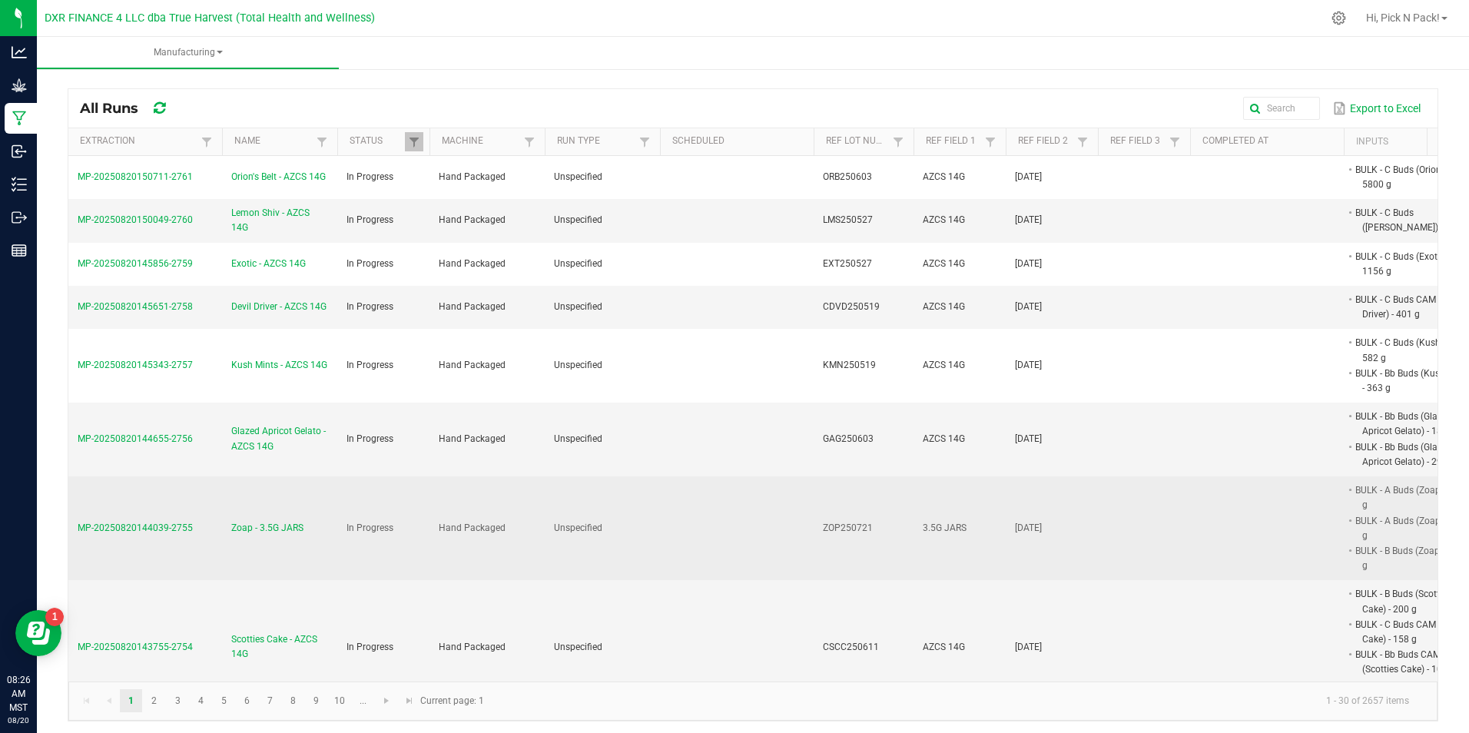
click at [273, 529] on span "Zoap - 3.5G JARS" at bounding box center [267, 528] width 72 height 15
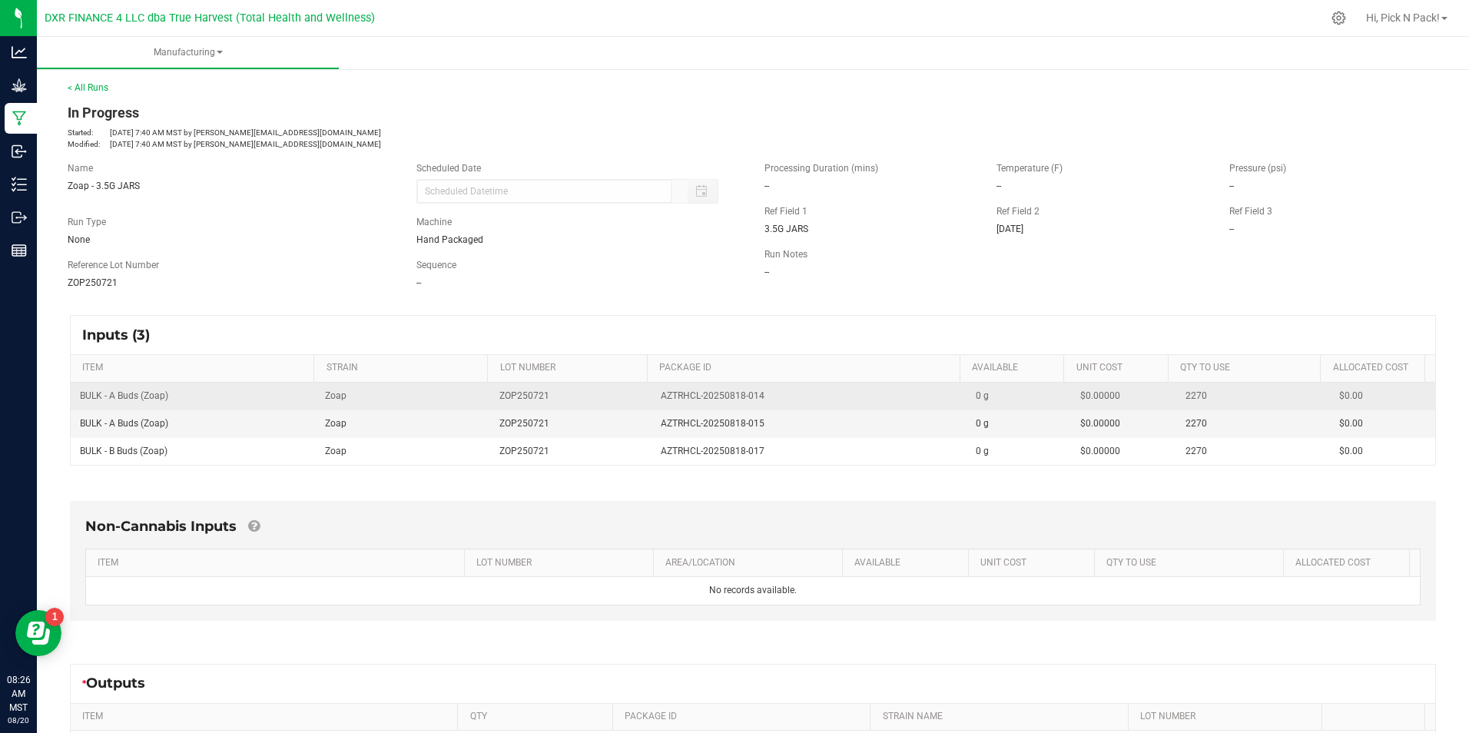
drag, startPoint x: 490, startPoint y: 394, endPoint x: 546, endPoint y: 395, distance: 56.1
click at [546, 395] on td "ZOP250721" at bounding box center [570, 397] width 161 height 28
drag, startPoint x: 642, startPoint y: 397, endPoint x: 773, endPoint y: 402, distance: 130.8
click at [773, 402] on td "AZTRHCL-20250818-014" at bounding box center [809, 397] width 315 height 28
drag, startPoint x: 78, startPoint y: 395, endPoint x: 174, endPoint y: 400, distance: 96.9
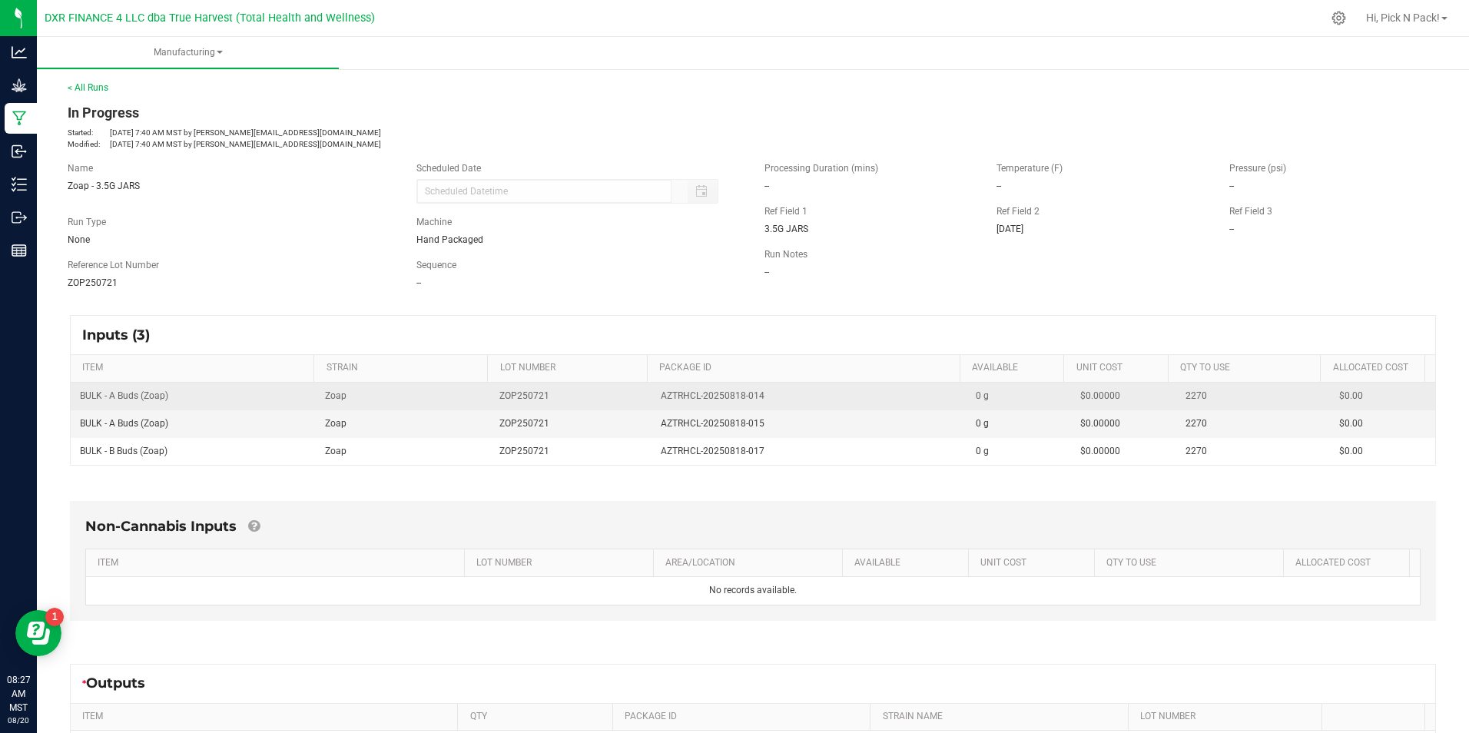
click at [174, 400] on td "BULK - A Buds (Zoap)" at bounding box center [193, 397] width 245 height 28
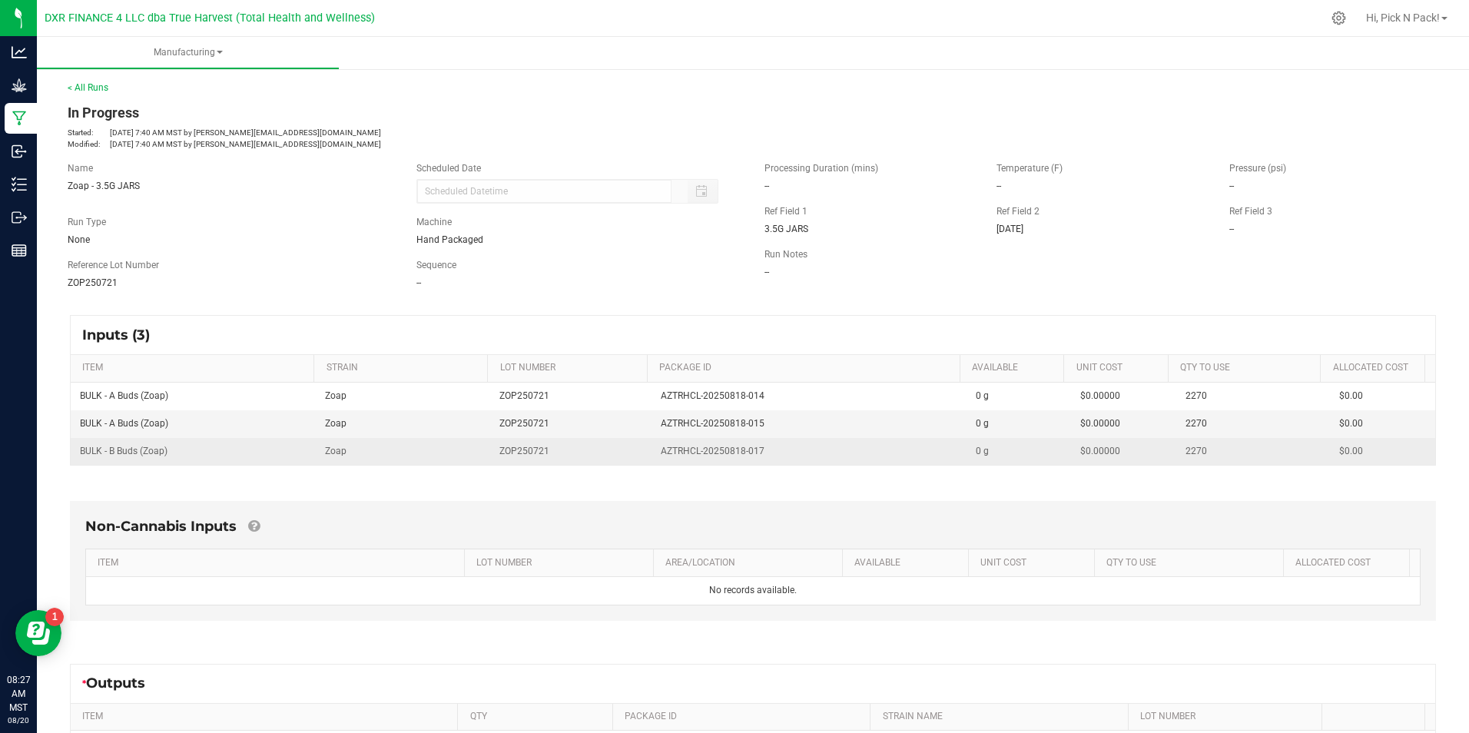
drag, startPoint x: 1097, startPoint y: 467, endPoint x: 970, endPoint y: 461, distance: 127.7
click at [1097, 467] on div "Inputs (3) ITEM STRAIN LOT NUMBER PACKAGE ID AVAILABLE Unit Cost QTY TO USE All…" at bounding box center [753, 390] width 1394 height 178
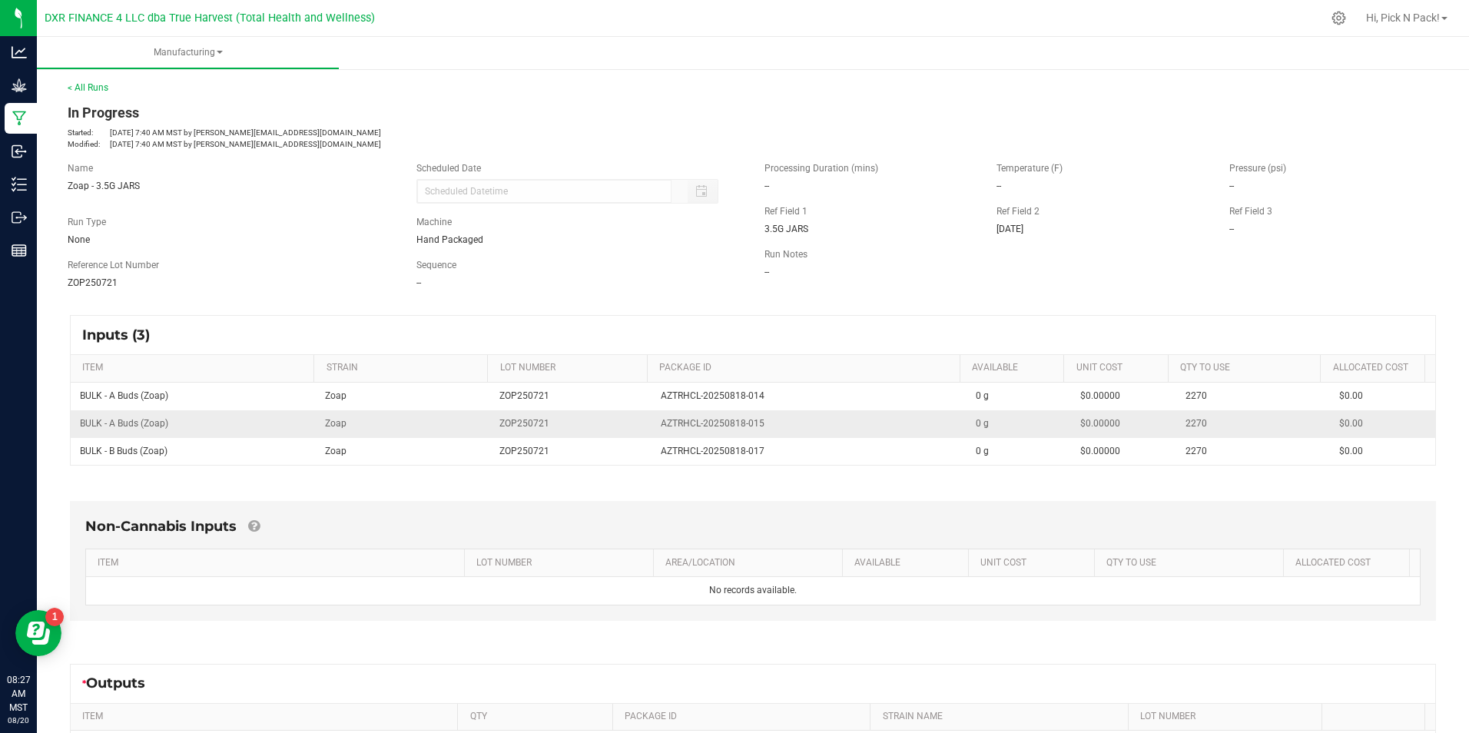
drag, startPoint x: 735, startPoint y: 427, endPoint x: 641, endPoint y: 434, distance: 94.8
click at [641, 434] on tr "BULK - A Buds (Zoap) Zoap ZOP250721 AZTRHCL-20250818-015 0 g $0.00000 2270 $0.00" at bounding box center [753, 424] width 1365 height 28
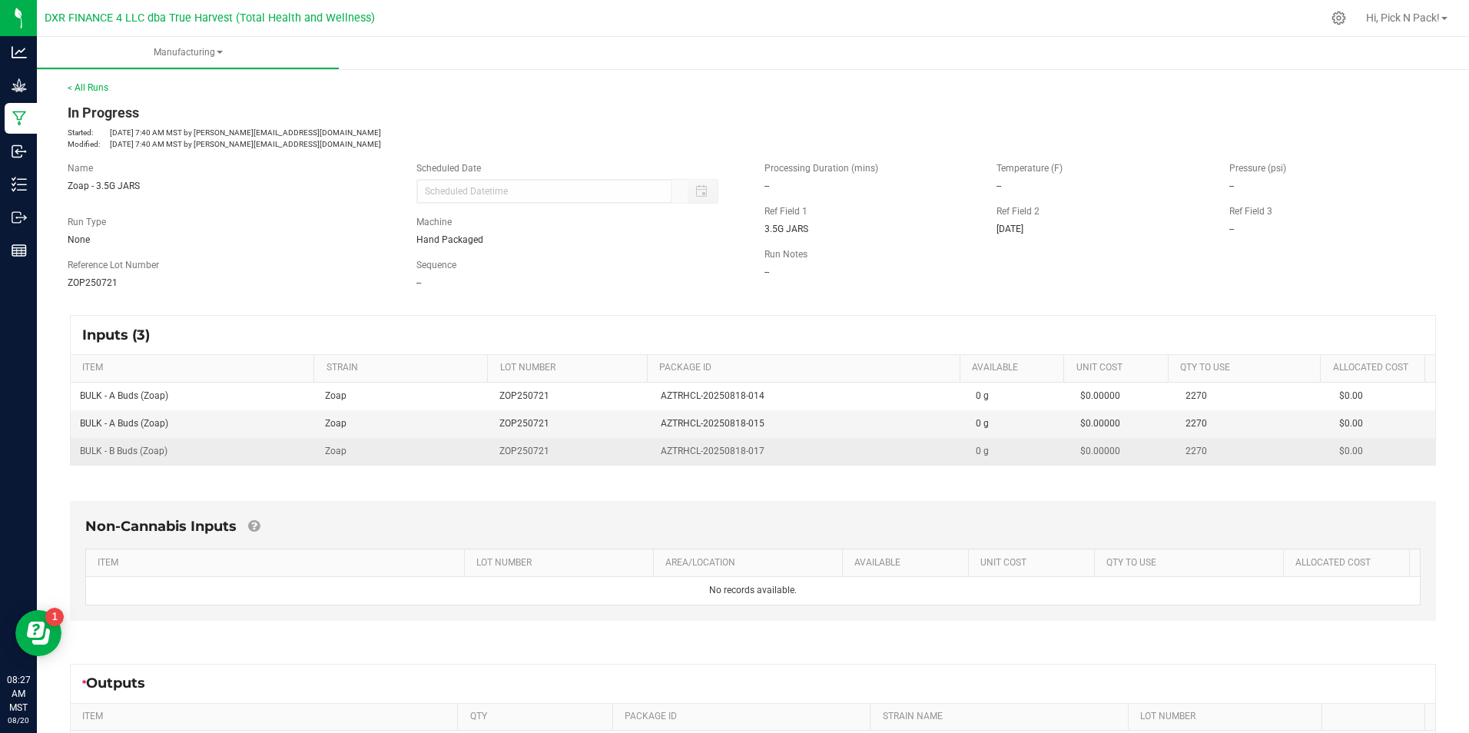
drag, startPoint x: 1201, startPoint y: 462, endPoint x: 1100, endPoint y: 462, distance: 100.7
click at [1199, 462] on td "2270" at bounding box center [1254, 451] width 154 height 27
drag, startPoint x: 767, startPoint y: 454, endPoint x: 649, endPoint y: 454, distance: 118.3
click at [652, 454] on td "AZTRHCL-20250818-017" at bounding box center [809, 451] width 315 height 27
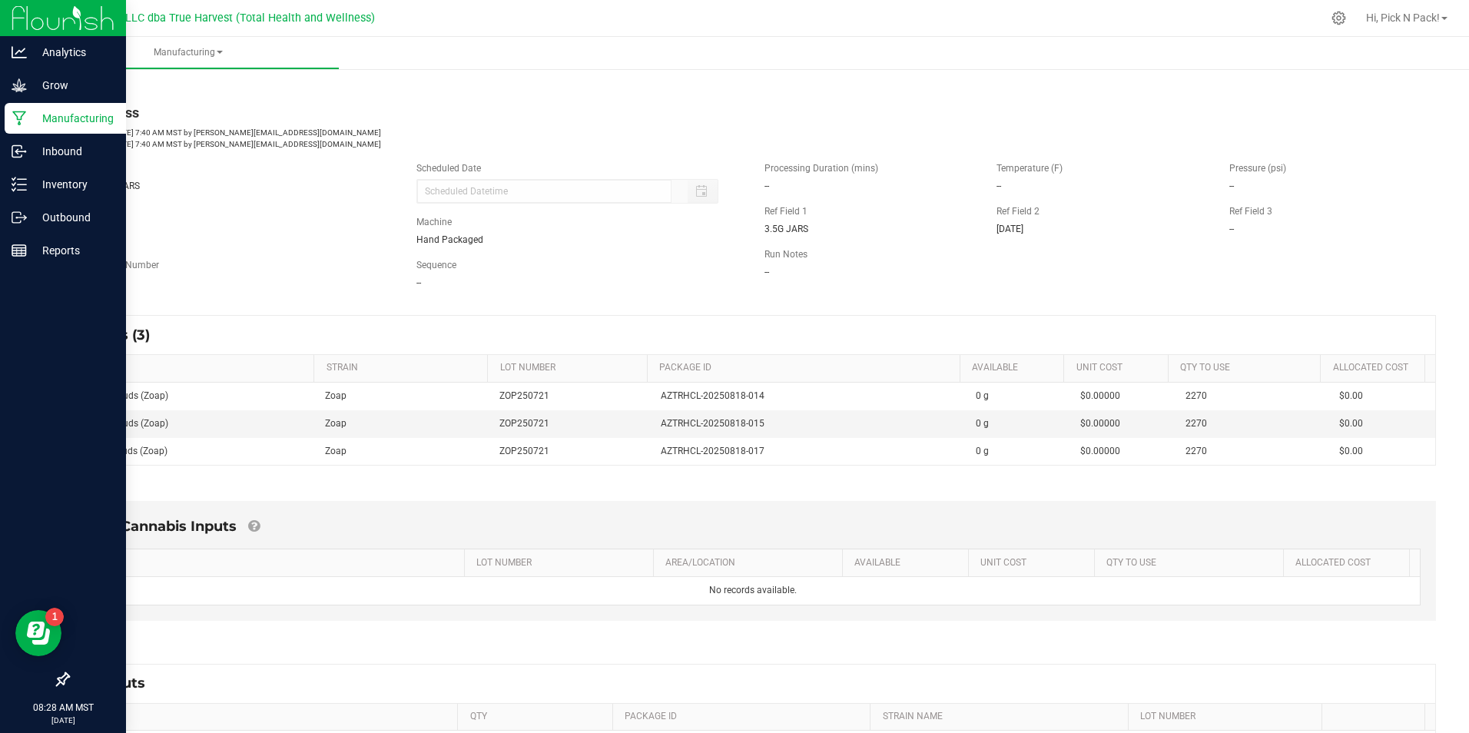
drag, startPoint x: 81, startPoint y: 112, endPoint x: 101, endPoint y: 120, distance: 22.1
click at [81, 112] on p "Manufacturing" at bounding box center [73, 118] width 92 height 18
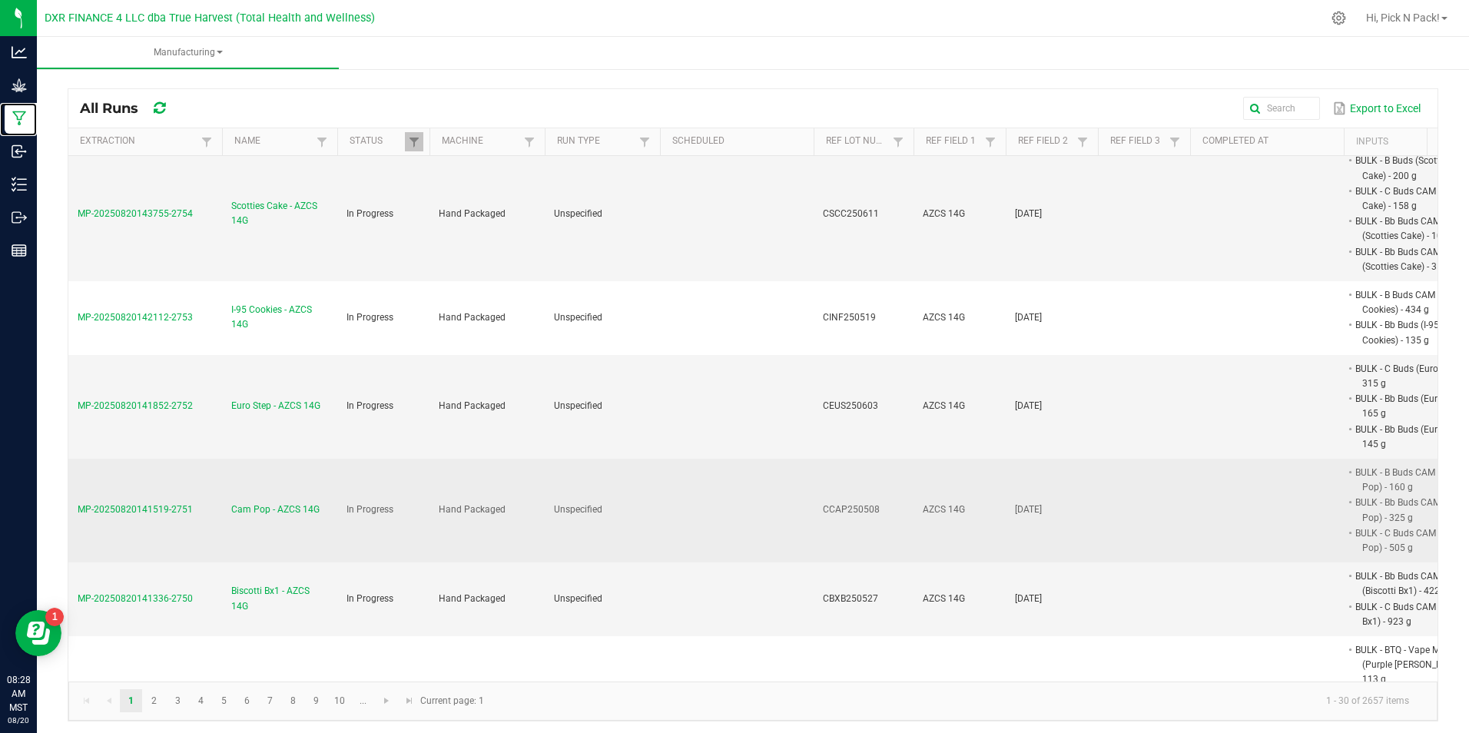
scroll to position [461, 0]
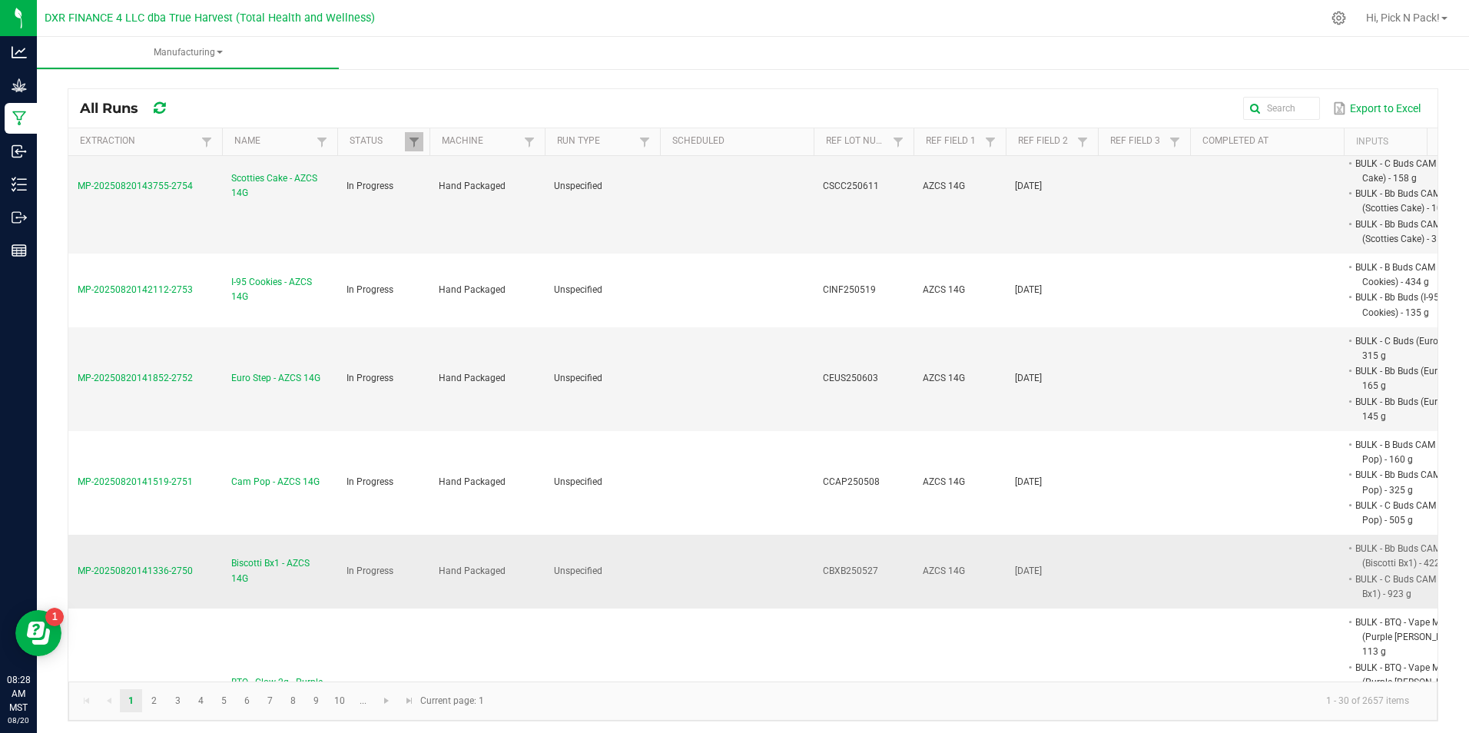
click at [239, 565] on span "Biscotti Bx1 - AZCS 14G" at bounding box center [279, 570] width 97 height 29
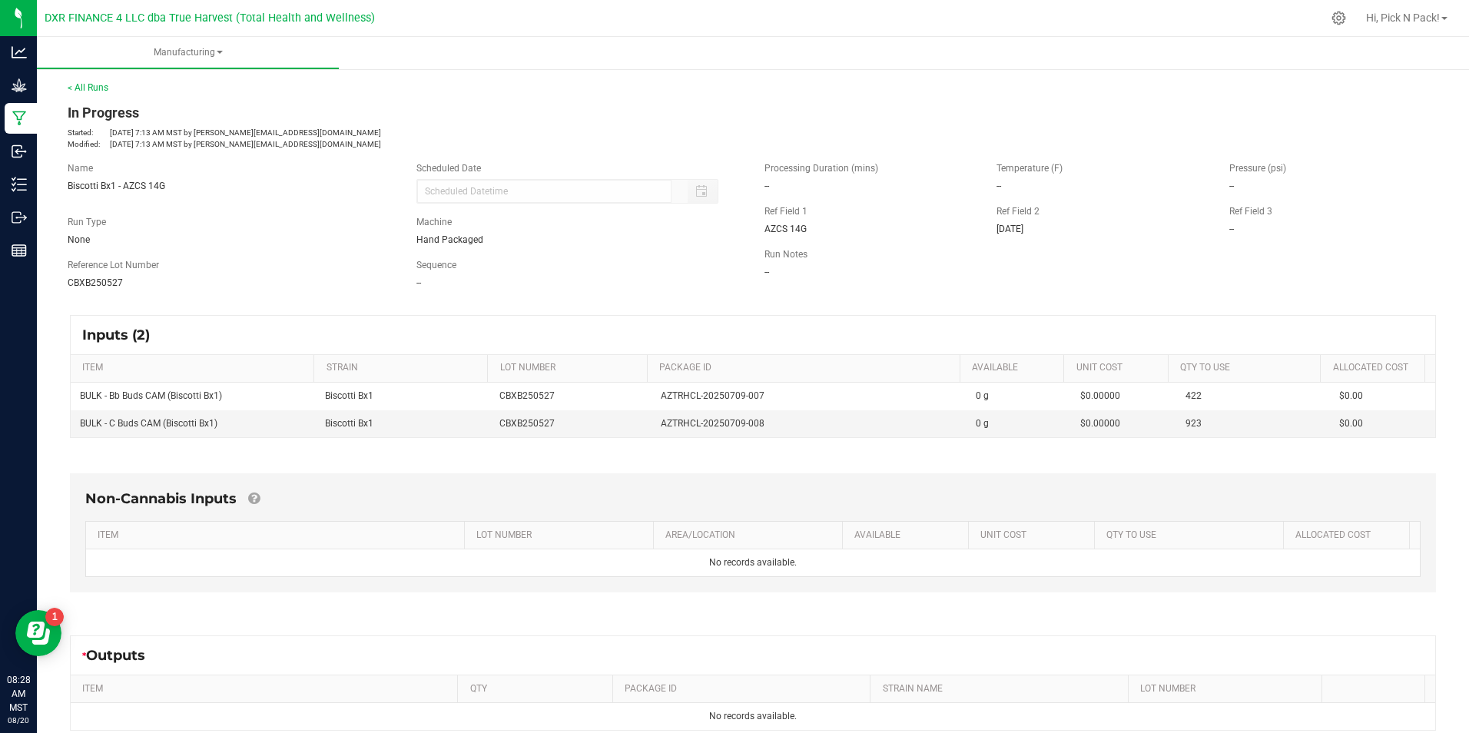
drag, startPoint x: 227, startPoint y: 398, endPoint x: 69, endPoint y: 408, distance: 158.6
click at [69, 408] on div "Inputs (2) ITEM STRAIN LOT NUMBER PACKAGE ID AVAILABLE Unit Cost QTY TO USE All…" at bounding box center [753, 376] width 1394 height 151
drag, startPoint x: 380, startPoint y: 426, endPoint x: 472, endPoint y: 413, distance: 93.0
click at [380, 426] on td "Biscotti Bx1" at bounding box center [403, 423] width 175 height 27
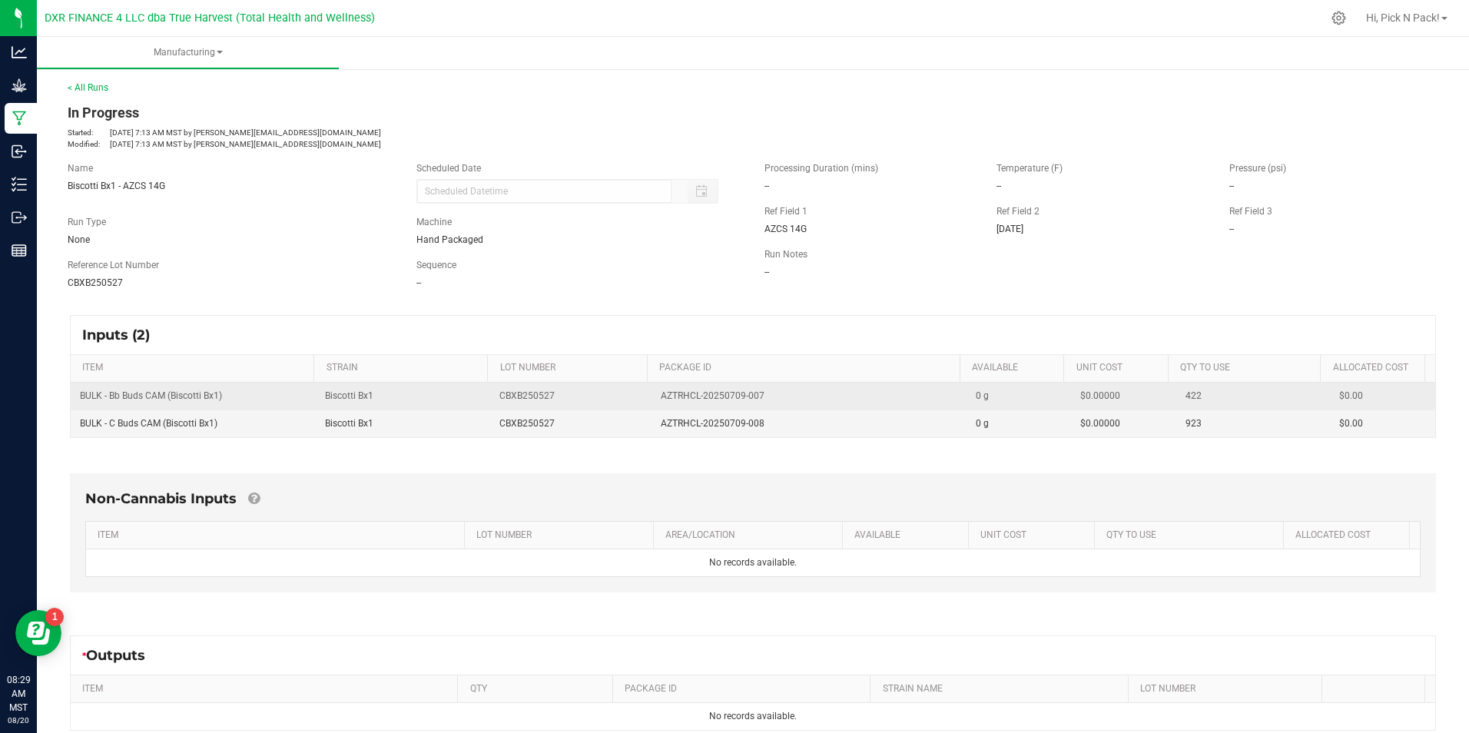
drag, startPoint x: 769, startPoint y: 390, endPoint x: 644, endPoint y: 403, distance: 125.9
click at [652, 403] on td "AZTRHCL-20250709-007" at bounding box center [809, 397] width 315 height 28
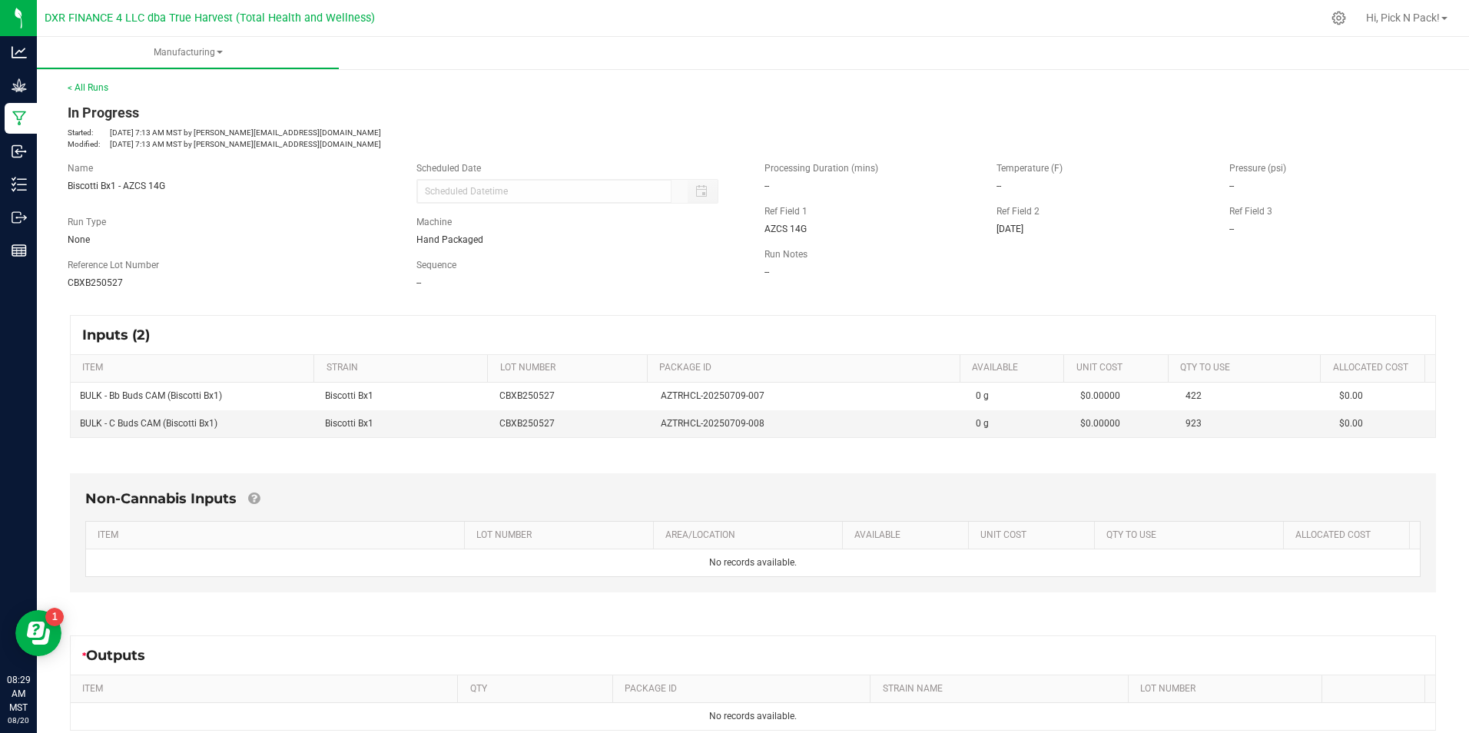
drag, startPoint x: 543, startPoint y: 355, endPoint x: 602, endPoint y: 379, distance: 63.1
click at [543, 355] on th "LOT NUMBER" at bounding box center [567, 369] width 160 height 28
drag, startPoint x: 756, startPoint y: 423, endPoint x: 636, endPoint y: 437, distance: 120.6
click at [637, 437] on tr "BULK - C Buds CAM (Biscotti Bx1) Biscotti Bx1 CBXB250527 AZTRHCL-20250709-008 0…" at bounding box center [753, 423] width 1365 height 27
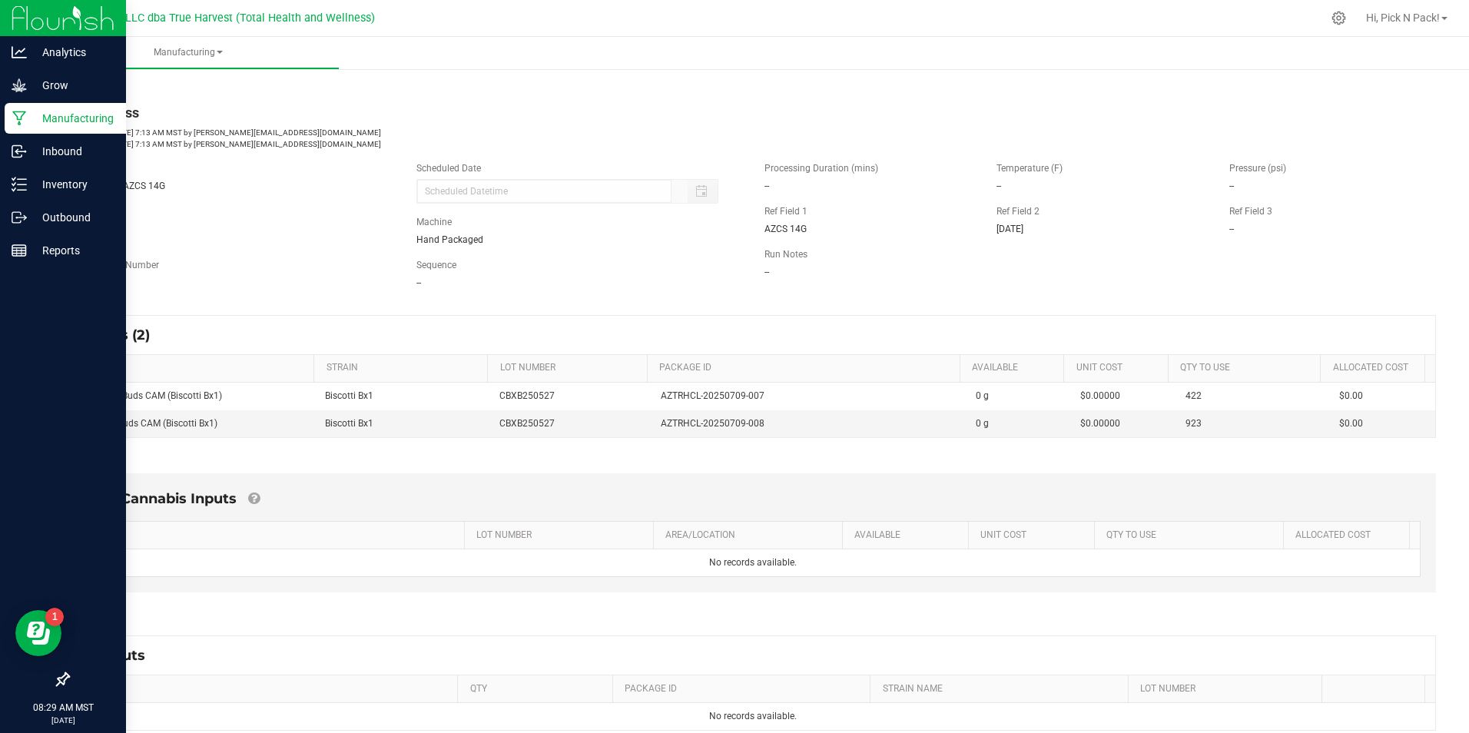
click at [70, 112] on p "Manufacturing" at bounding box center [73, 118] width 92 height 18
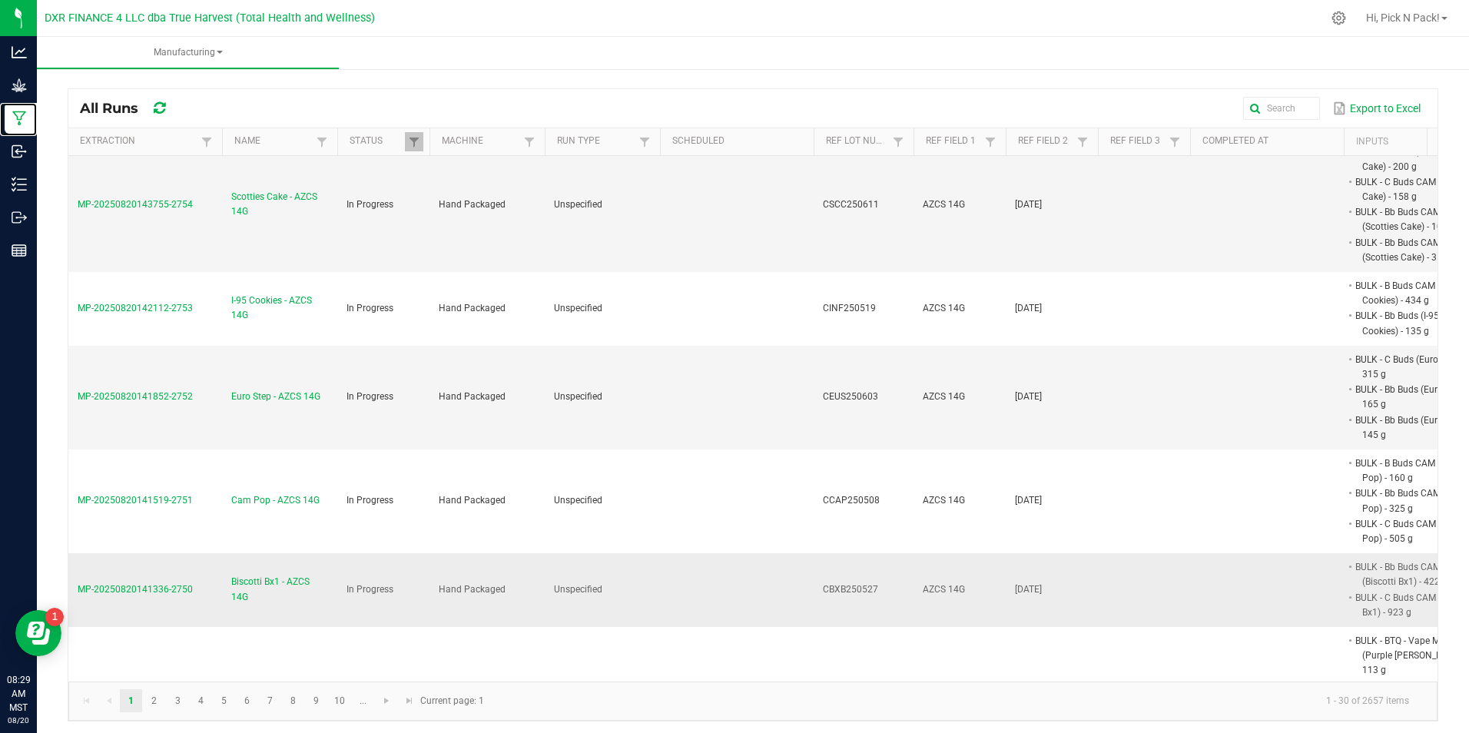
scroll to position [461, 0]
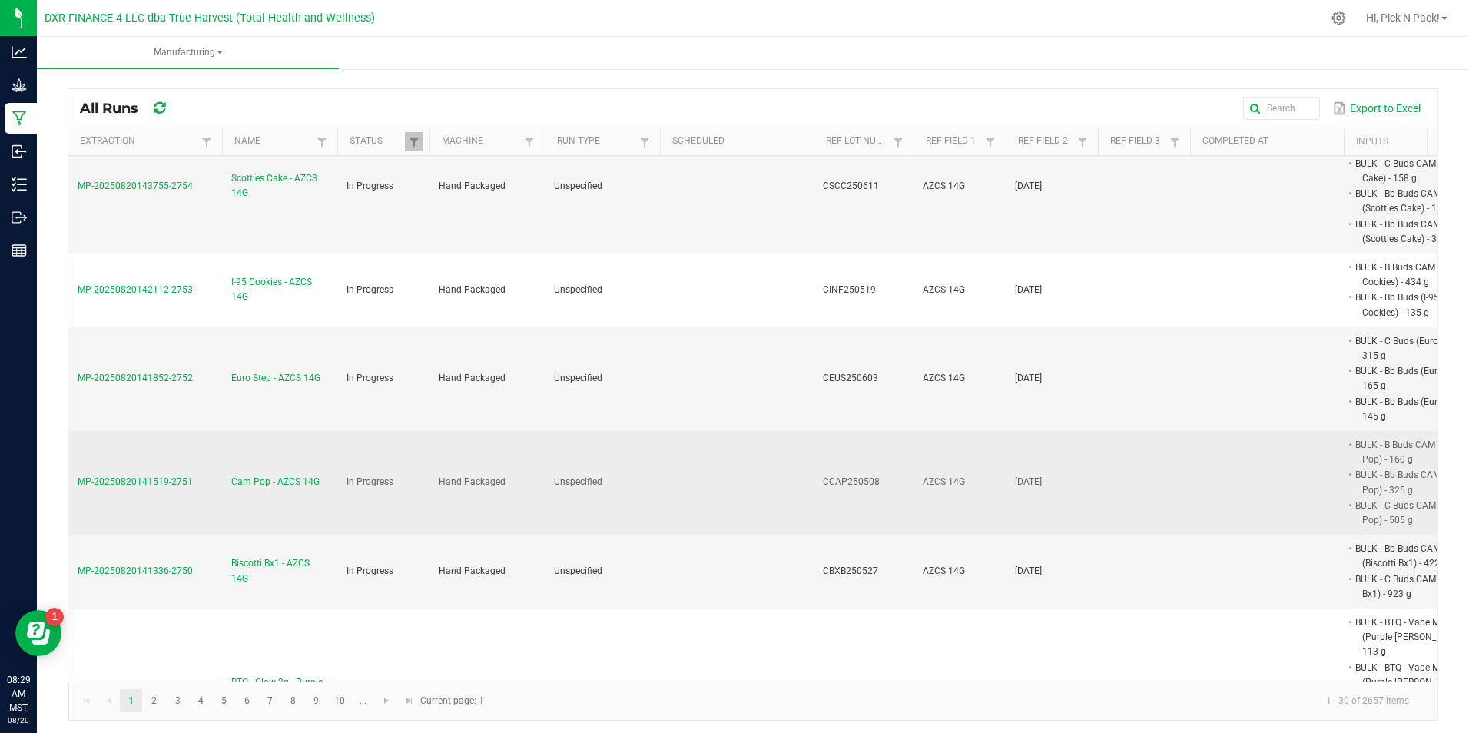
click at [267, 482] on span "Cam Pop - AZCS 14G" at bounding box center [275, 482] width 88 height 15
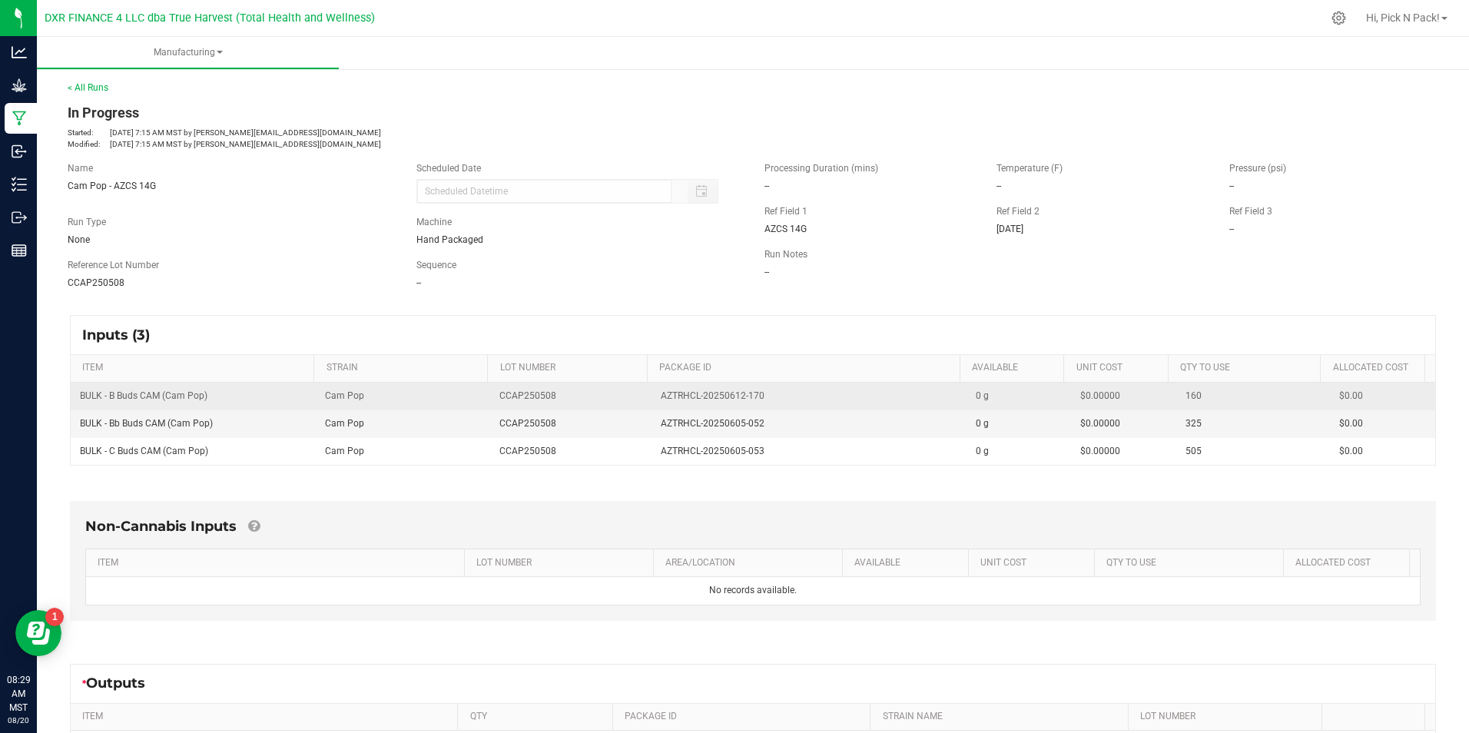
drag, startPoint x: 554, startPoint y: 397, endPoint x: 490, endPoint y: 401, distance: 63.9
click at [490, 401] on td "CCAP250508" at bounding box center [570, 397] width 161 height 28
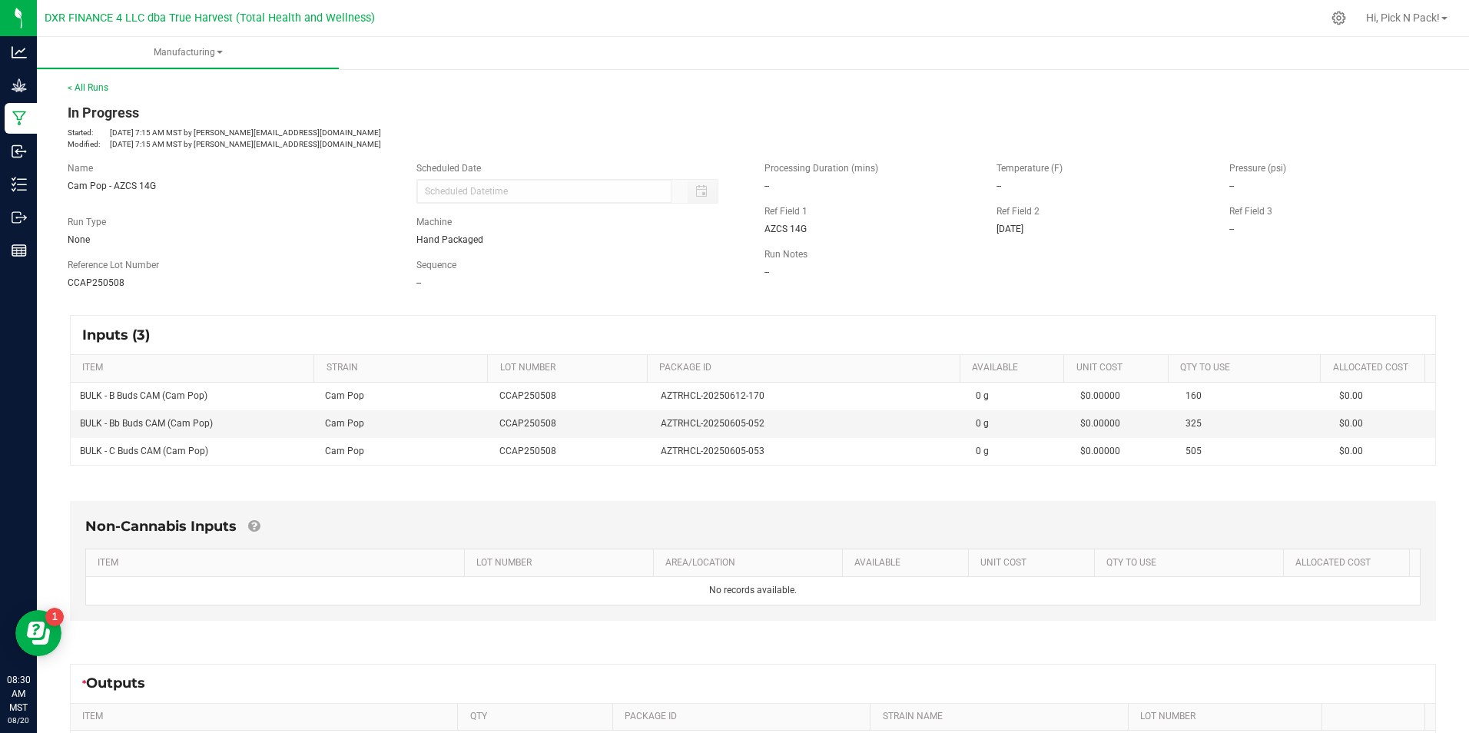
drag, startPoint x: 211, startPoint y: 398, endPoint x: 65, endPoint y: 402, distance: 145.3
click at [65, 402] on div "Inputs (3) ITEM STRAIN LOT NUMBER PACKAGE ID AVAILABLE Unit Cost QTY TO USE All…" at bounding box center [753, 390] width 1394 height 178
click at [557, 493] on div "Non-Cannabis Inputs ITEM LOT NUMBER AREA/LOCATION AVAILABLE Unit Cost QTY TO US…" at bounding box center [753, 565] width 1394 height 170
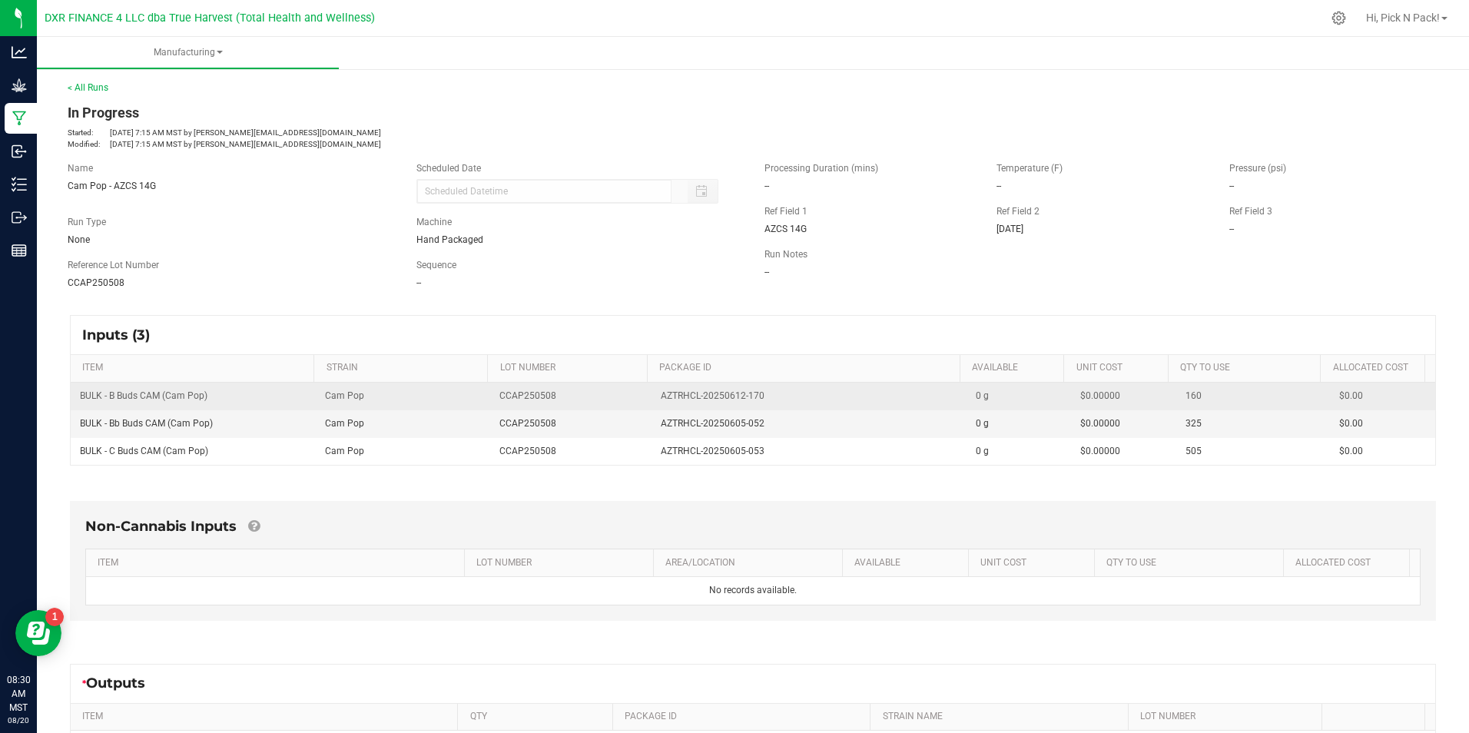
drag, startPoint x: 766, startPoint y: 400, endPoint x: 626, endPoint y: 408, distance: 140.1
click at [626, 408] on tr "BULK - B Buds CAM (Cam Pop) Cam Pop CCAP250508 AZTRHCL-20250612-170 0 g $0.0000…" at bounding box center [753, 397] width 1365 height 28
drag, startPoint x: 605, startPoint y: 371, endPoint x: 682, endPoint y: 388, distance: 79.4
click at [605, 371] on link "LOT NUMBER" at bounding box center [570, 368] width 141 height 12
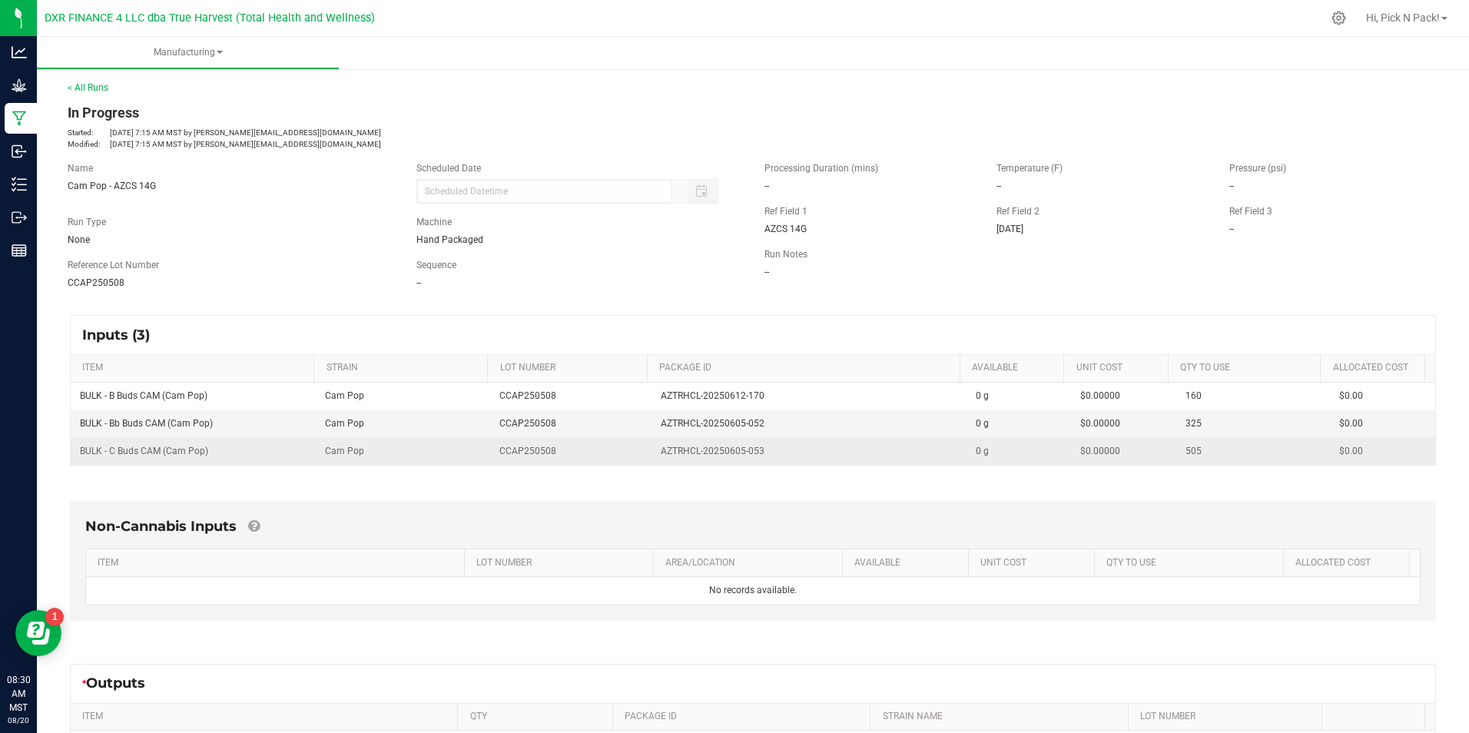
drag, startPoint x: 759, startPoint y: 421, endPoint x: 639, endPoint y: 440, distance: 122.1
click at [639, 440] on tbody "BULK - B Buds CAM (Cam Pop) Cam Pop CCAP250508 AZTRHCL-20250612-170 0 g $0.0000…" at bounding box center [753, 424] width 1365 height 83
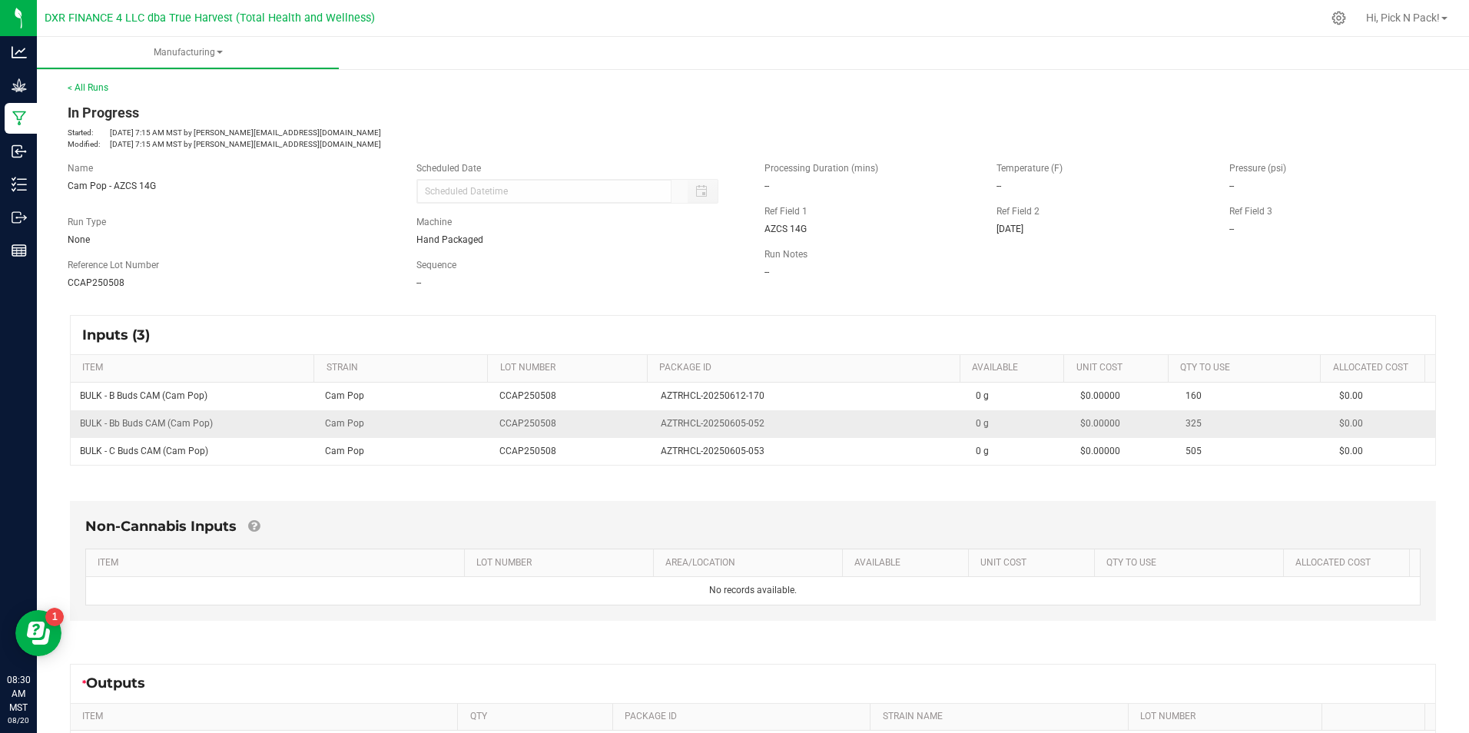
drag, startPoint x: 639, startPoint y: 440, endPoint x: 767, endPoint y: 424, distance: 129.3
click at [766, 426] on div "AZTRHCL-20250605-052" at bounding box center [809, 424] width 297 height 15
drag, startPoint x: 768, startPoint y: 420, endPoint x: 646, endPoint y: 430, distance: 123.3
click at [652, 430] on td "AZTRHCL-20250605-052" at bounding box center [809, 424] width 315 height 28
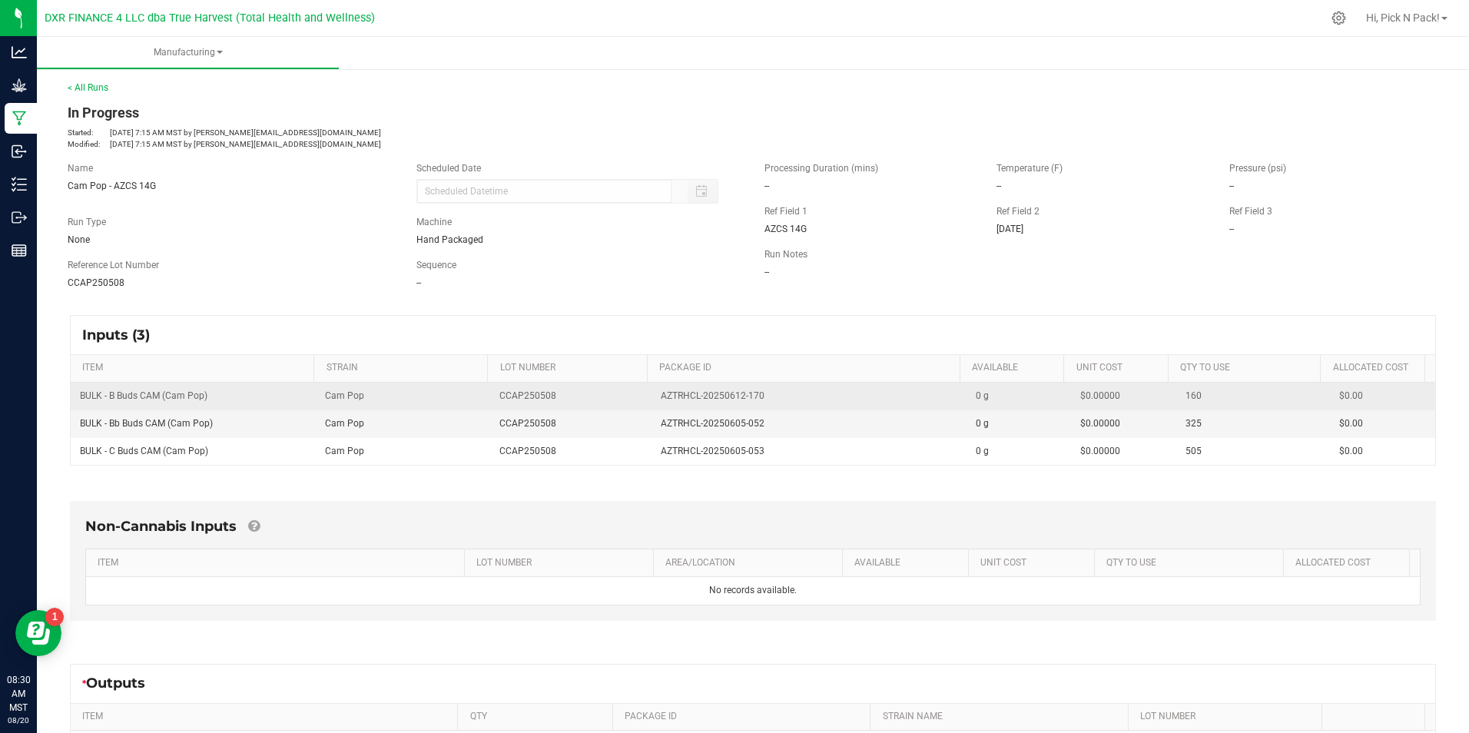
click at [597, 377] on th "LOT NUMBER" at bounding box center [567, 369] width 160 height 28
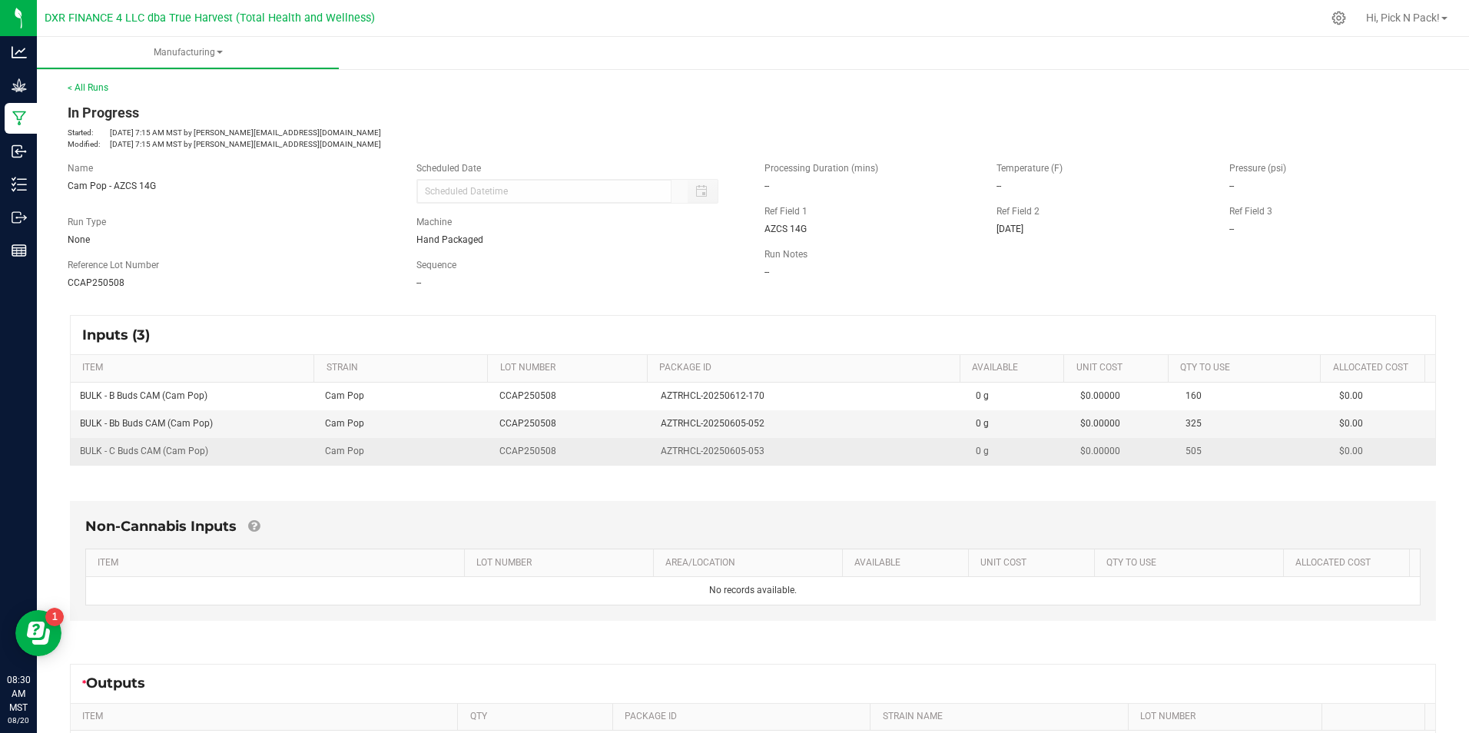
drag, startPoint x: 760, startPoint y: 453, endPoint x: 637, endPoint y: 456, distance: 123.0
click at [637, 456] on tr "BULK - C Buds CAM (Cam Pop) Cam Pop CCAP250508 AZTRHCL-20250605-053 0 g $0.0000…" at bounding box center [753, 451] width 1365 height 27
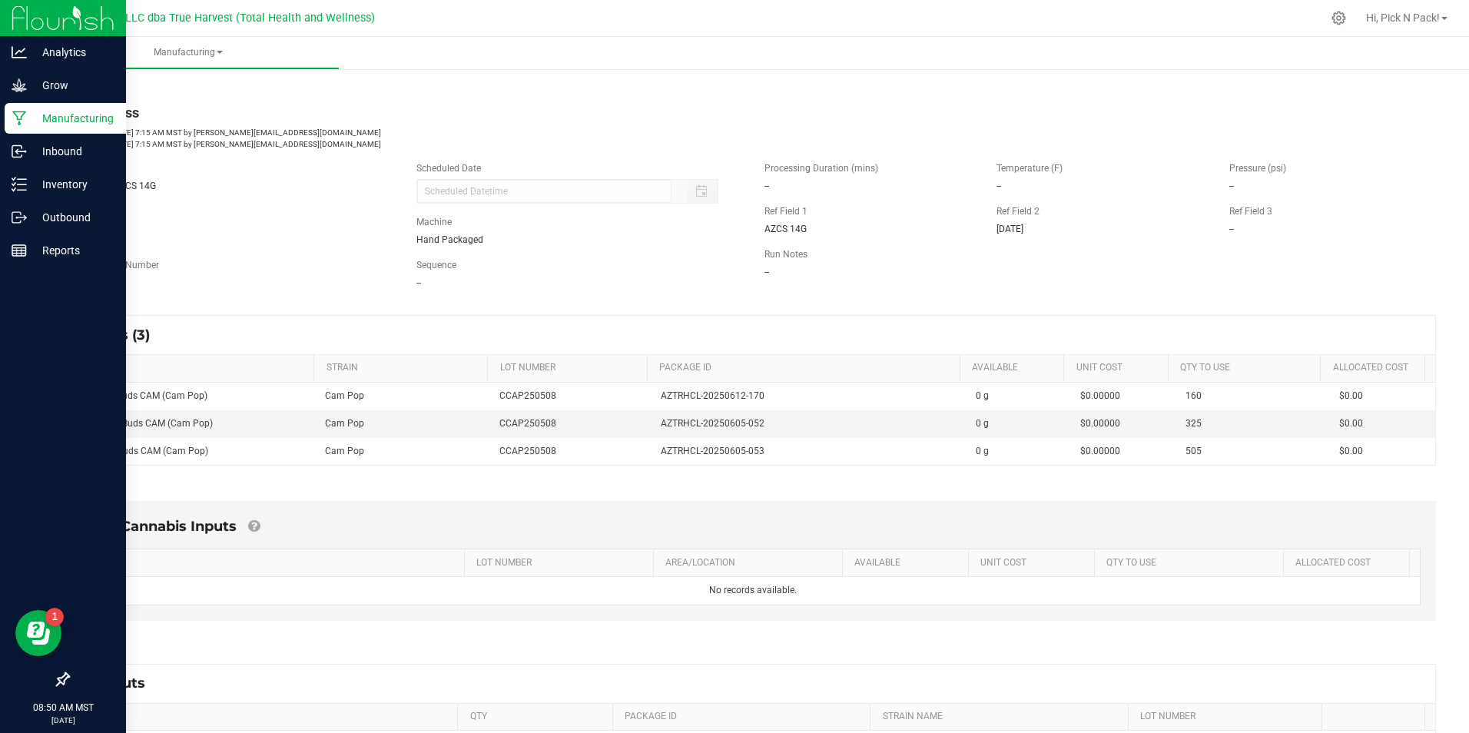
click at [25, 114] on icon at bounding box center [19, 118] width 14 height 15
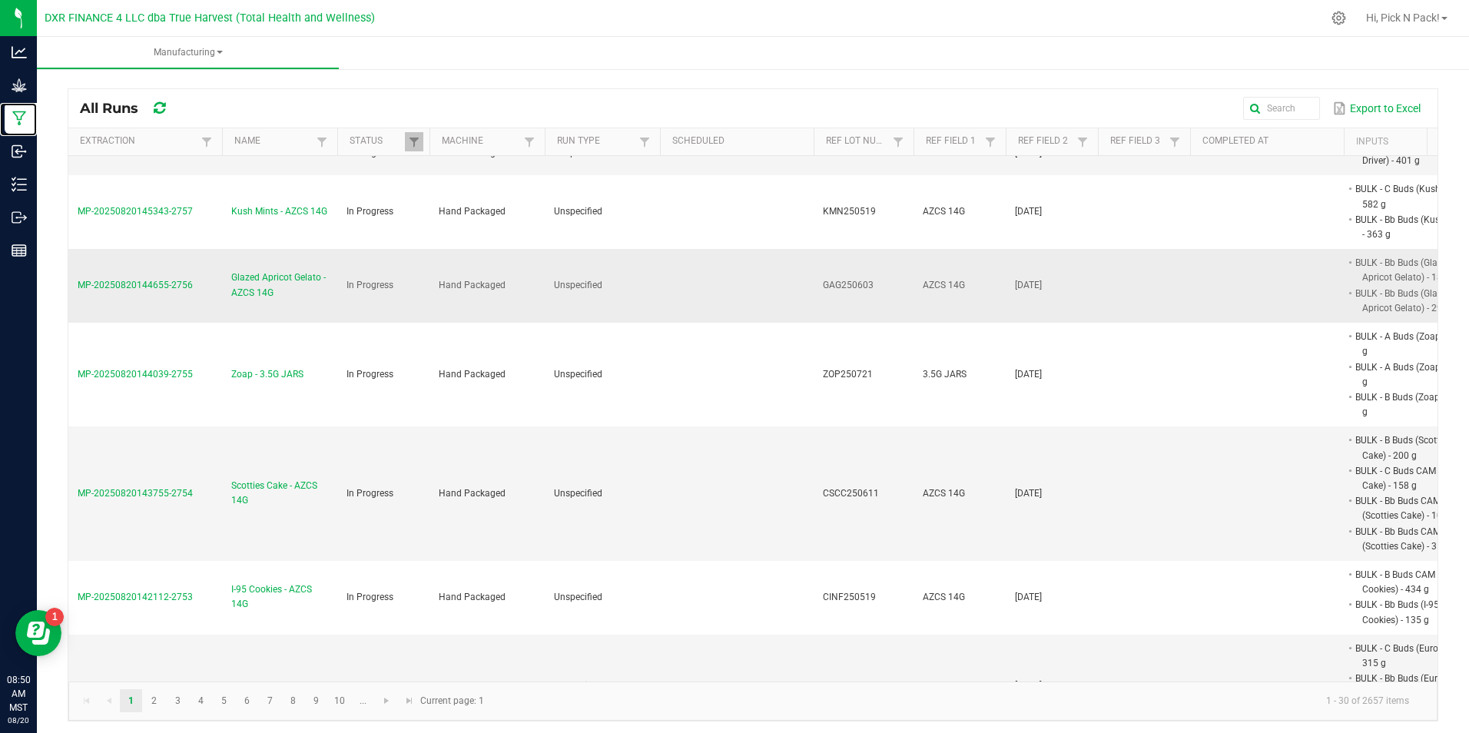
scroll to position [307, 0]
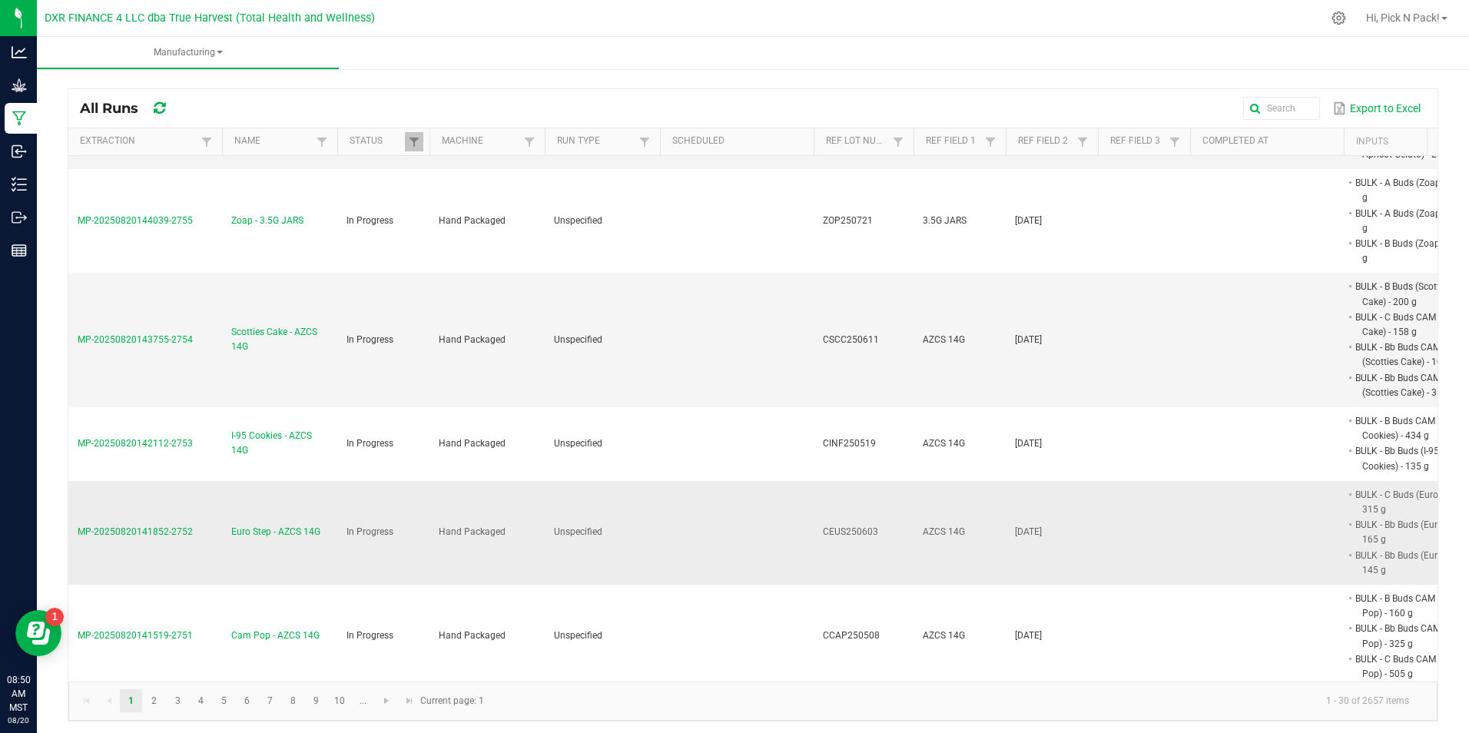
click at [273, 529] on span "Euro Step - AZCS 14G" at bounding box center [275, 532] width 89 height 15
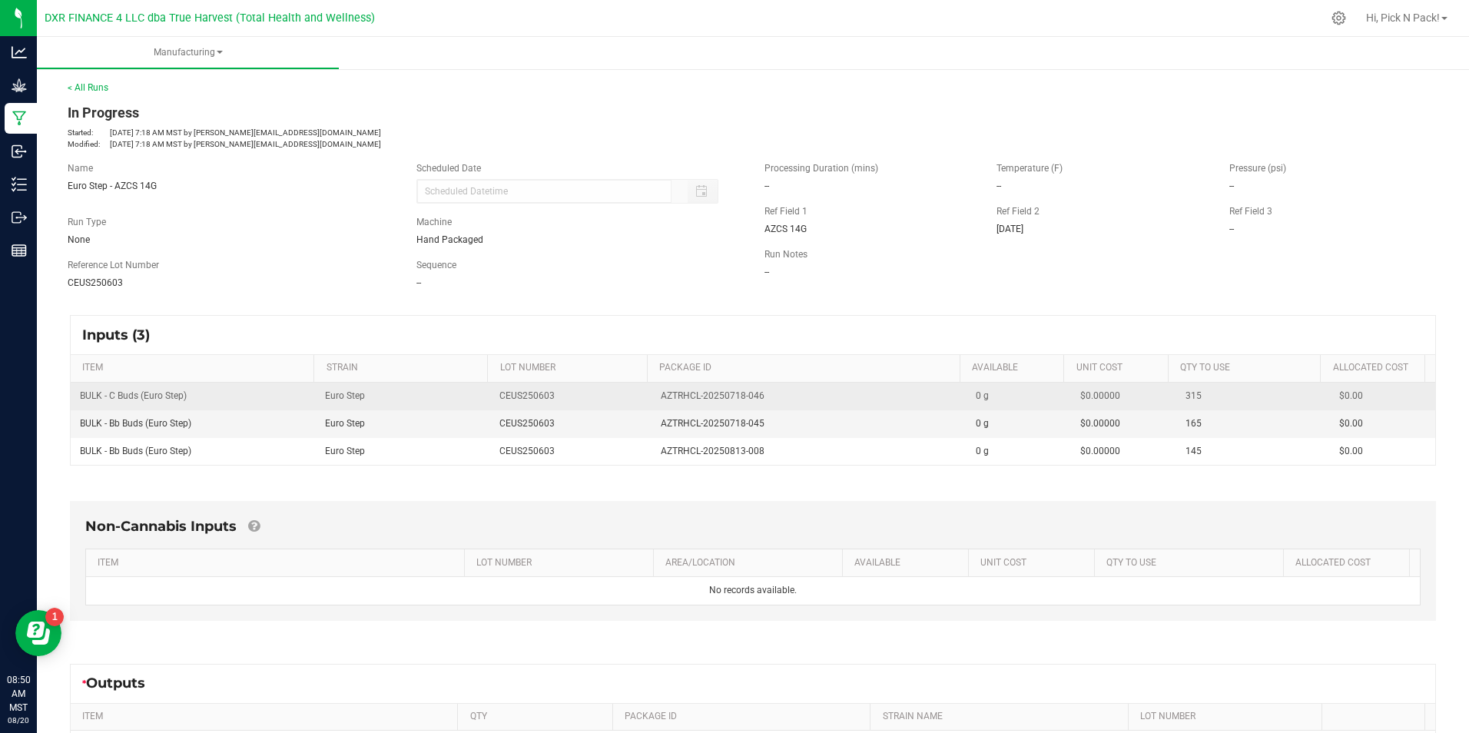
drag, startPoint x: 487, startPoint y: 396, endPoint x: 551, endPoint y: 391, distance: 64.0
click at [551, 391] on td "CEUS250603" at bounding box center [570, 397] width 161 height 28
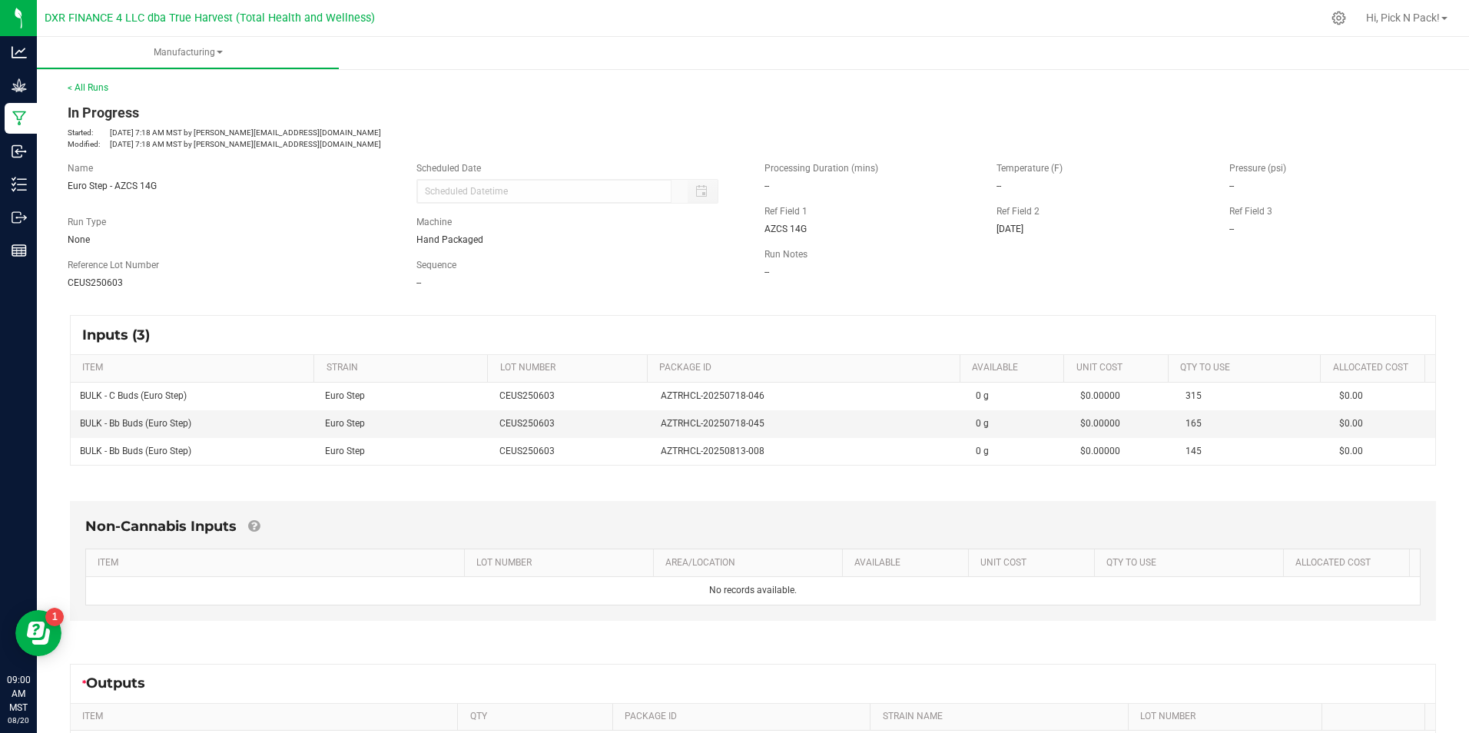
drag, startPoint x: 195, startPoint y: 398, endPoint x: 64, endPoint y: 403, distance: 131.5
click at [64, 403] on div "Inputs (3) ITEM STRAIN LOT NUMBER PACKAGE ID AVAILABLE Unit Cost QTY TO USE All…" at bounding box center [753, 390] width 1394 height 178
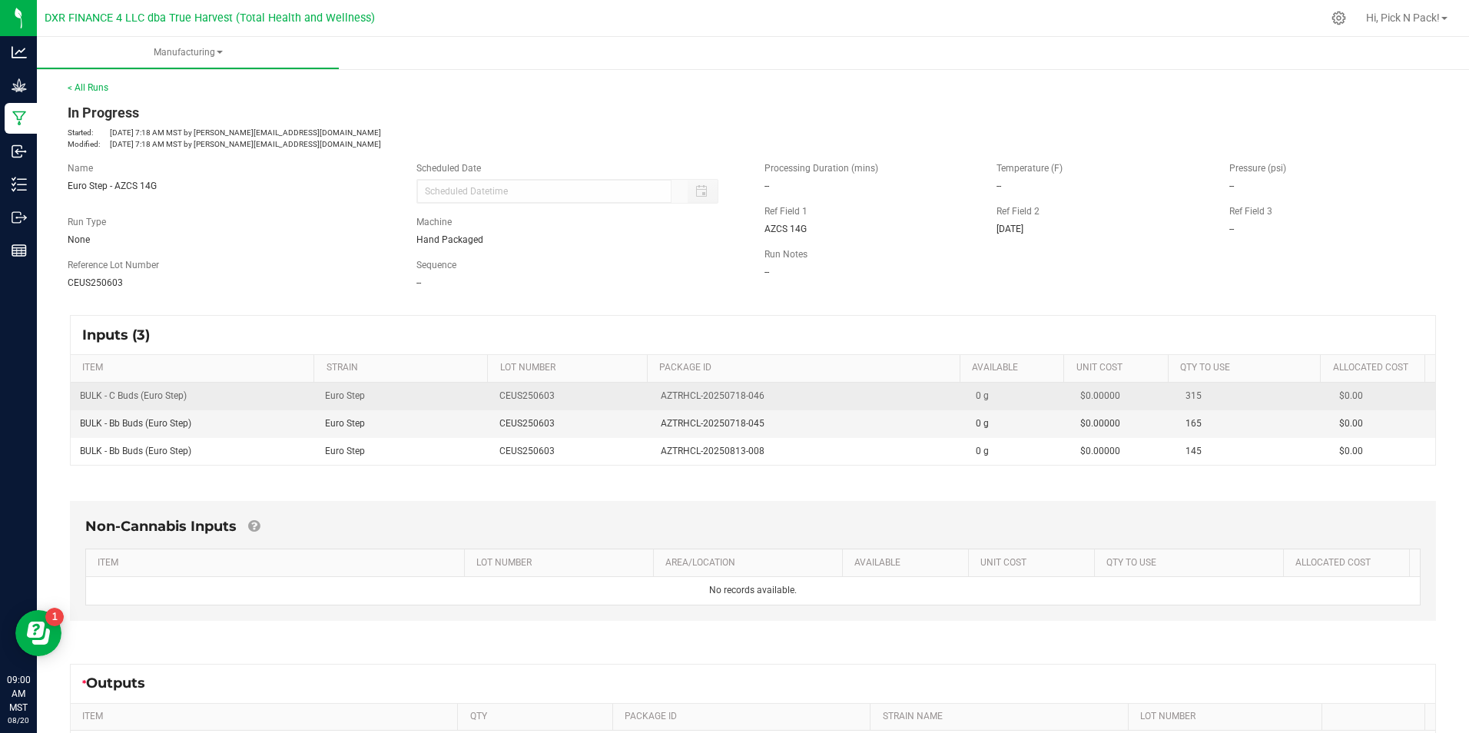
click at [554, 397] on td "CEUS250603" at bounding box center [570, 397] width 161 height 28
drag, startPoint x: 781, startPoint y: 400, endPoint x: 650, endPoint y: 398, distance: 130.7
click at [652, 398] on td "AZTRHCL-20250718-046" at bounding box center [809, 397] width 315 height 28
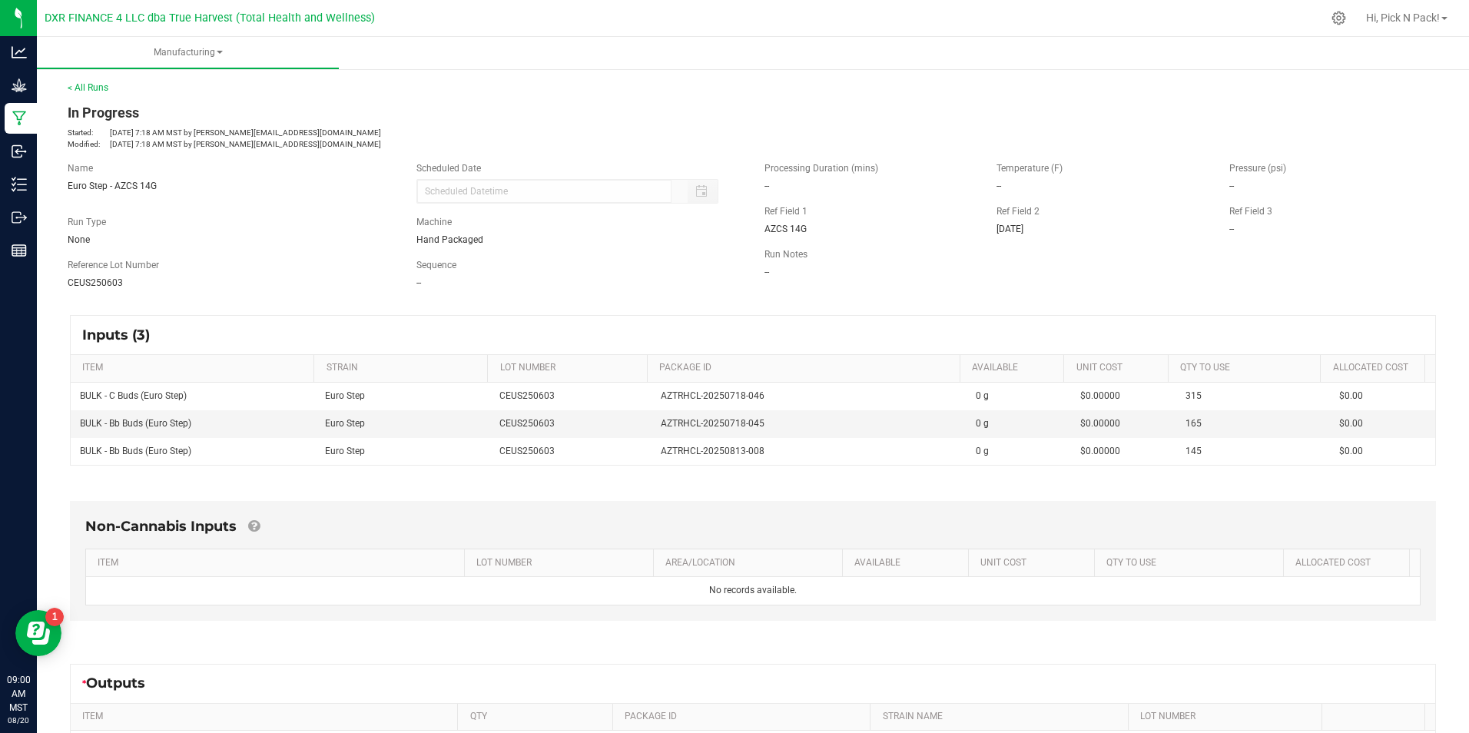
click at [589, 294] on div "Name Euro Step - AZCS 14G Scheduled Date Run Type None Machine Hand Packaged Re…" at bounding box center [404, 225] width 697 height 151
drag, startPoint x: 765, startPoint y: 427, endPoint x: 652, endPoint y: 427, distance: 113.7
click at [661, 427] on div "AZTRHCL-20250718-045" at bounding box center [809, 424] width 297 height 15
drag, startPoint x: 601, startPoint y: 264, endPoint x: 617, endPoint y: 297, distance: 37.5
click at [601, 264] on div "Sequence" at bounding box center [580, 265] width 326 height 14
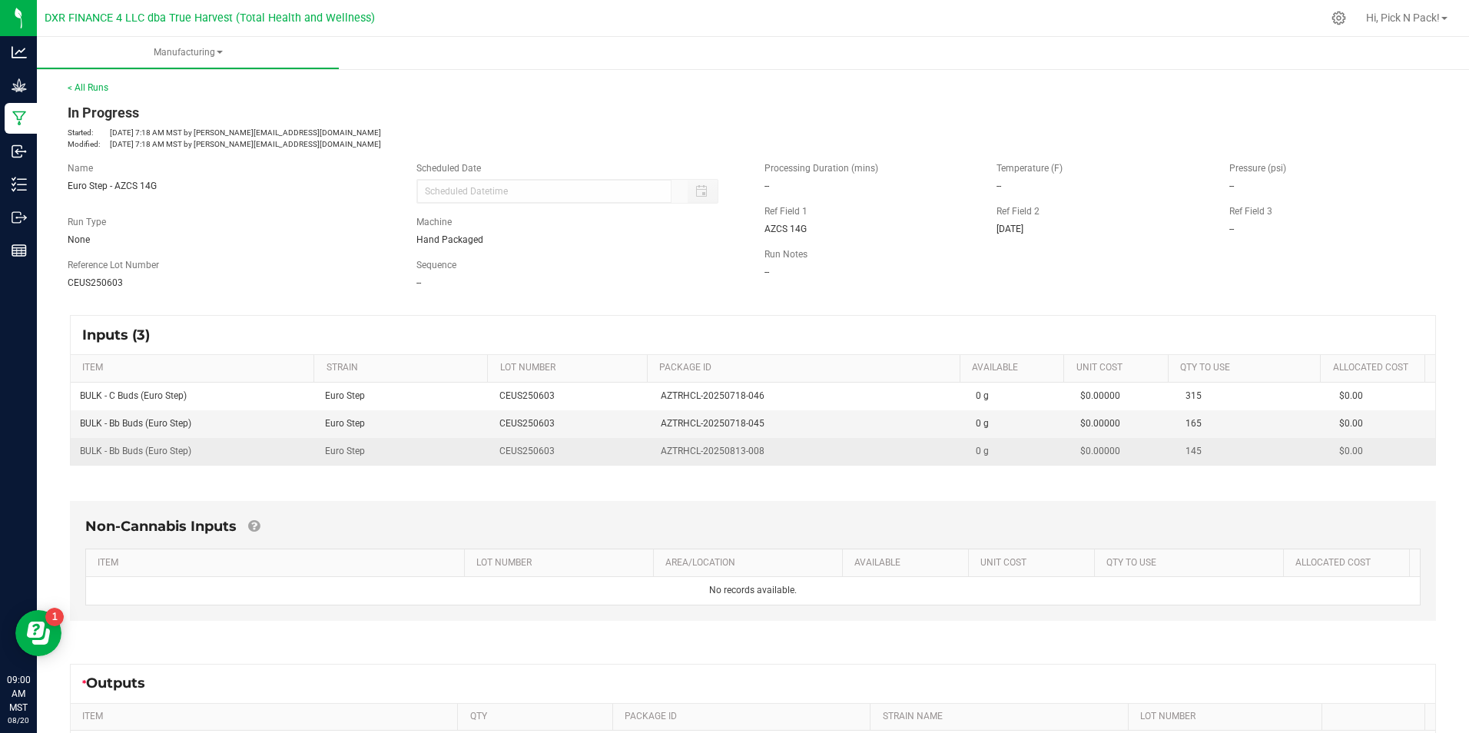
drag, startPoint x: 762, startPoint y: 452, endPoint x: 649, endPoint y: 455, distance: 113.0
click at [652, 455] on td "AZTRHCL-20250813-008" at bounding box center [809, 451] width 315 height 27
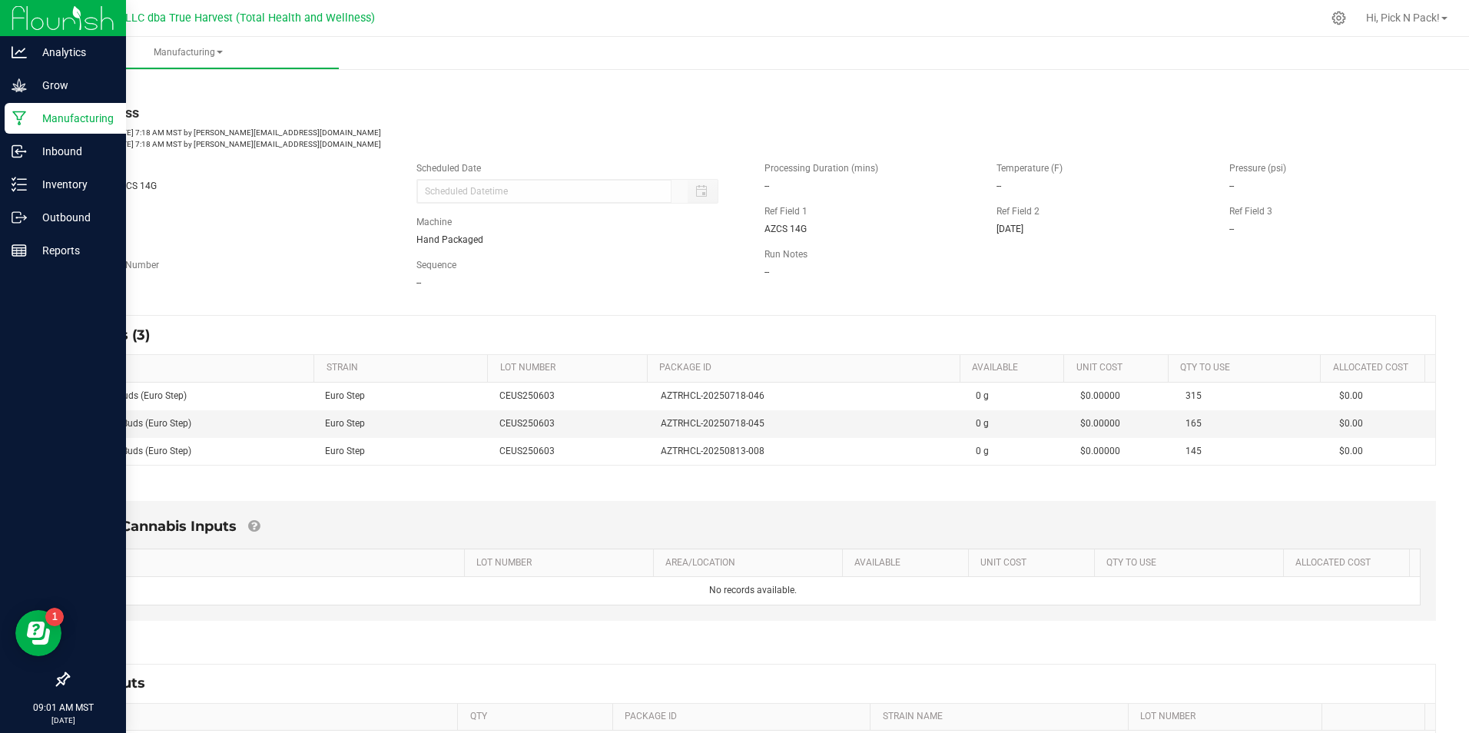
click at [78, 122] on p "Manufacturing" at bounding box center [73, 118] width 92 height 18
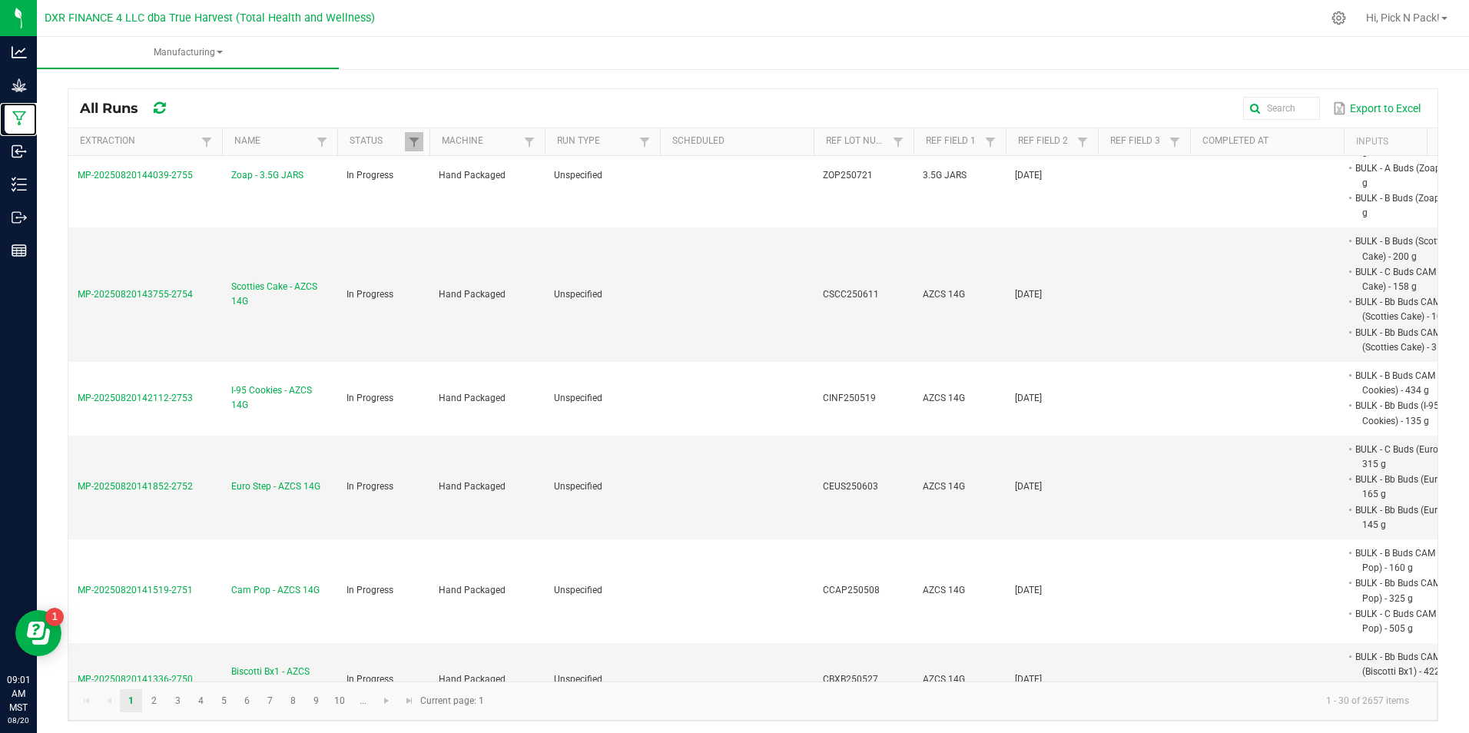
scroll to position [384, 0]
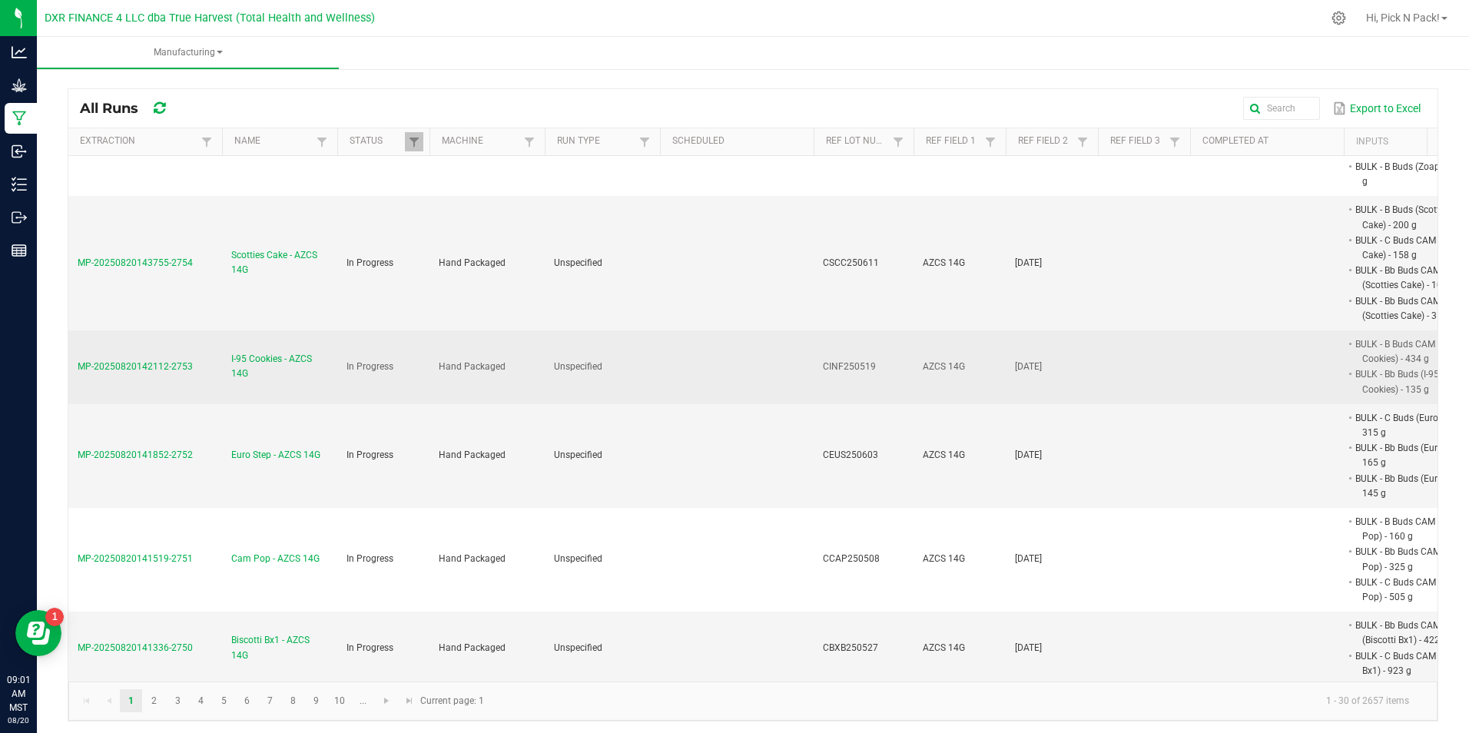
click at [244, 360] on span "I-95 Cookies - AZCS 14G" at bounding box center [279, 366] width 97 height 29
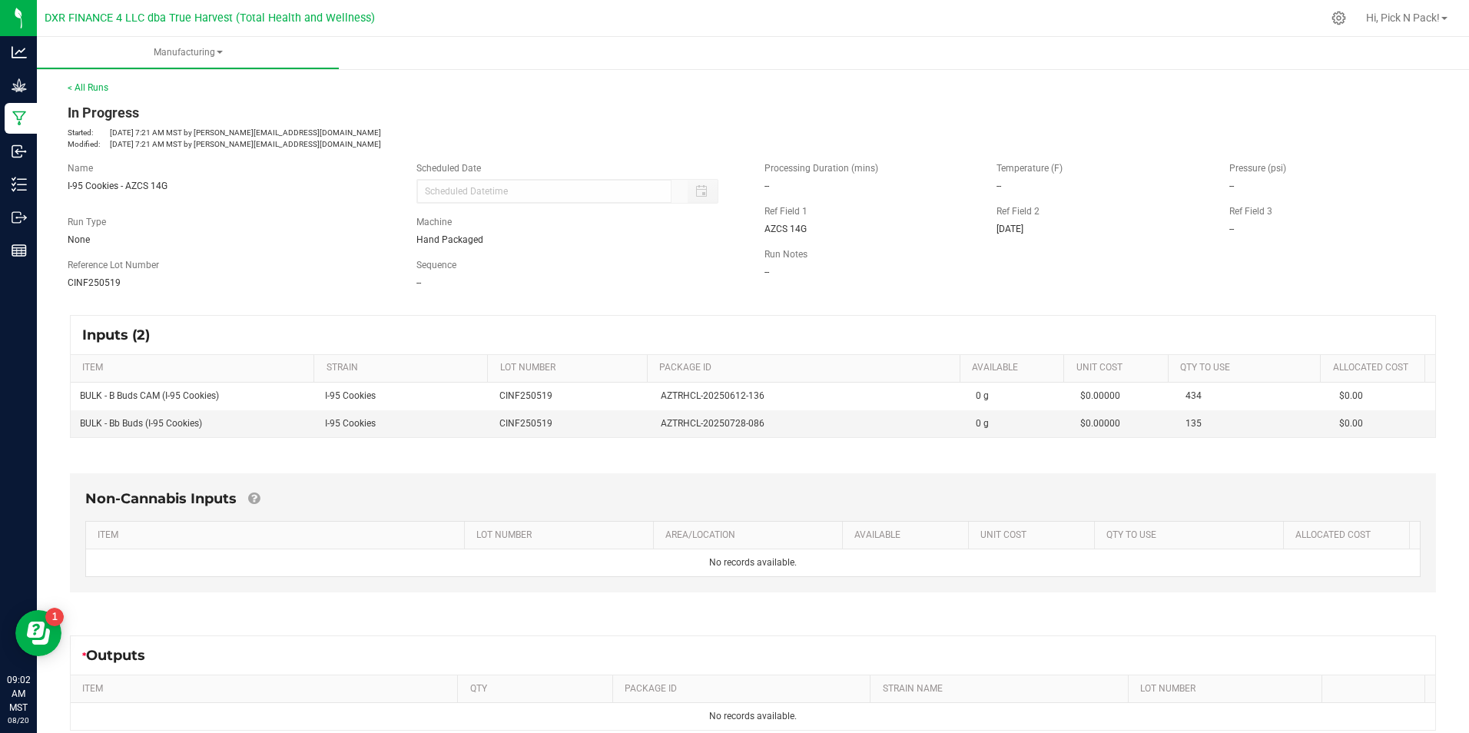
drag, startPoint x: 224, startPoint y: 392, endPoint x: 69, endPoint y: 401, distance: 155.5
click at [69, 401] on div "Inputs (2) ITEM STRAIN LOT NUMBER PACKAGE ID AVAILABLE Unit Cost QTY TO USE All…" at bounding box center [753, 376] width 1394 height 151
click at [529, 430] on td "CINF250519" at bounding box center [570, 423] width 161 height 27
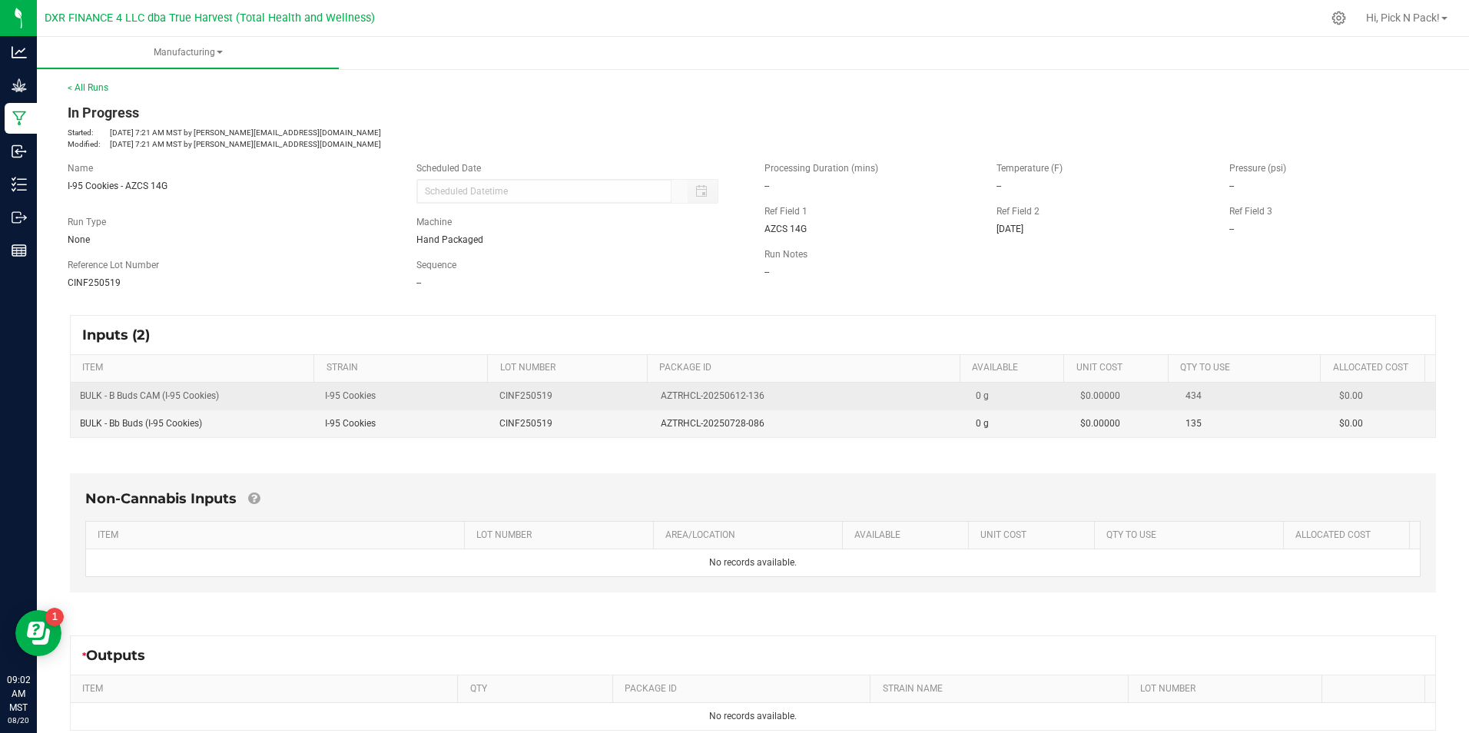
drag, startPoint x: 768, startPoint y: 393, endPoint x: 638, endPoint y: 407, distance: 131.4
click at [638, 407] on tr "BULK - B Buds CAM (I-95 Cookies) I-95 Cookies CINF250519 AZTRHCL-20250612-136 0…" at bounding box center [753, 397] width 1365 height 28
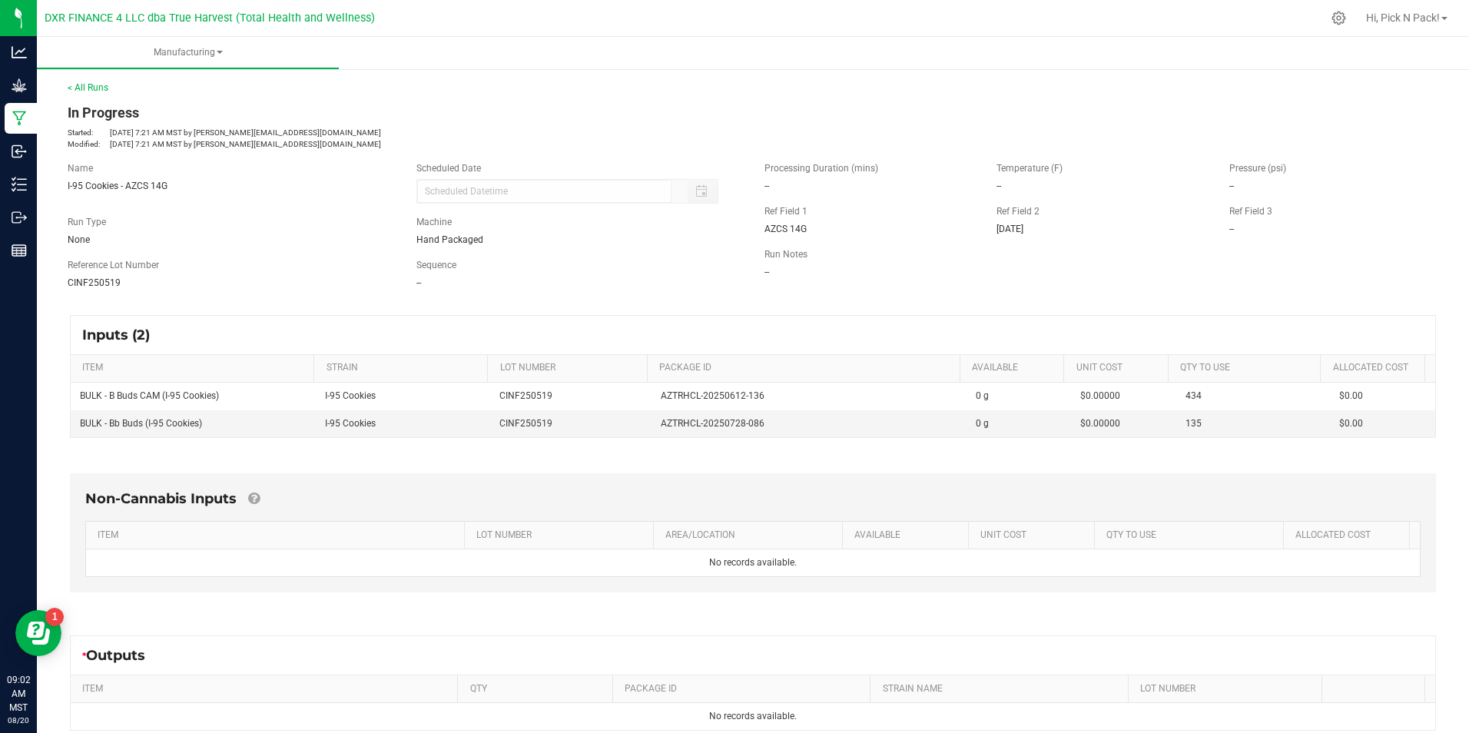
drag, startPoint x: 555, startPoint y: 323, endPoint x: 642, endPoint y: 380, distance: 104.4
click at [556, 324] on div "Inputs (2)" at bounding box center [753, 335] width 1365 height 38
drag, startPoint x: 756, startPoint y: 424, endPoint x: 620, endPoint y: 434, distance: 136.4
click at [620, 434] on tr "BULK - Bb Buds (I-95 Cookies) I-95 Cookies CINF250519 AZTRHCL-20250728-086 0 g …" at bounding box center [753, 423] width 1365 height 27
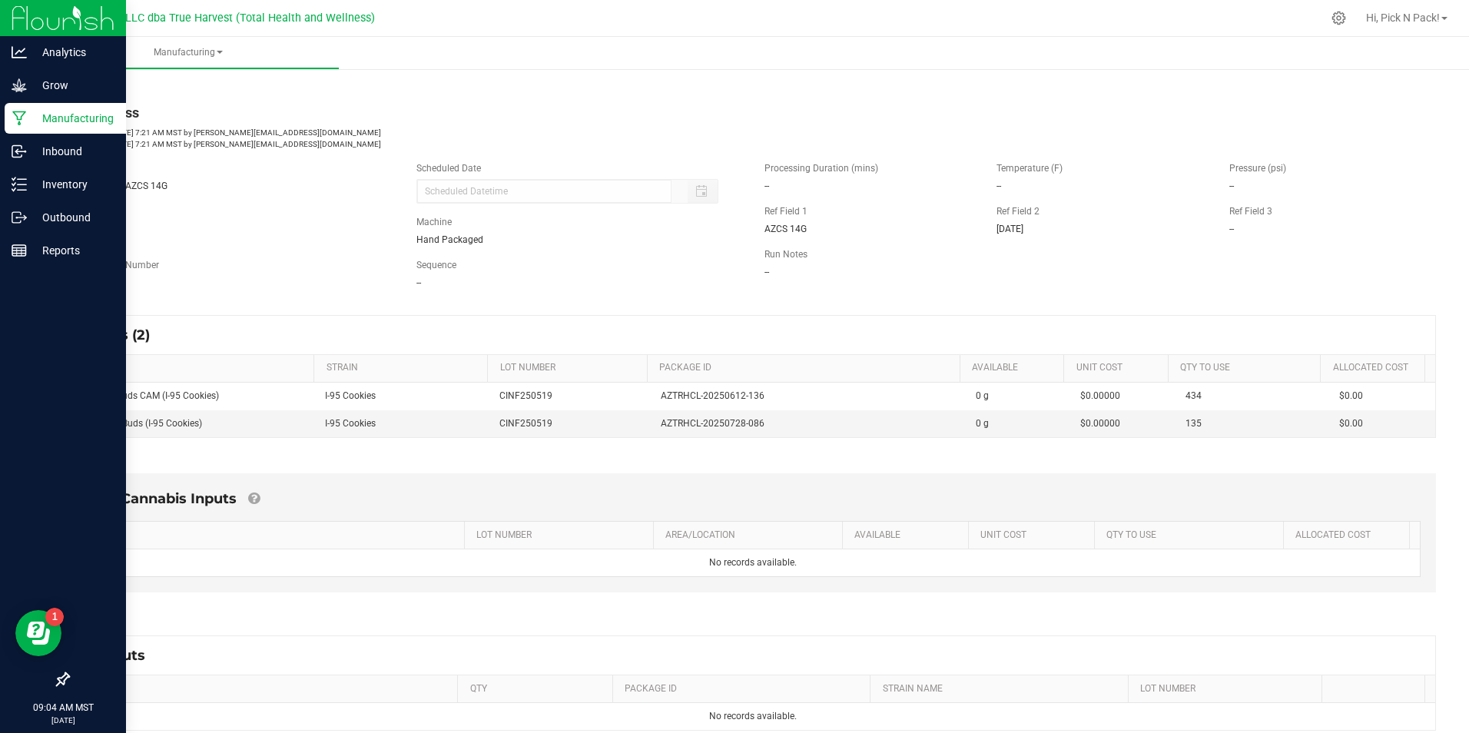
click at [66, 118] on p "Manufacturing" at bounding box center [73, 118] width 92 height 18
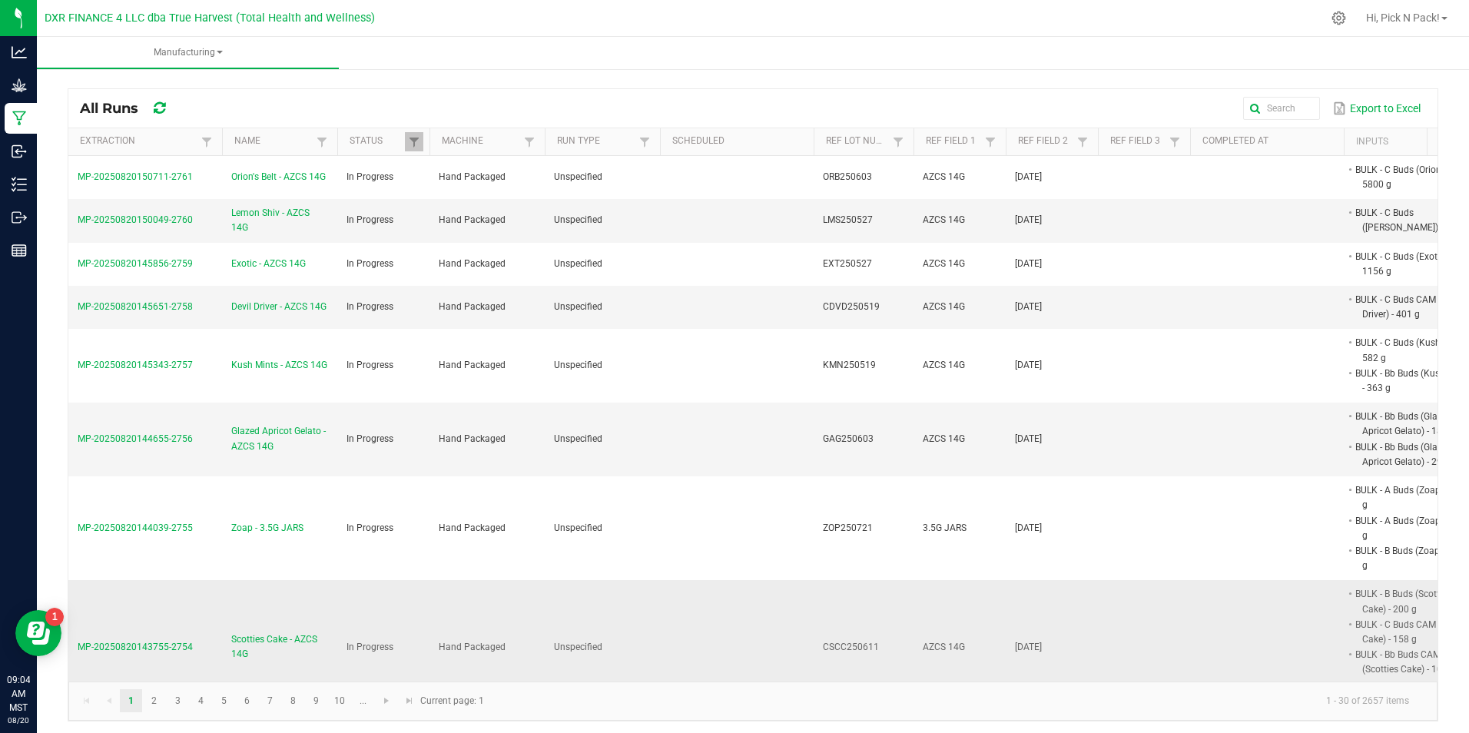
click at [247, 639] on span "Scotties Cake - AZCS 14G" at bounding box center [279, 646] width 97 height 29
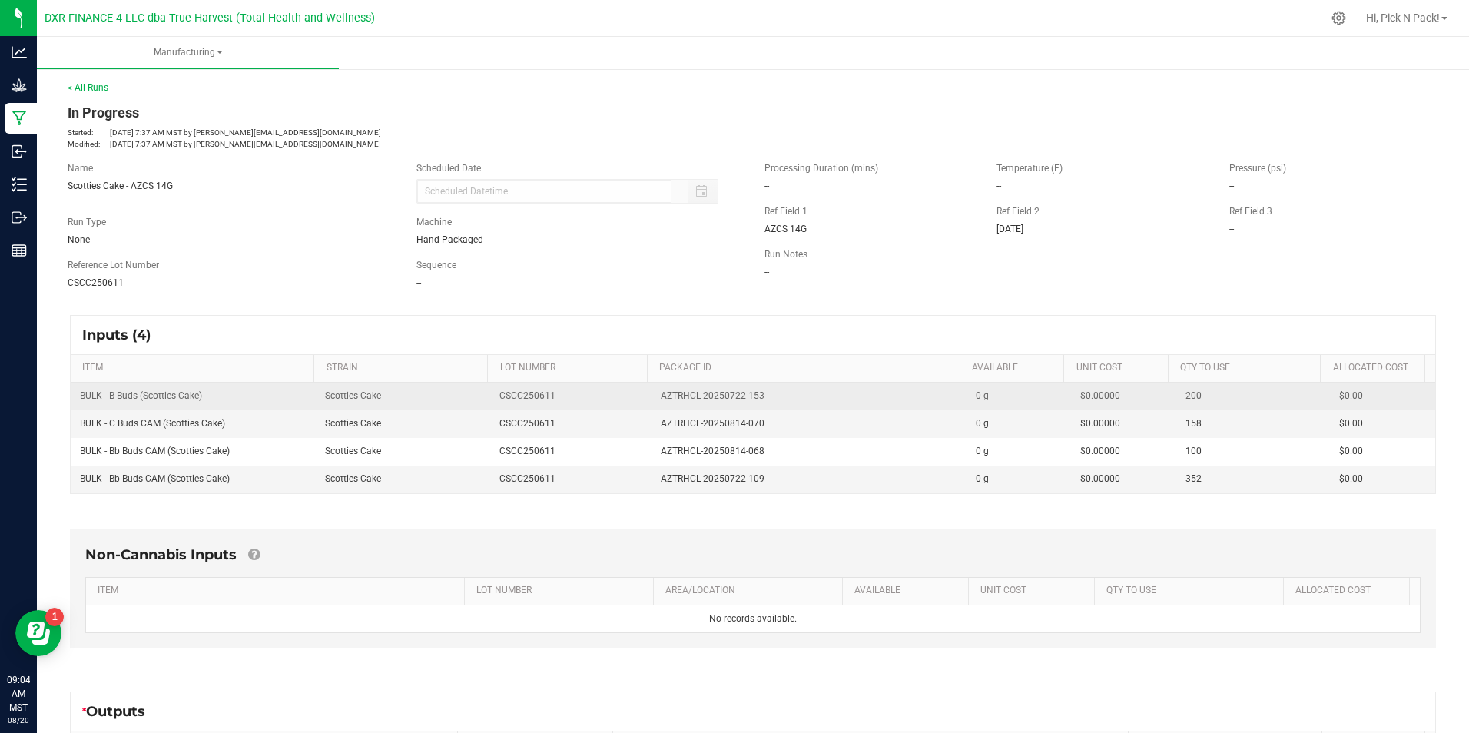
drag, startPoint x: 547, startPoint y: 397, endPoint x: 483, endPoint y: 399, distance: 63.8
click at [490, 399] on td "CSCC250611" at bounding box center [570, 397] width 161 height 28
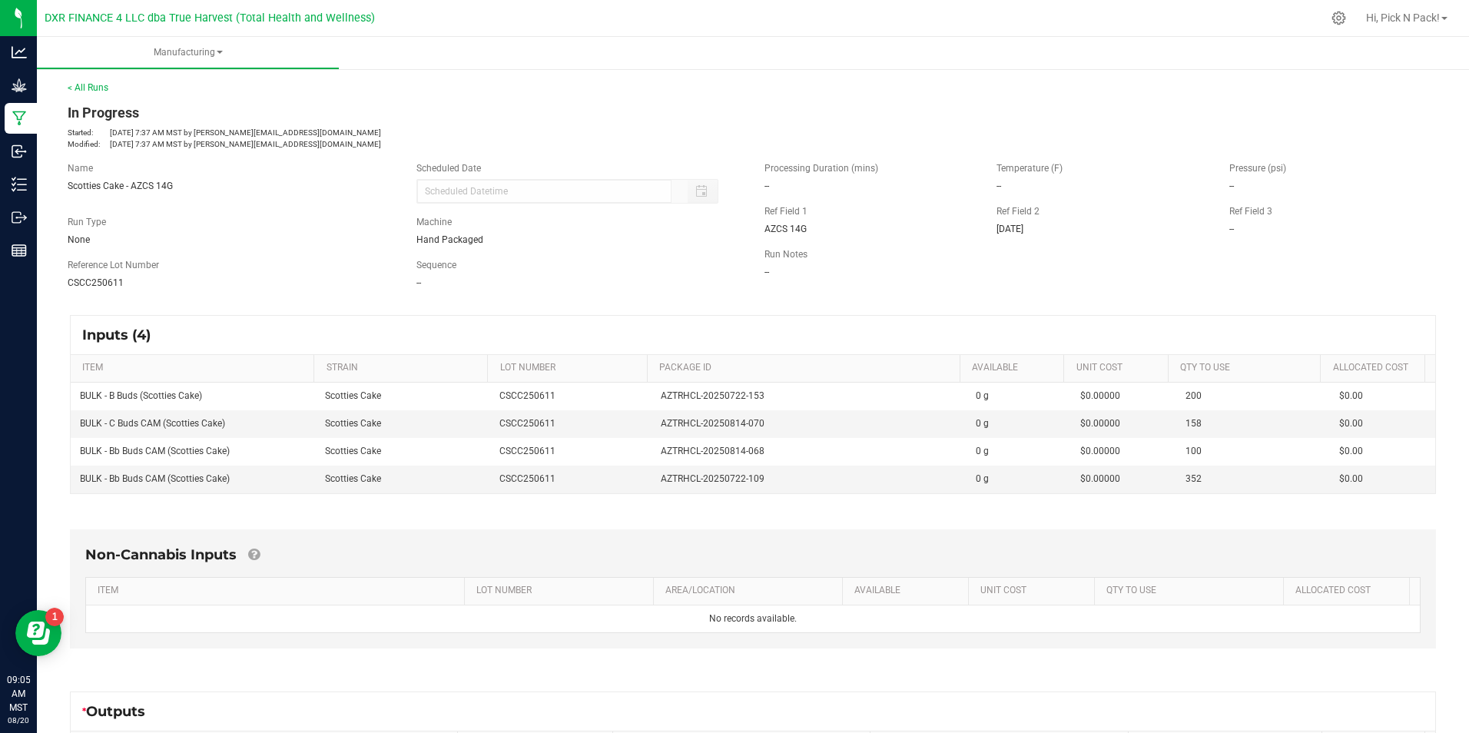
drag, startPoint x: 208, startPoint y: 395, endPoint x: 69, endPoint y: 399, distance: 139.2
click at [69, 399] on div "Inputs (4) ITEM STRAIN LOT NUMBER PACKAGE ID AVAILABLE Unit Cost QTY TO USE All…" at bounding box center [753, 404] width 1394 height 207
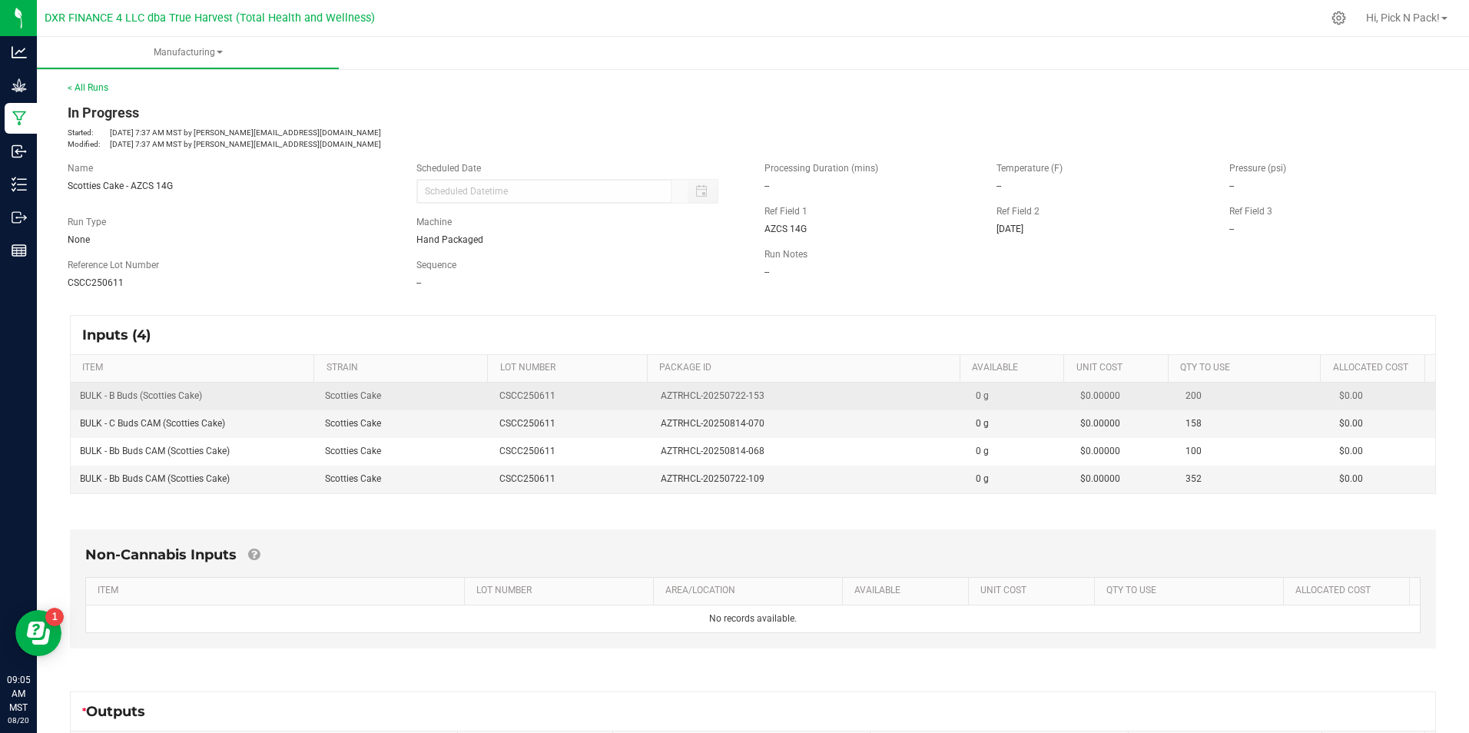
click at [503, 403] on td "CSCC250611" at bounding box center [570, 397] width 161 height 28
drag, startPoint x: 755, startPoint y: 398, endPoint x: 649, endPoint y: 402, distance: 106.1
click at [652, 402] on td "AZTRHCL-20250722-153" at bounding box center [809, 397] width 315 height 28
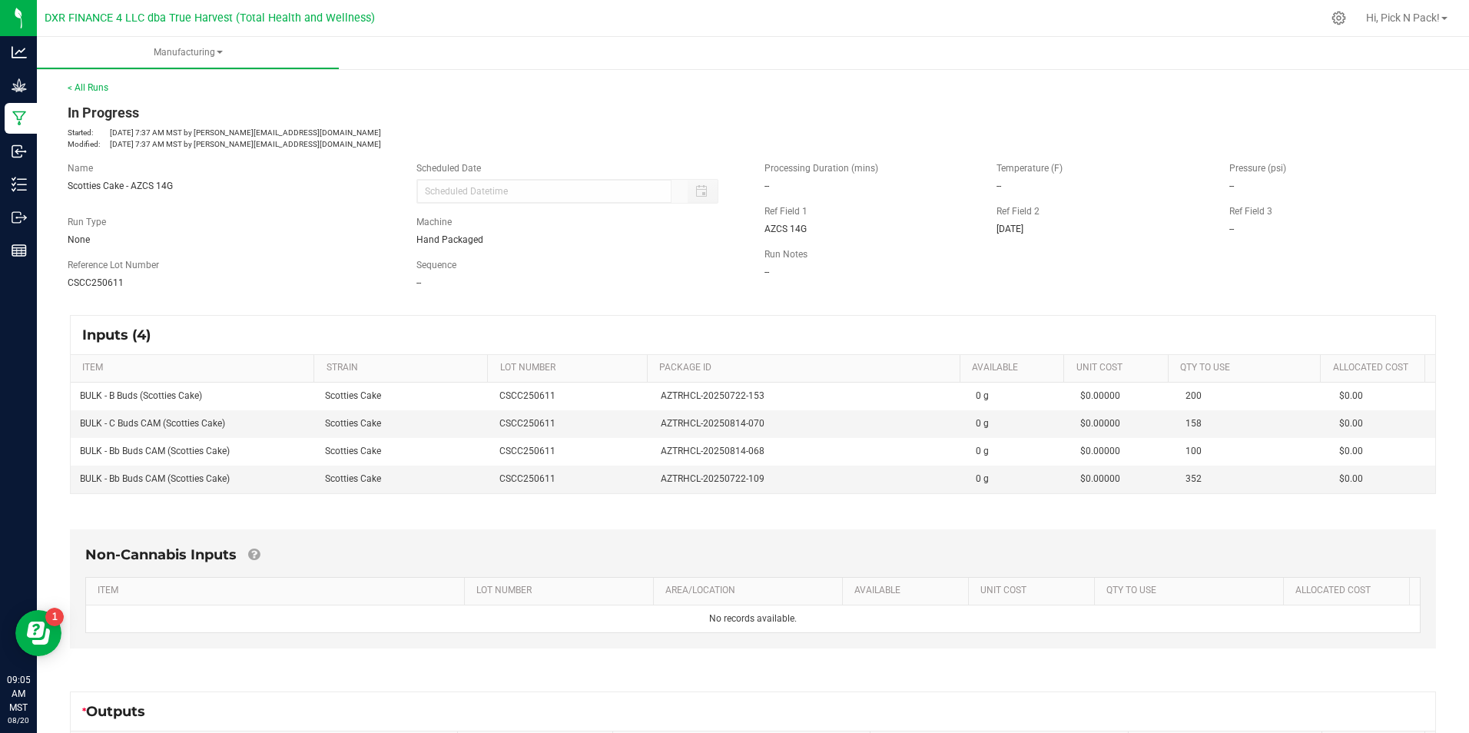
drag, startPoint x: 579, startPoint y: 298, endPoint x: 609, endPoint y: 307, distance: 31.1
click at [579, 298] on div "Name [PERSON_NAME] - AZCS 14G Scheduled Date Run Type None Machine Hand Package…" at bounding box center [404, 225] width 697 height 151
drag, startPoint x: 756, startPoint y: 424, endPoint x: 636, endPoint y: 431, distance: 120.1
click at [636, 432] on tr "BULK - C Buds CAM (Scotties Cake) Scotties Cake CSCC250611 AZTRHCL-20250814-070…" at bounding box center [753, 424] width 1365 height 28
click at [580, 294] on div "Name [PERSON_NAME] - AZCS 14G Scheduled Date Run Type None Machine Hand Package…" at bounding box center [404, 225] width 697 height 151
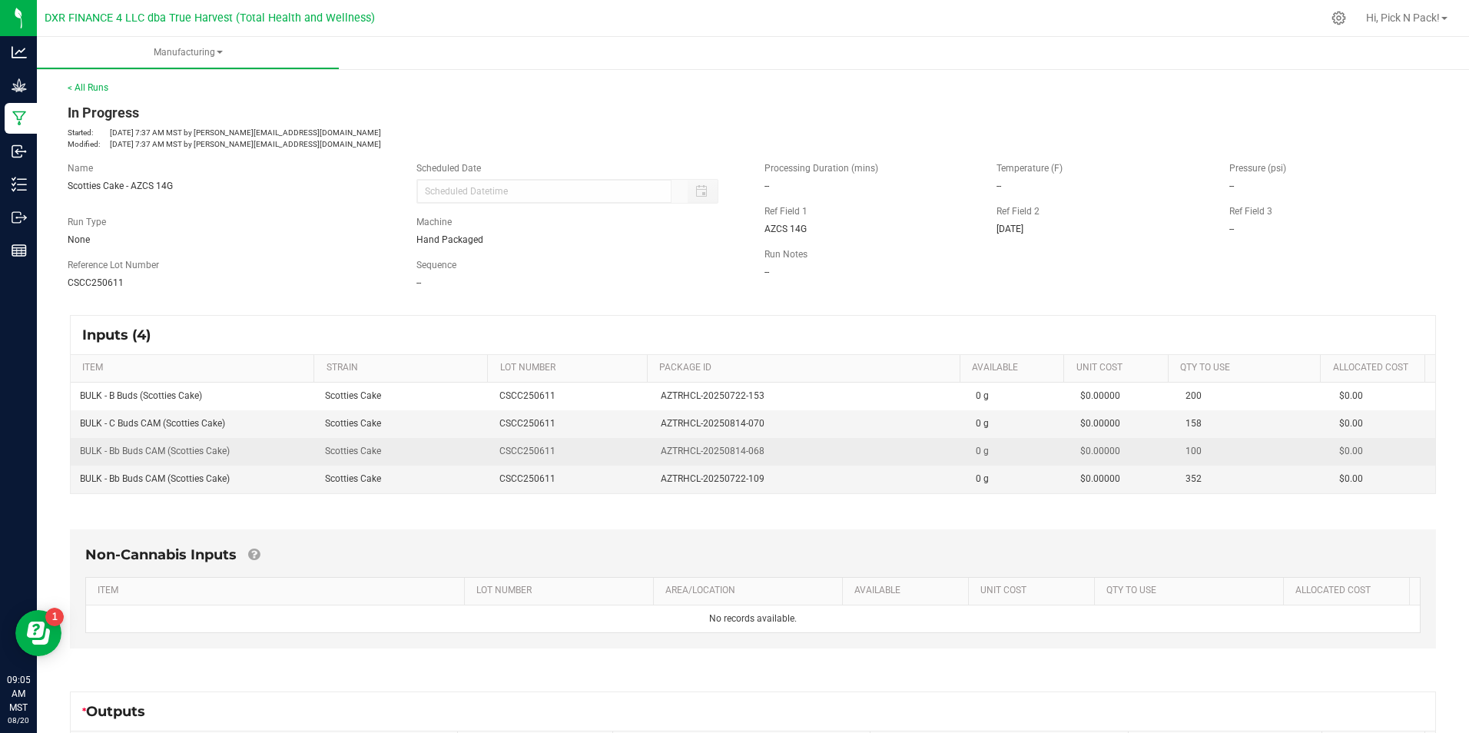
drag, startPoint x: 759, startPoint y: 450, endPoint x: 646, endPoint y: 450, distance: 113.0
click at [652, 450] on td "AZTRHCL-20250814-068" at bounding box center [809, 452] width 315 height 28
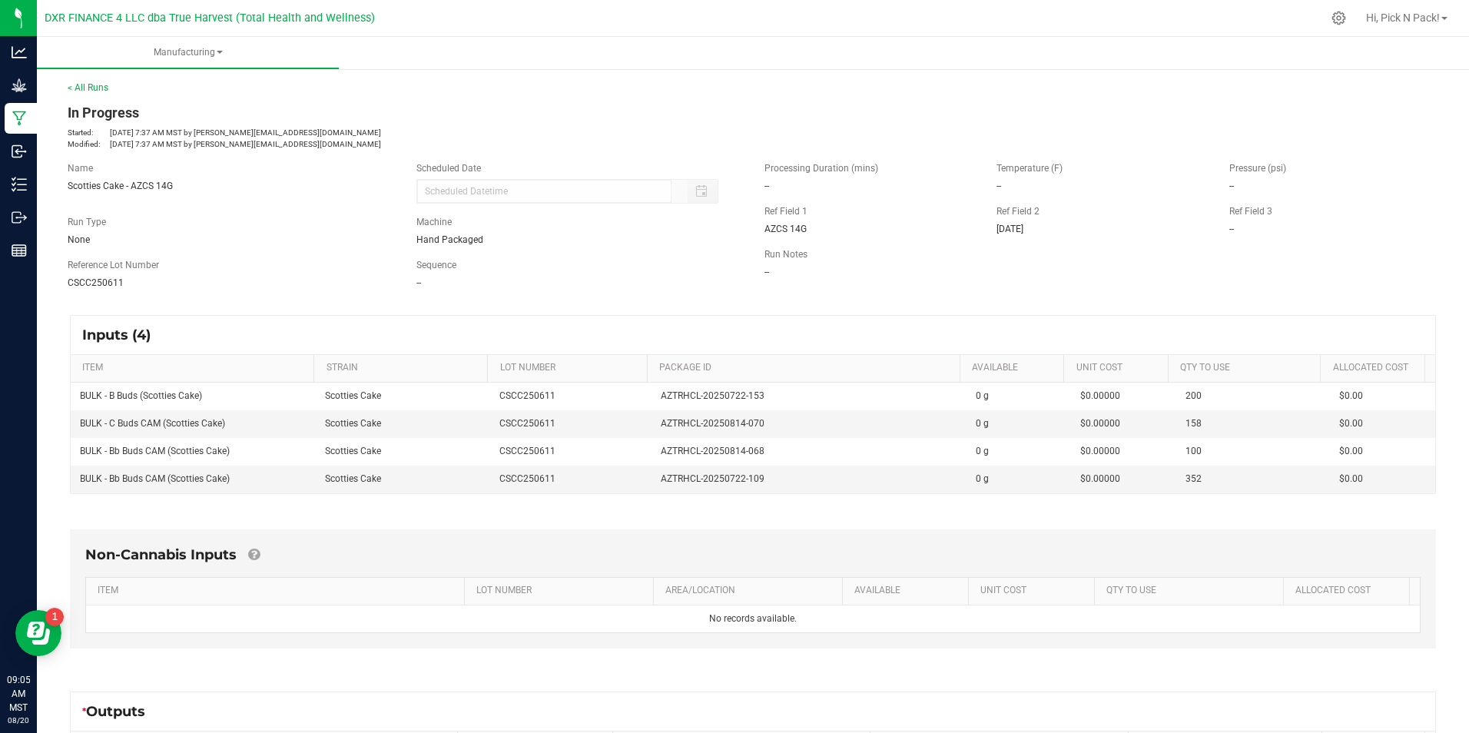
click at [556, 324] on div "Inputs (4)" at bounding box center [753, 335] width 1365 height 38
drag, startPoint x: 759, startPoint y: 479, endPoint x: 650, endPoint y: 481, distance: 108.4
click at [652, 481] on td "AZTRHCL-20250722-109" at bounding box center [809, 479] width 315 height 27
click at [546, 260] on div "Sequence" at bounding box center [580, 265] width 326 height 14
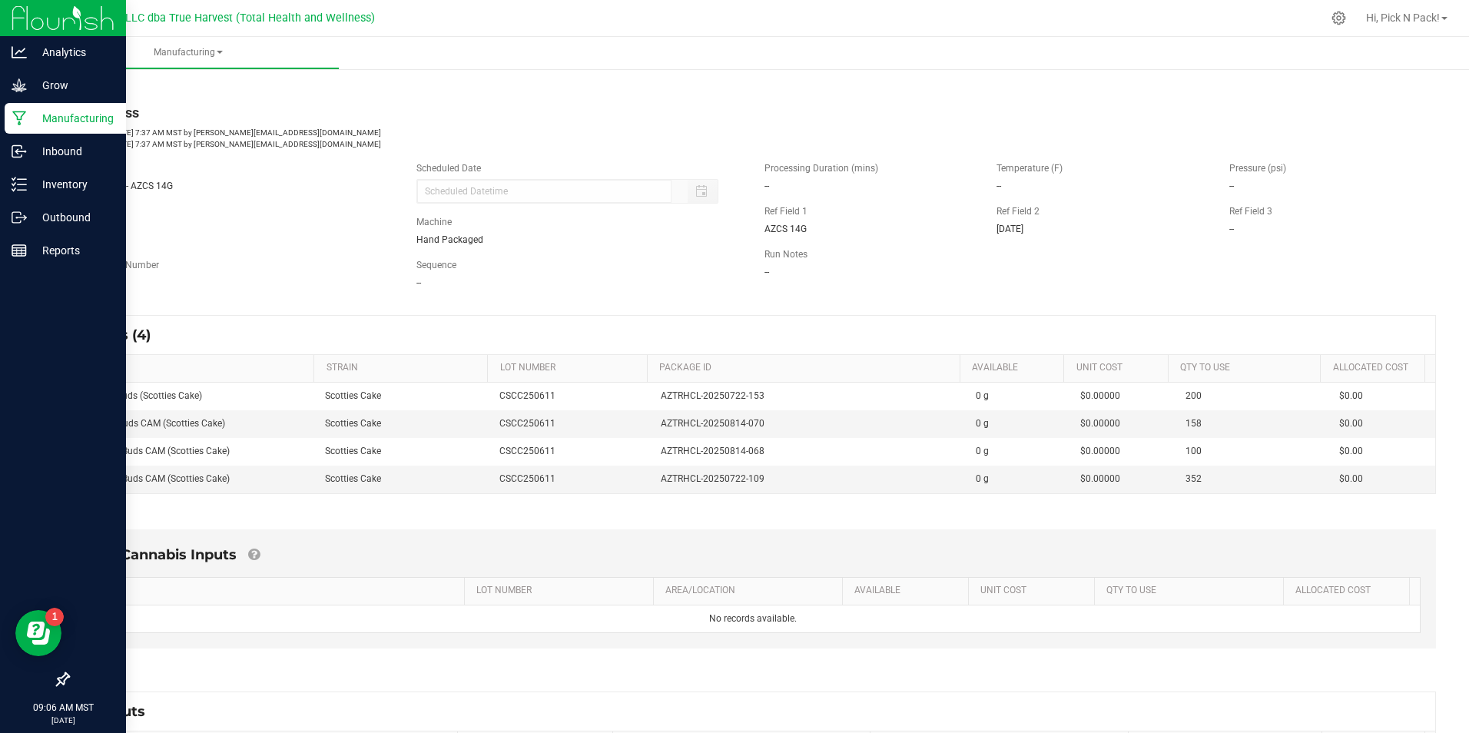
click at [73, 116] on p "Manufacturing" at bounding box center [73, 118] width 92 height 18
